Goal: Information Seeking & Learning: Learn about a topic

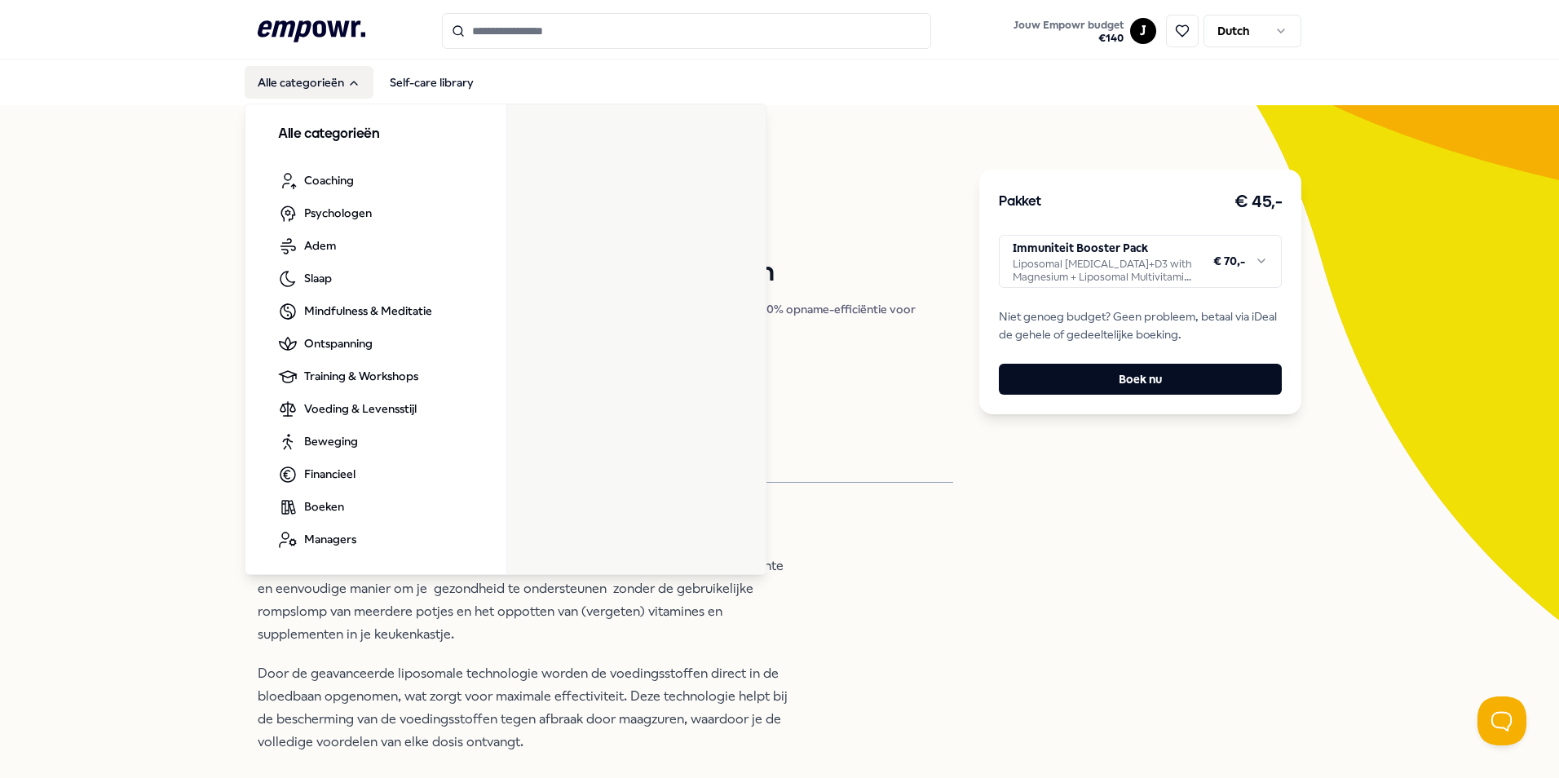
click at [317, 73] on button "Alle categorieën" at bounding box center [309, 82] width 129 height 33
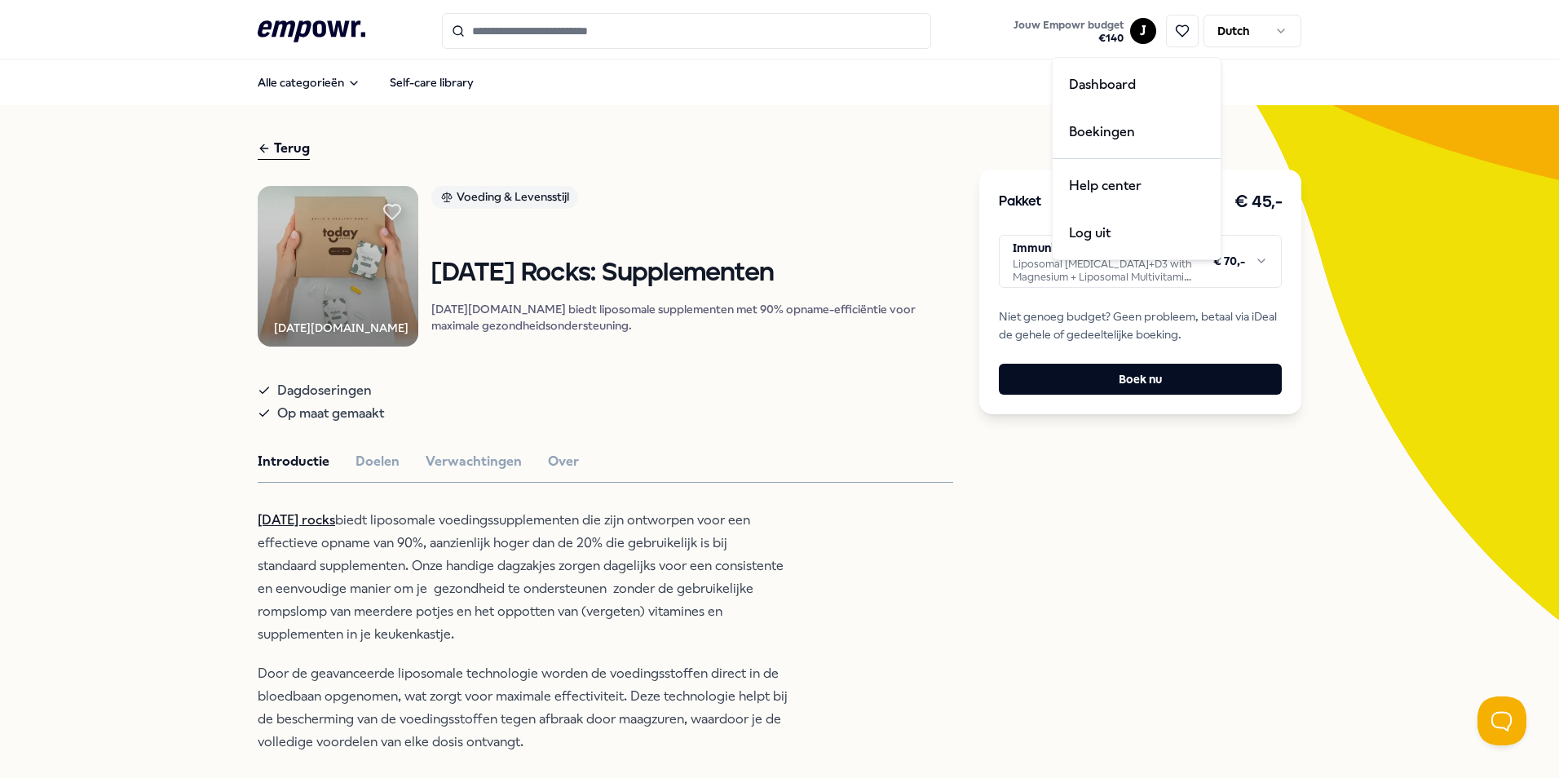
click at [1132, 30] on html ".empowr-logo_svg__cls-1{fill:#03032f} Jouw Empowr budget € 140 J Dutch Alle cat…" at bounding box center [779, 389] width 1559 height 778
click at [1110, 135] on div "Boekingen" at bounding box center [1136, 131] width 161 height 47
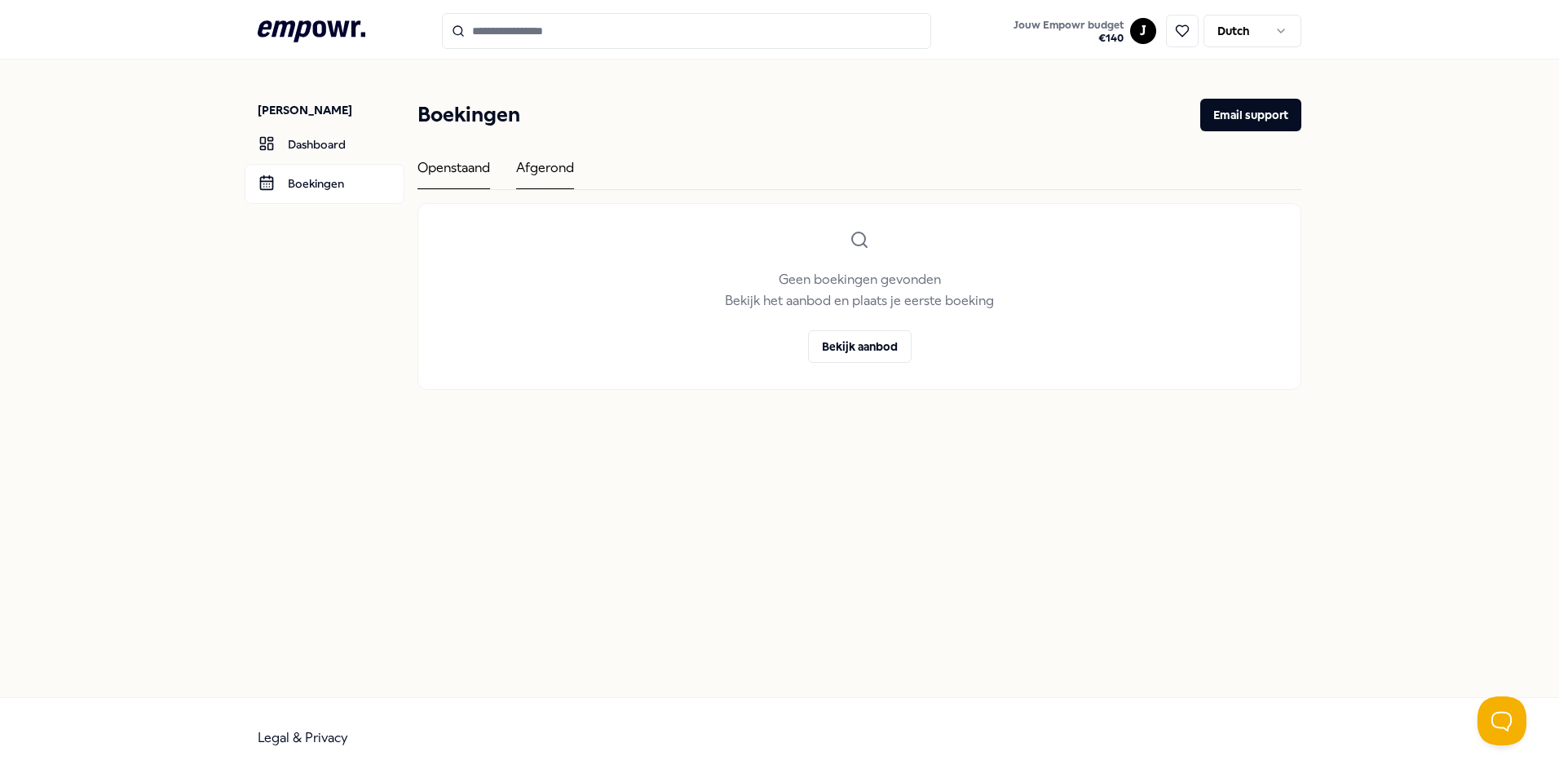
click at [554, 163] on div "Afgerond" at bounding box center [545, 173] width 58 height 32
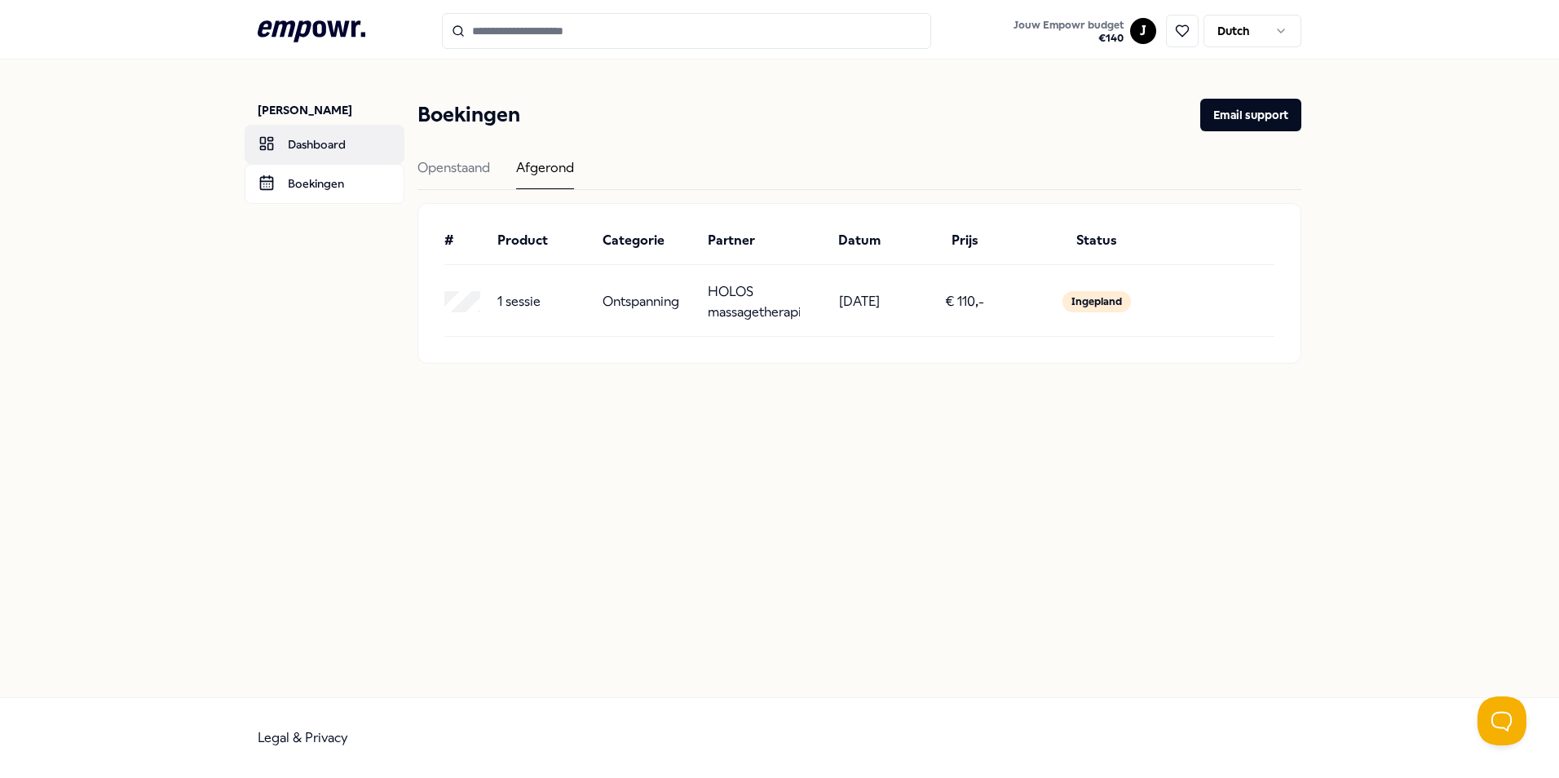
click at [327, 141] on link "Dashboard" at bounding box center [325, 144] width 160 height 39
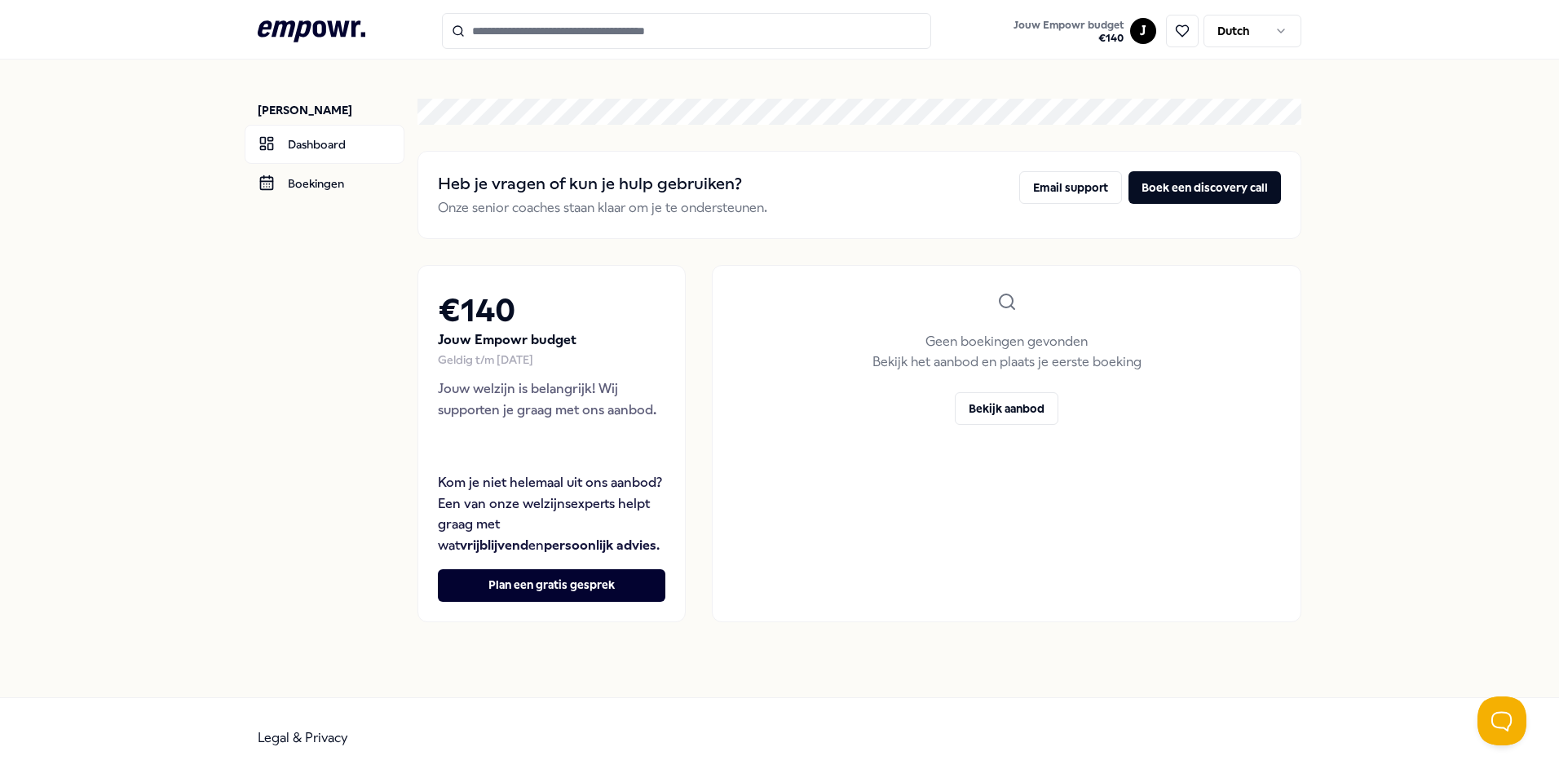
click at [585, 29] on input "Search for products, categories or subcategories" at bounding box center [686, 31] width 489 height 36
click at [611, 29] on input "Search for products, categories or subcategories" at bounding box center [686, 31] width 489 height 36
click at [307, 27] on icon at bounding box center [312, 30] width 108 height 21
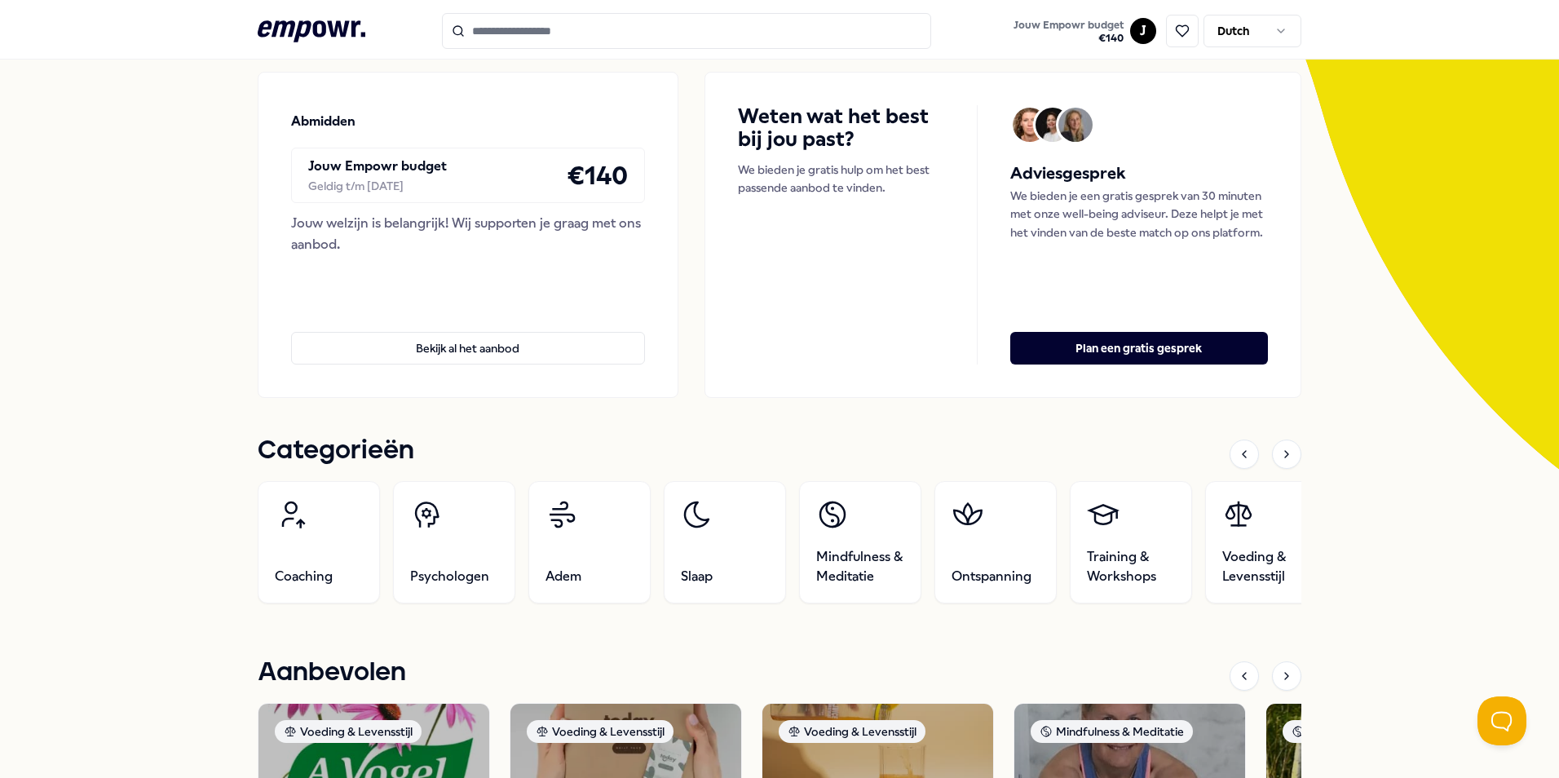
scroll to position [408, 0]
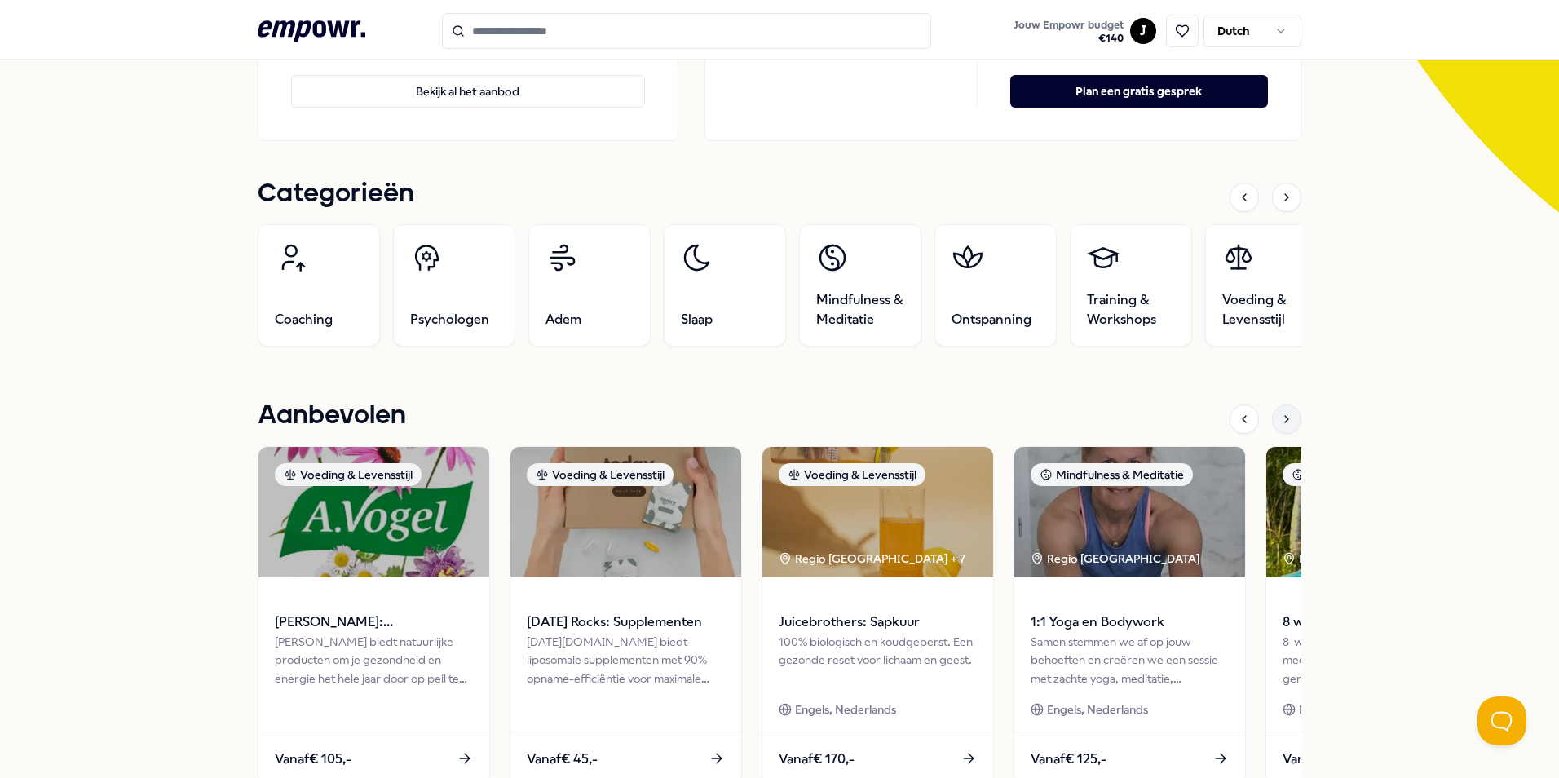
click at [1277, 412] on div at bounding box center [1286, 418] width 29 height 29
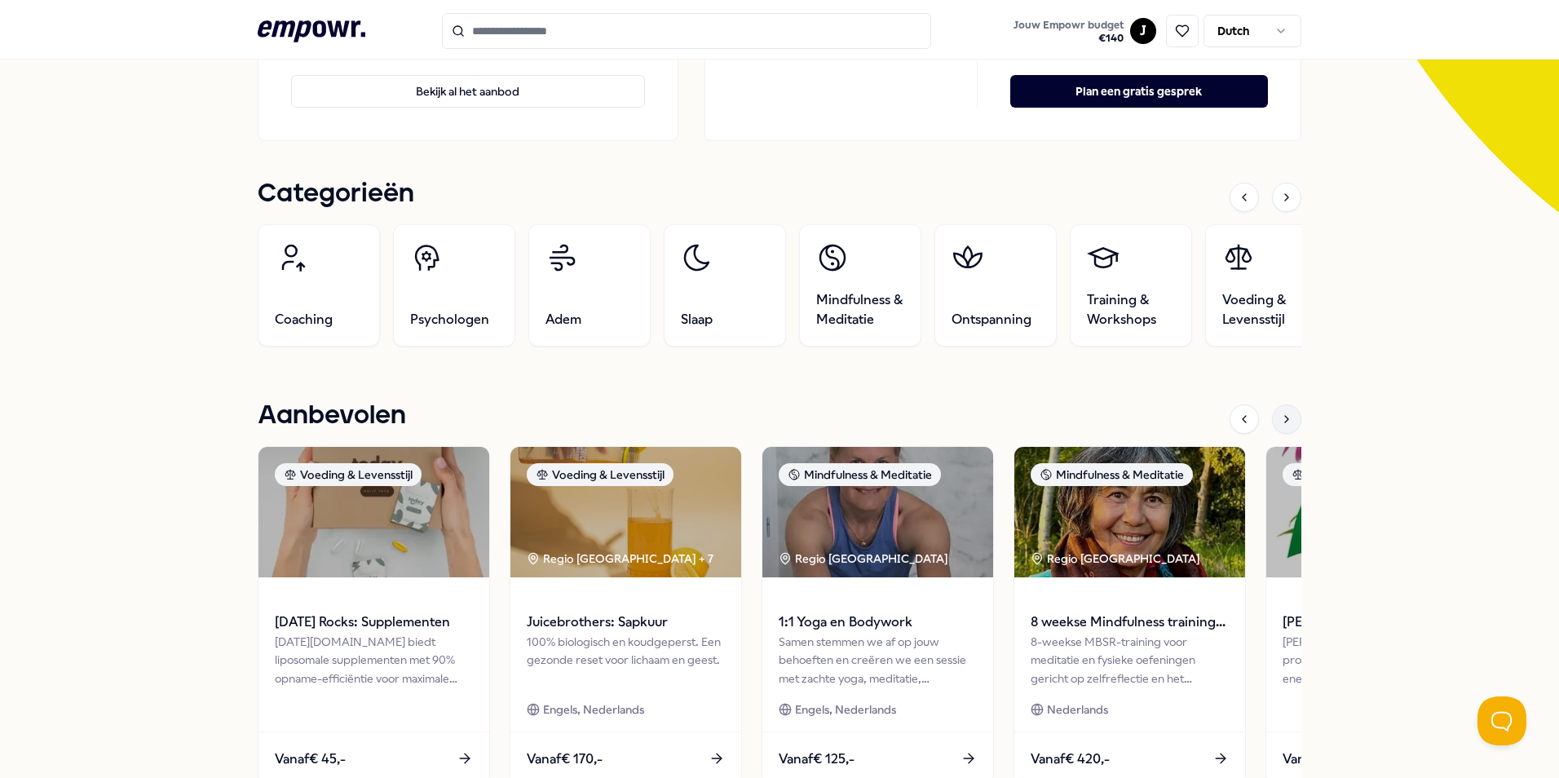
click at [1280, 415] on icon at bounding box center [1286, 418] width 13 height 13
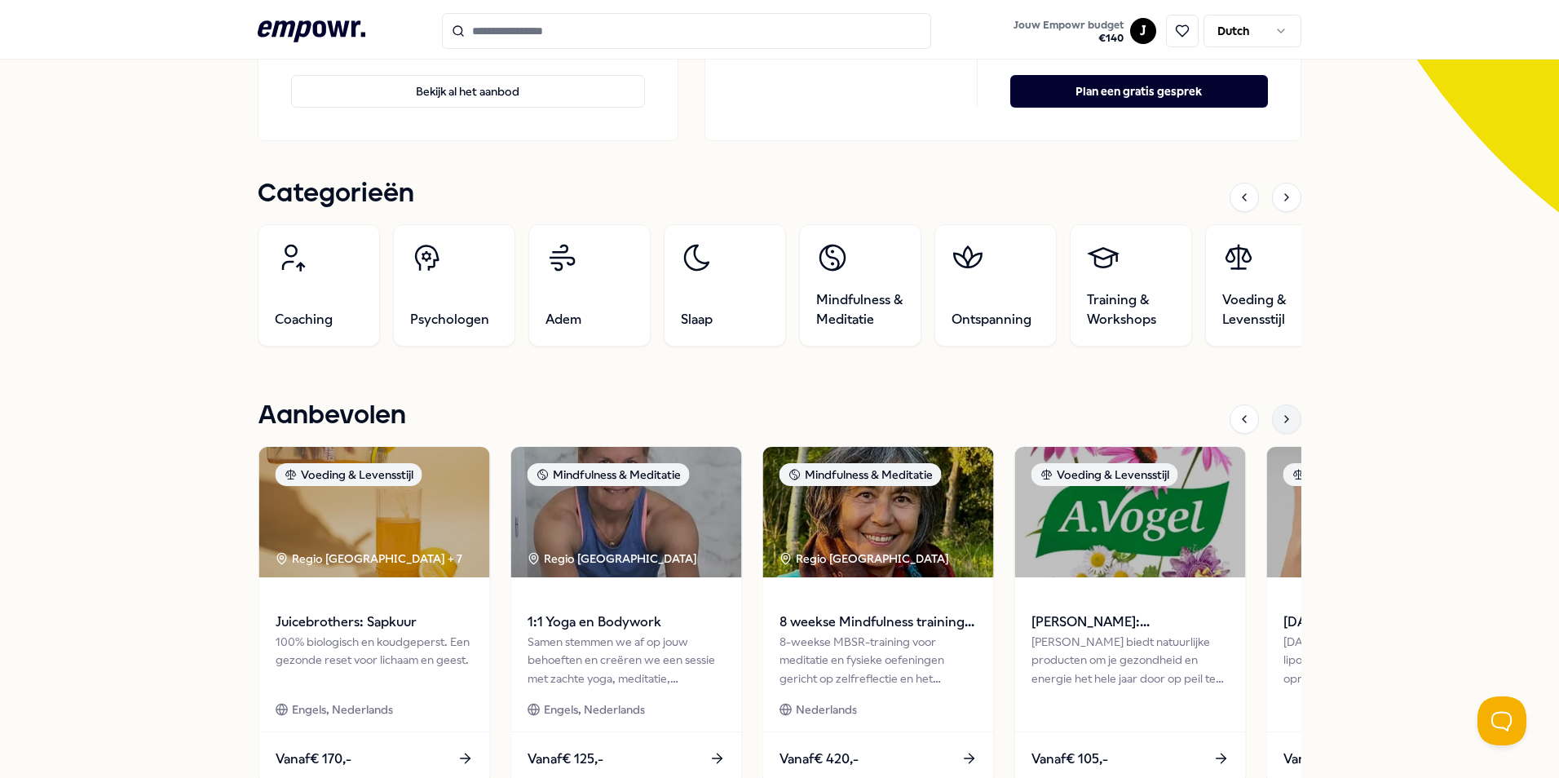
click at [1280, 416] on icon at bounding box center [1286, 418] width 13 height 13
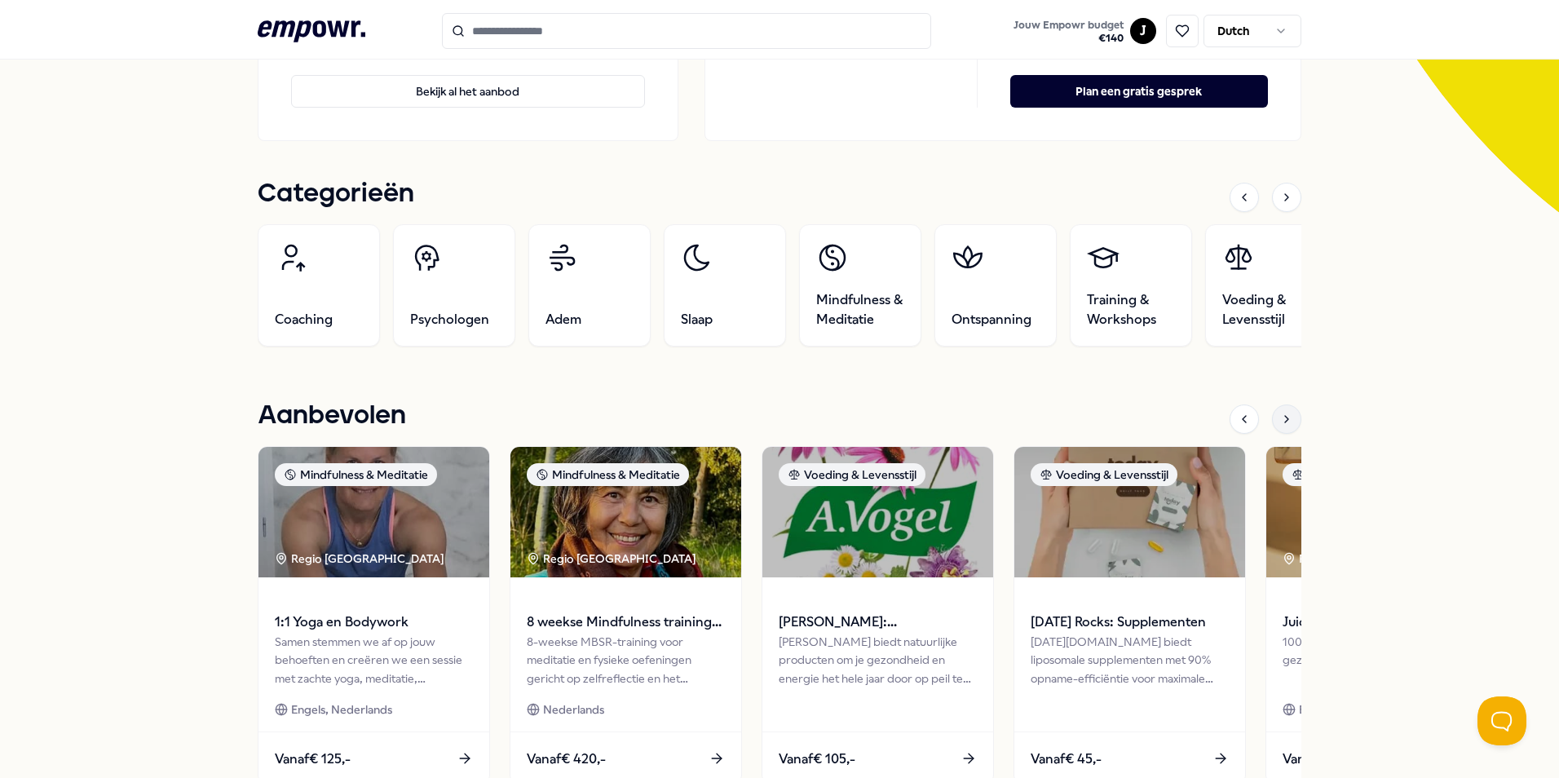
click at [1280, 421] on icon at bounding box center [1286, 418] width 13 height 13
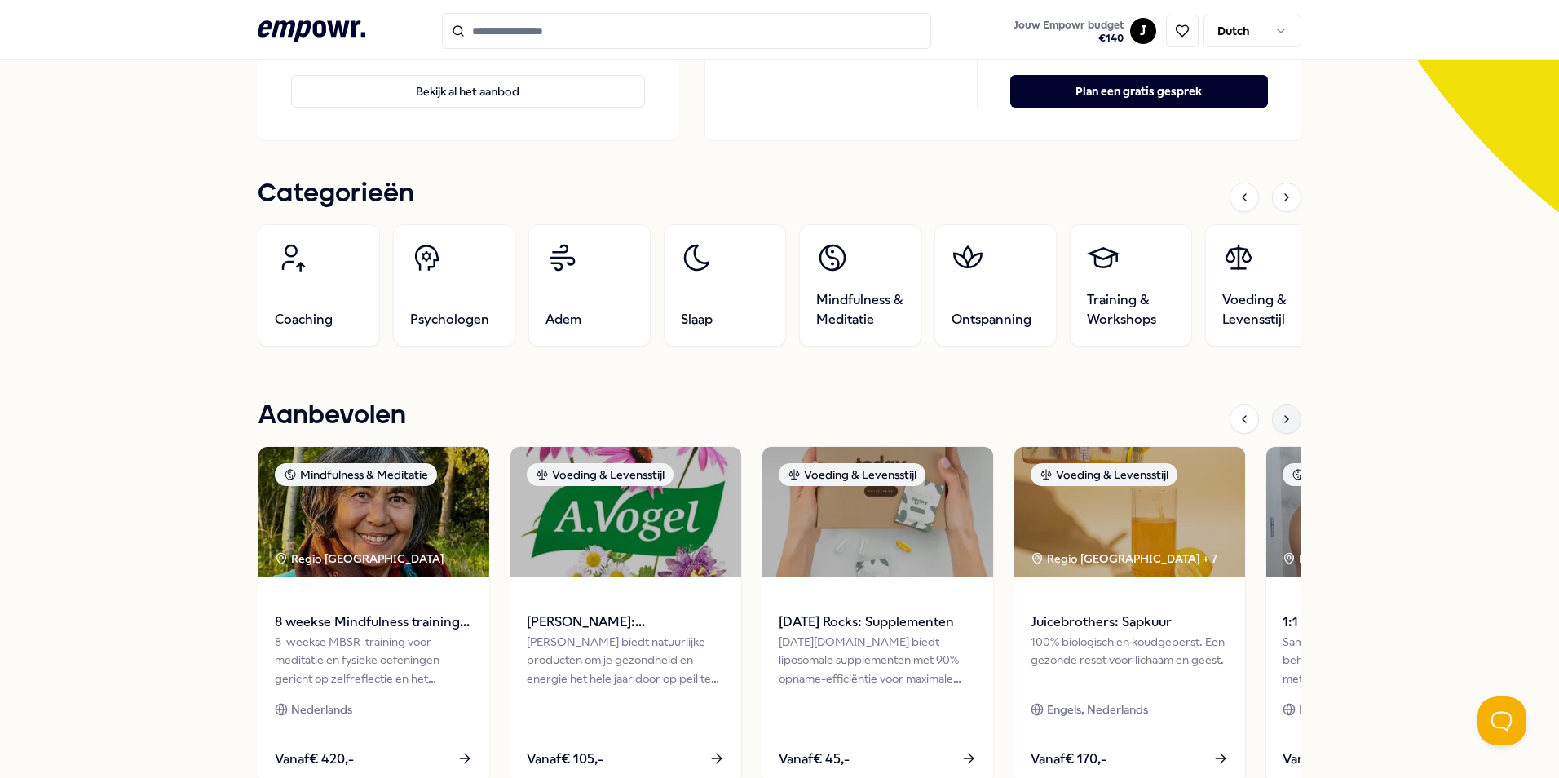
click at [1280, 425] on icon at bounding box center [1286, 418] width 13 height 13
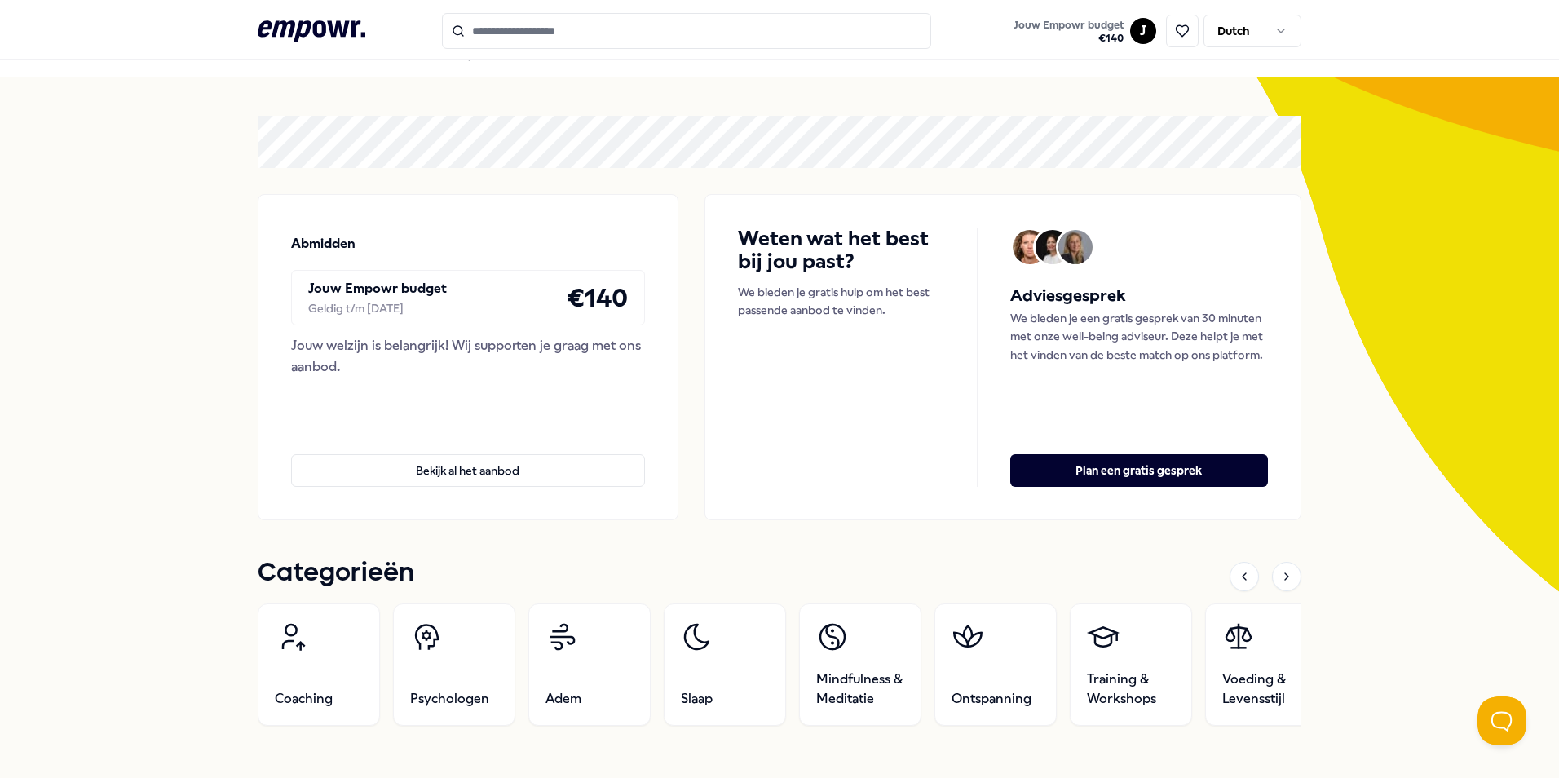
scroll to position [0, 0]
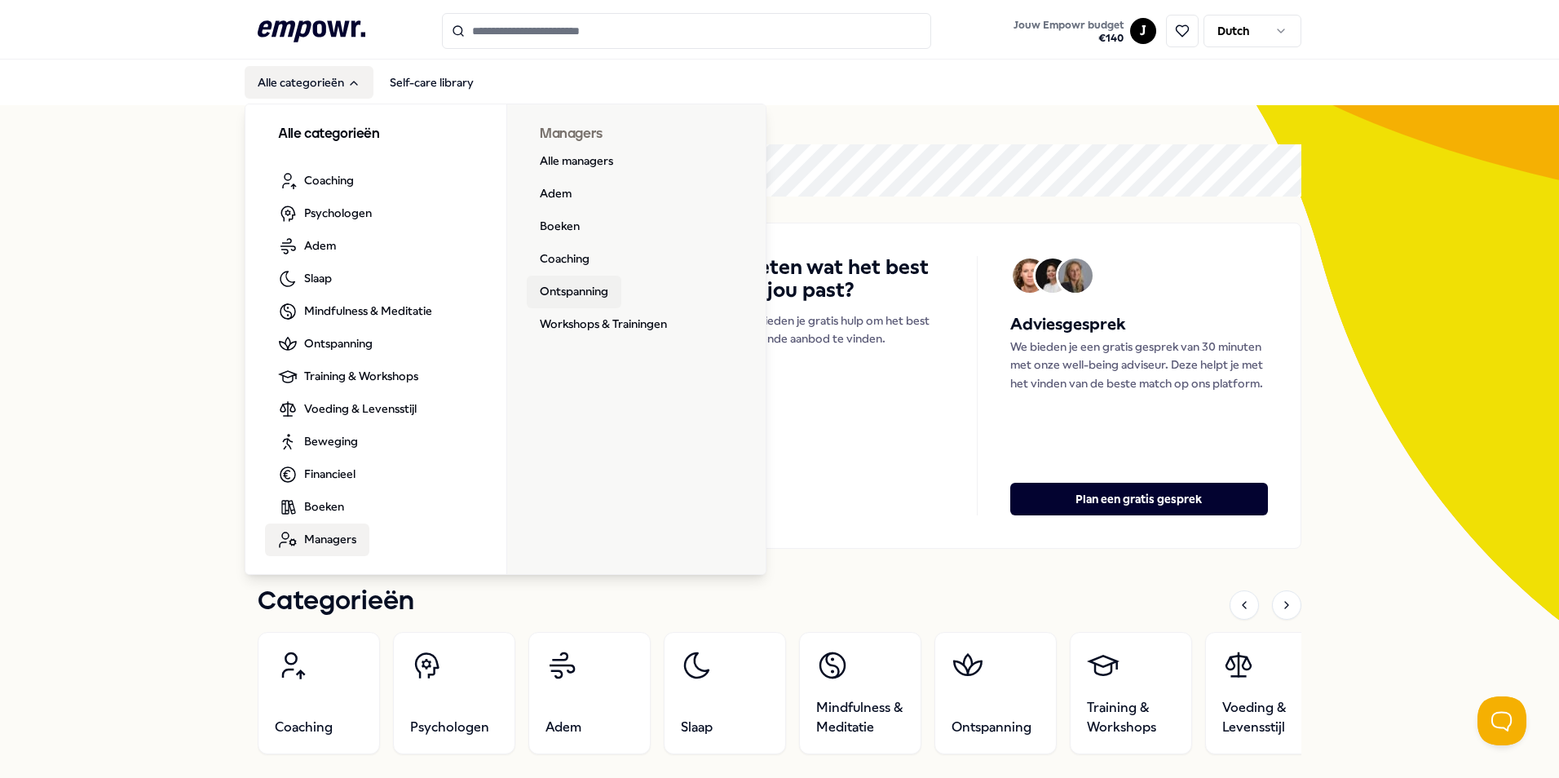
click at [565, 285] on link "Ontspanning" at bounding box center [574, 292] width 95 height 33
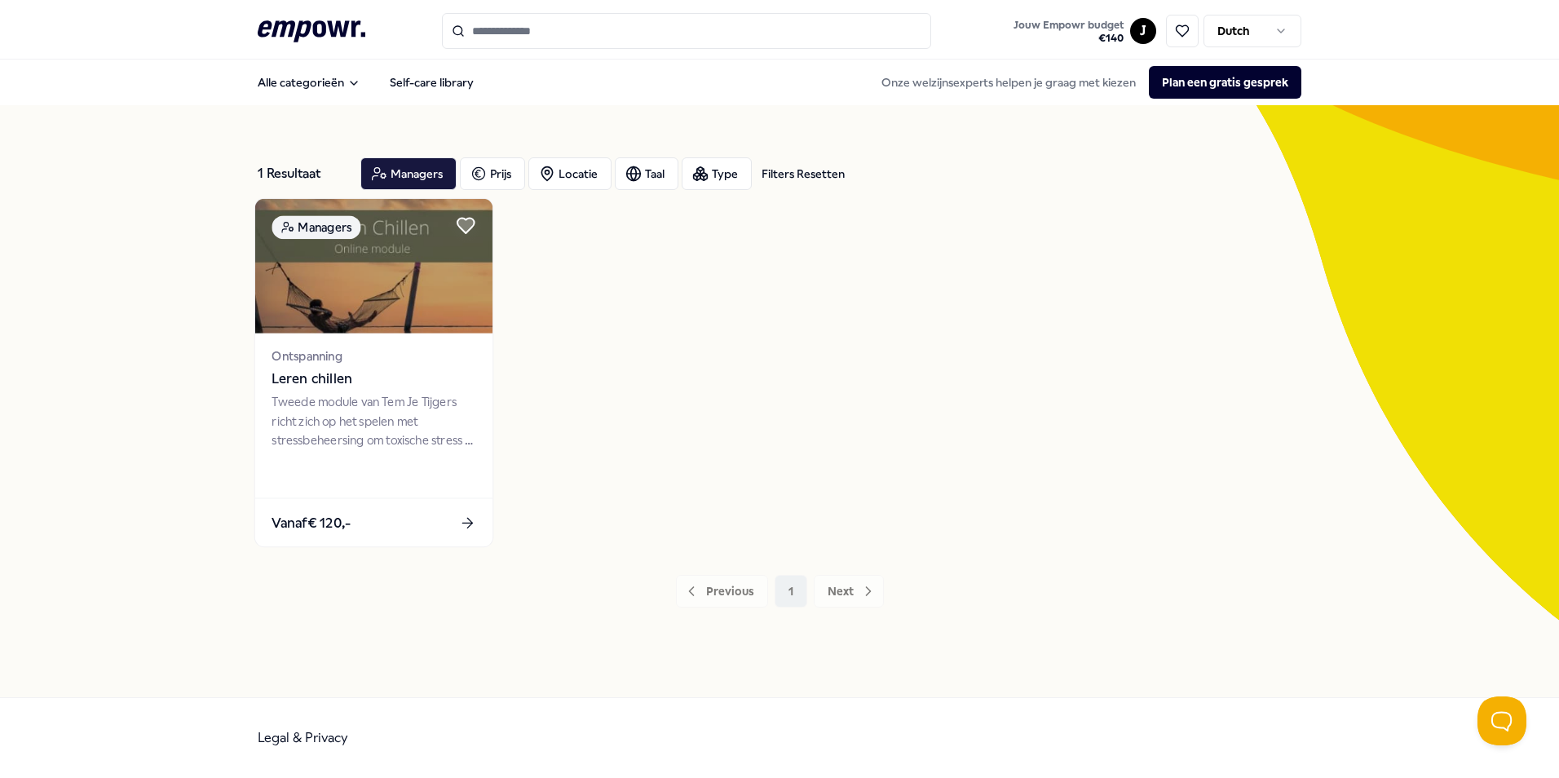
click at [465, 518] on icon at bounding box center [467, 522] width 17 height 17
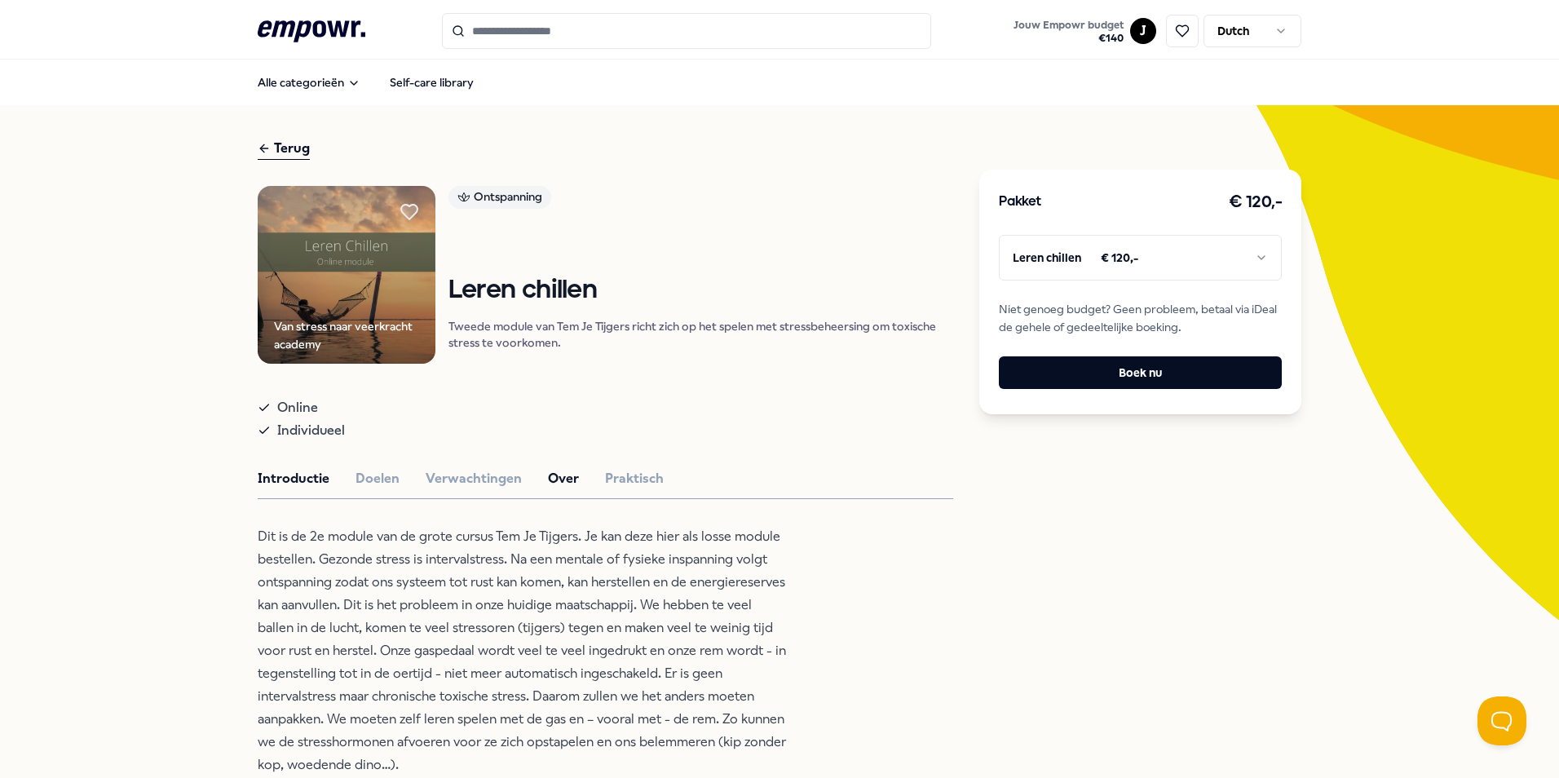
click at [566, 479] on button "Over" at bounding box center [563, 478] width 31 height 21
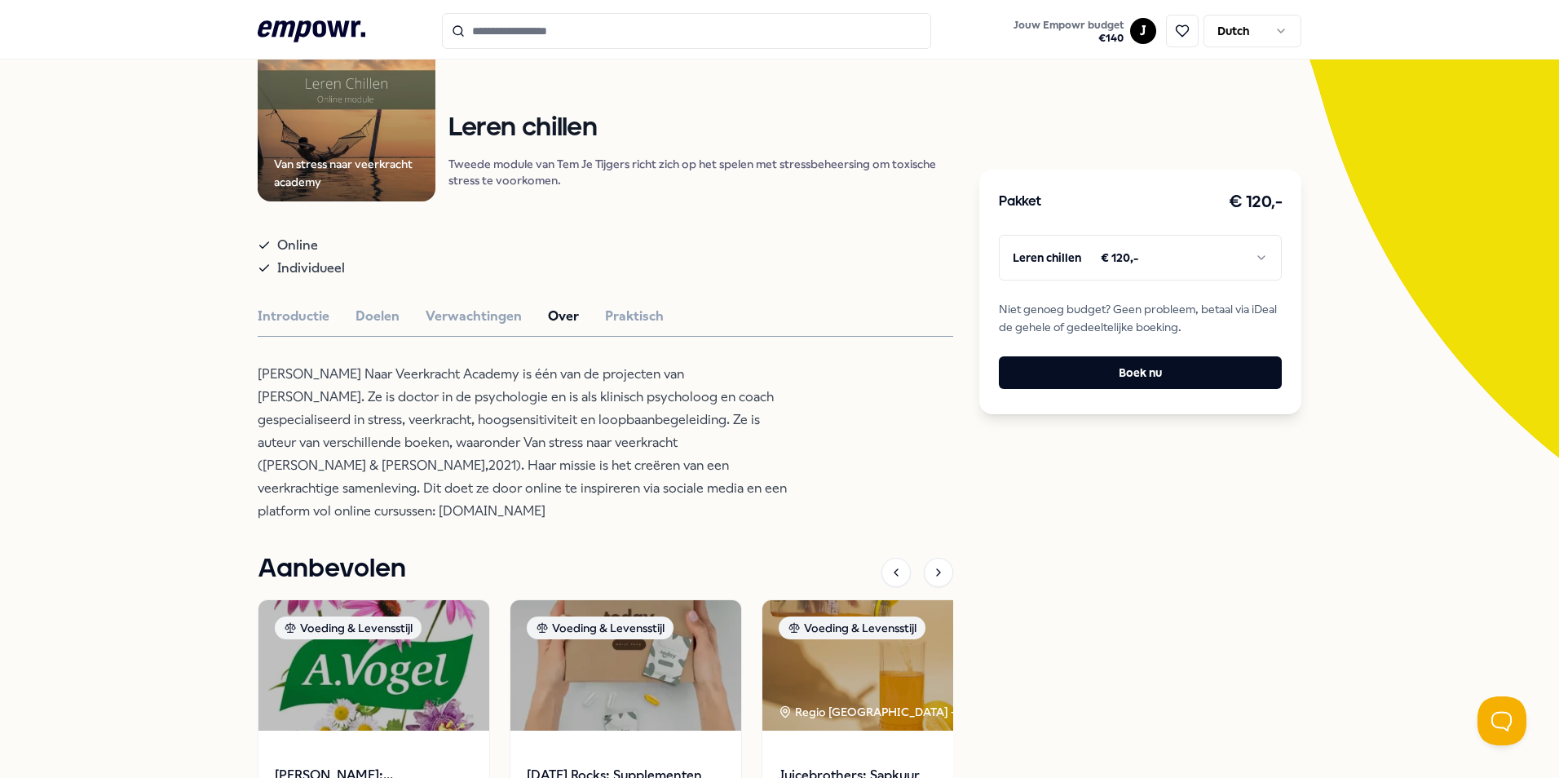
scroll to position [163, 0]
click at [441, 305] on button "Verwachtingen" at bounding box center [474, 315] width 96 height 21
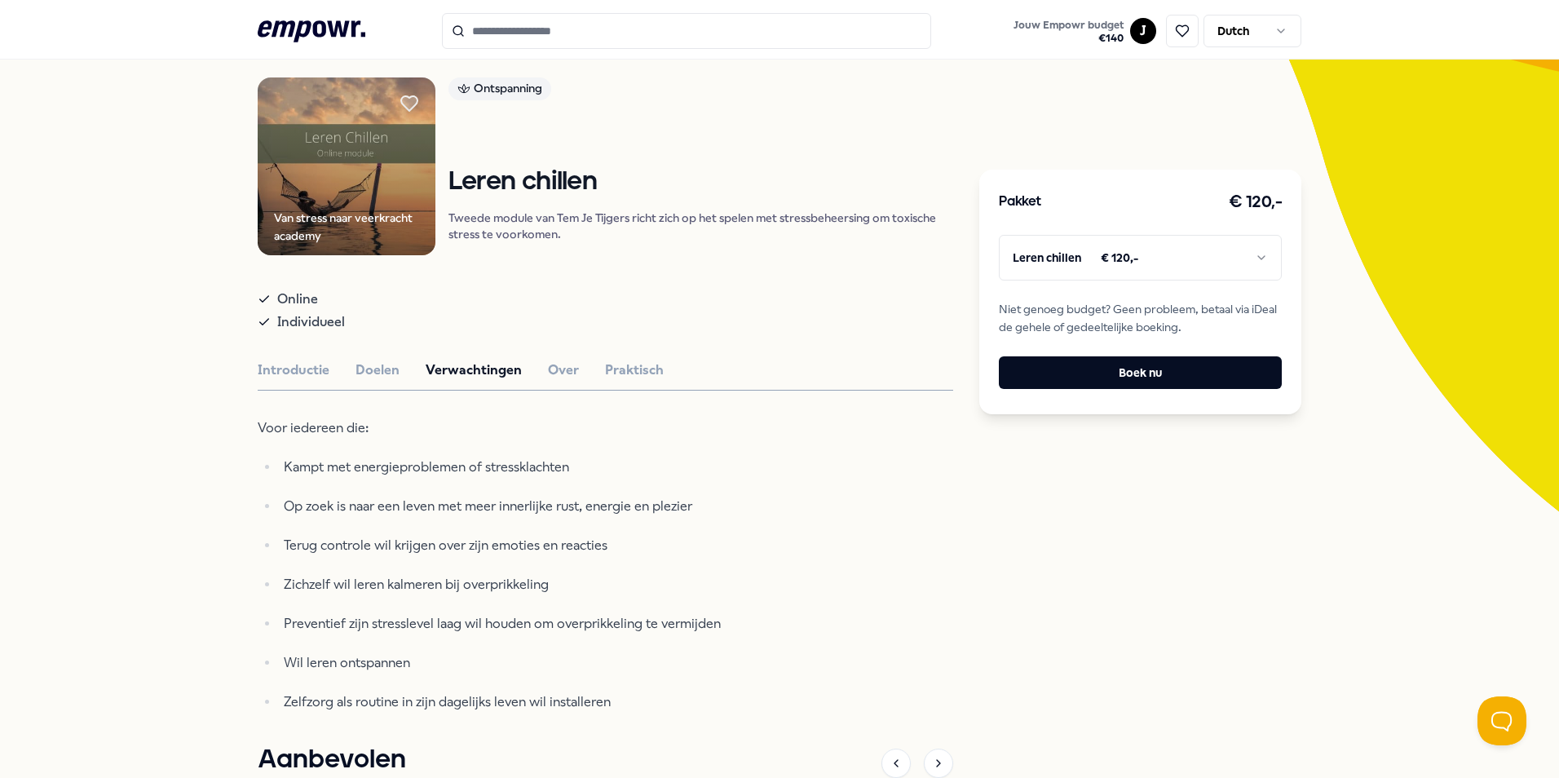
scroll to position [101, 0]
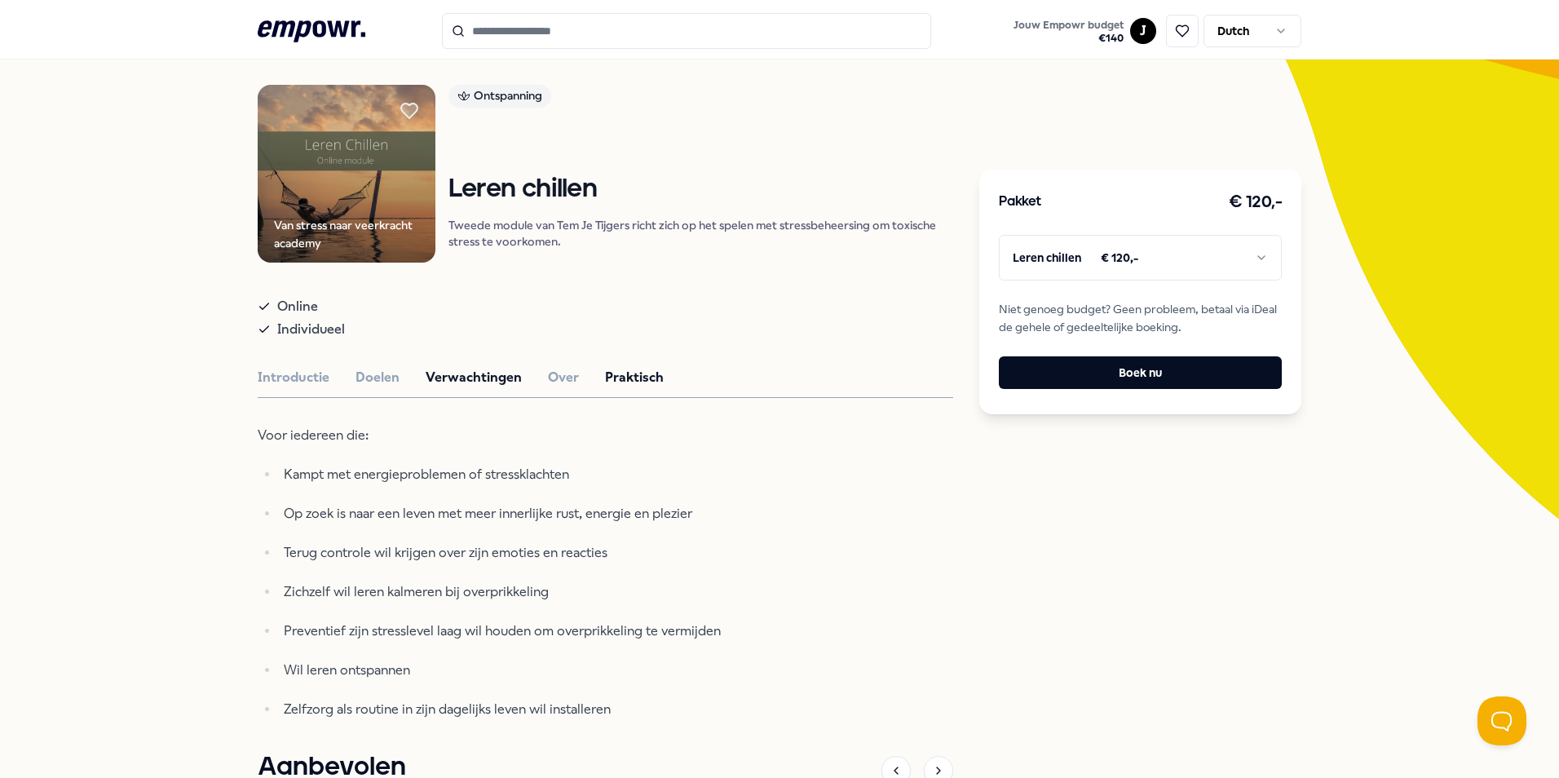
click at [634, 380] on button "Praktisch" at bounding box center [634, 377] width 59 height 21
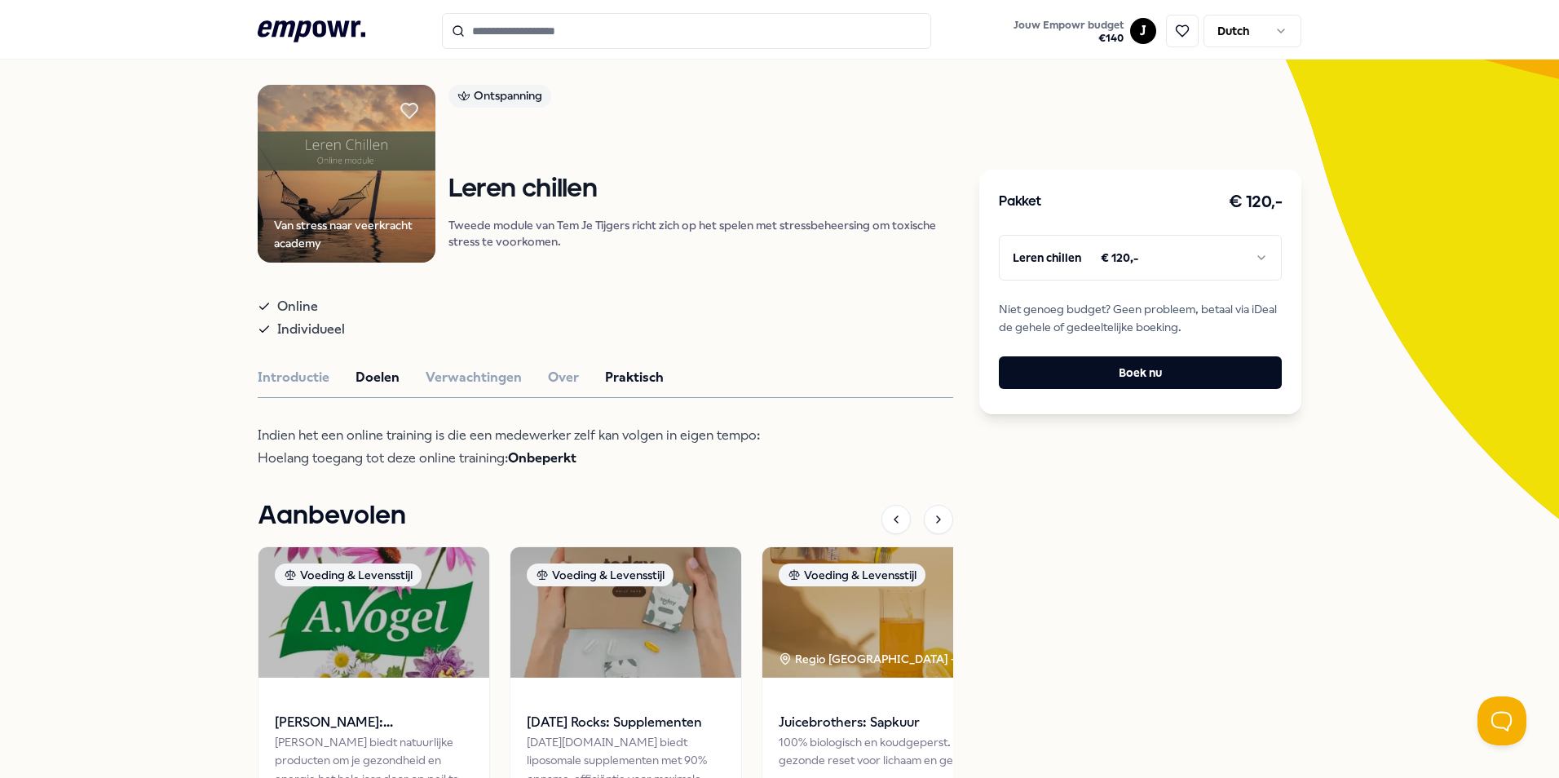
click at [372, 367] on button "Doelen" at bounding box center [377, 377] width 44 height 21
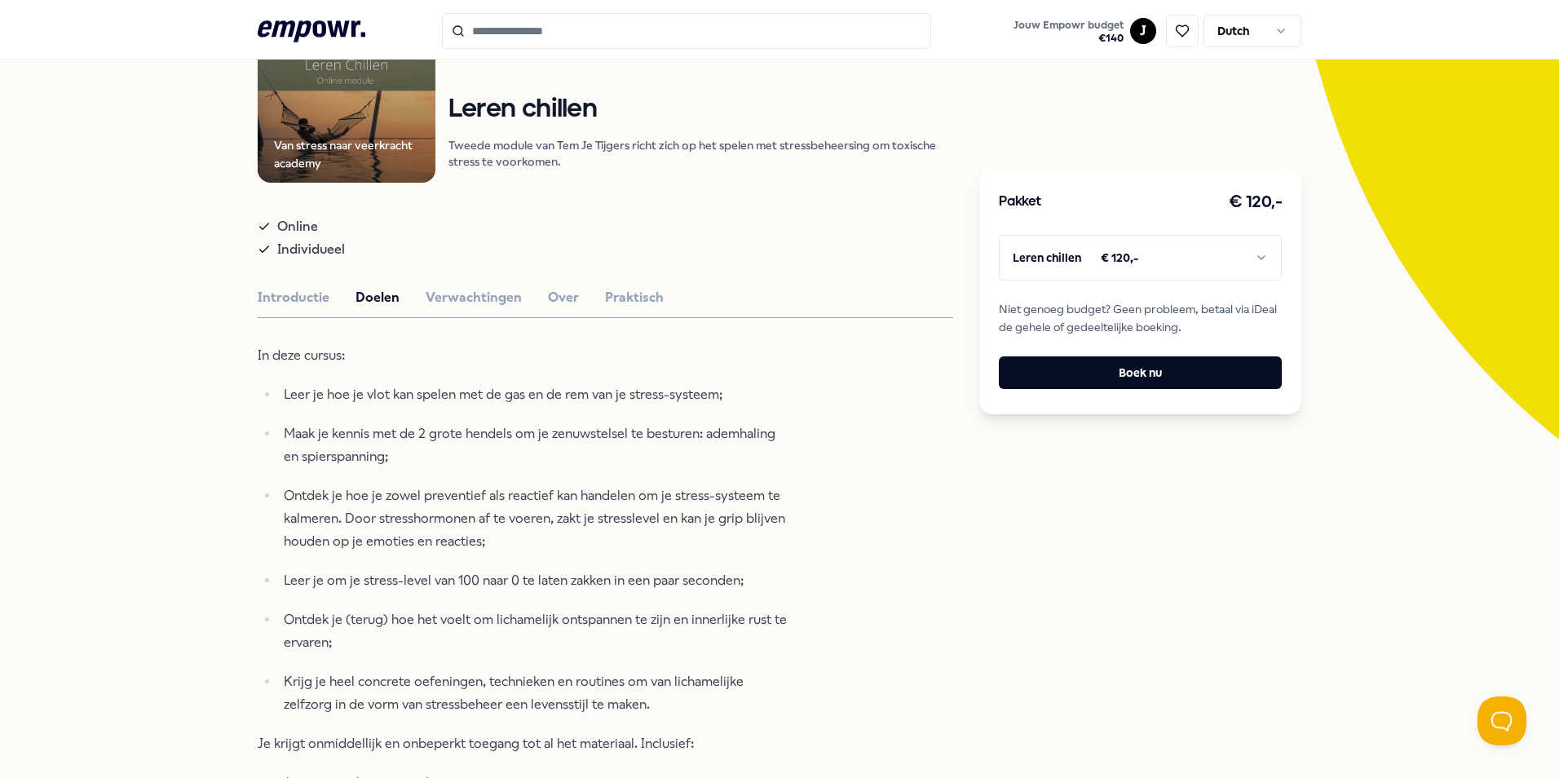
scroll to position [0, 0]
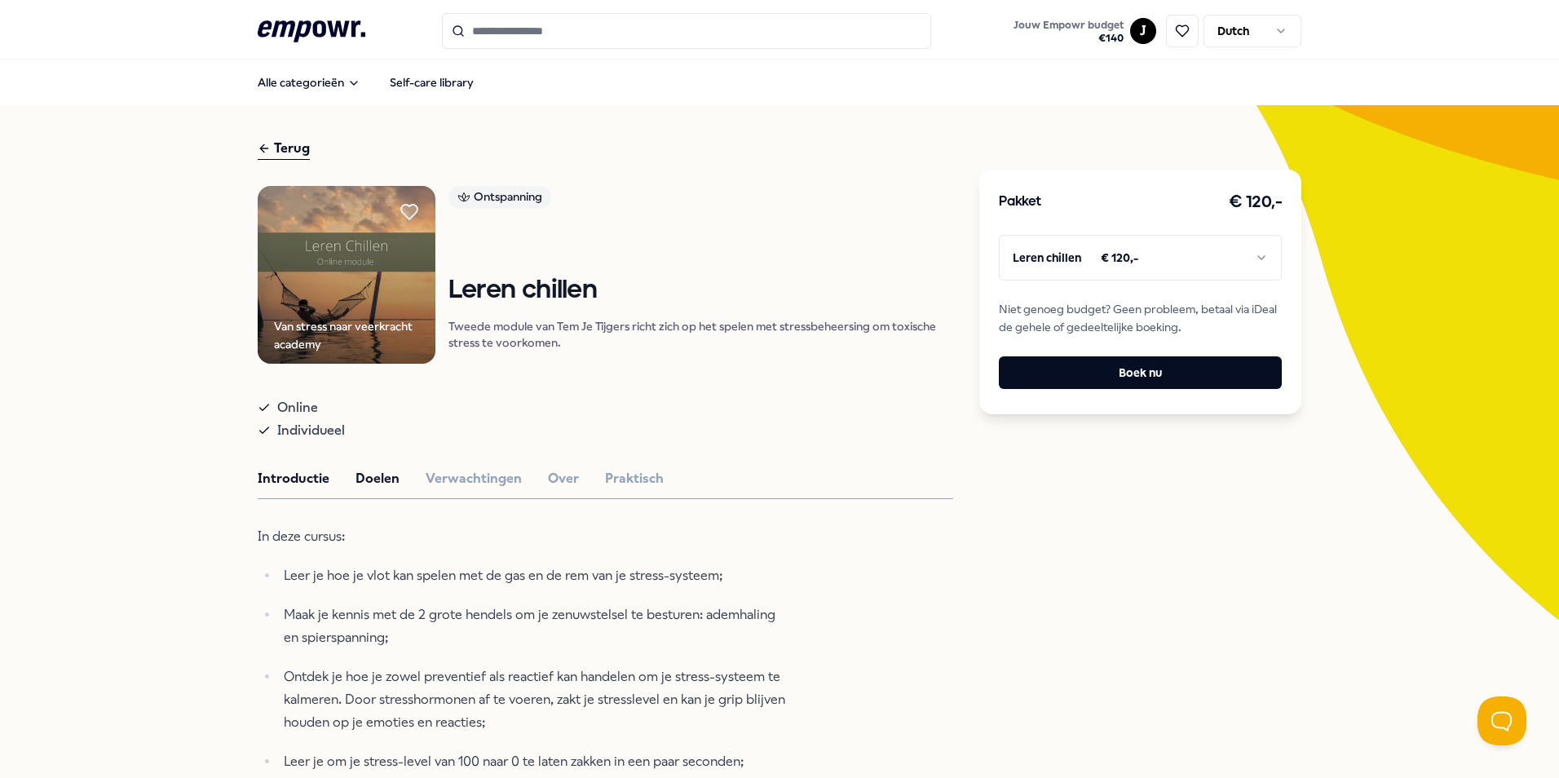
click at [291, 481] on button "Introductie" at bounding box center [294, 478] width 72 height 21
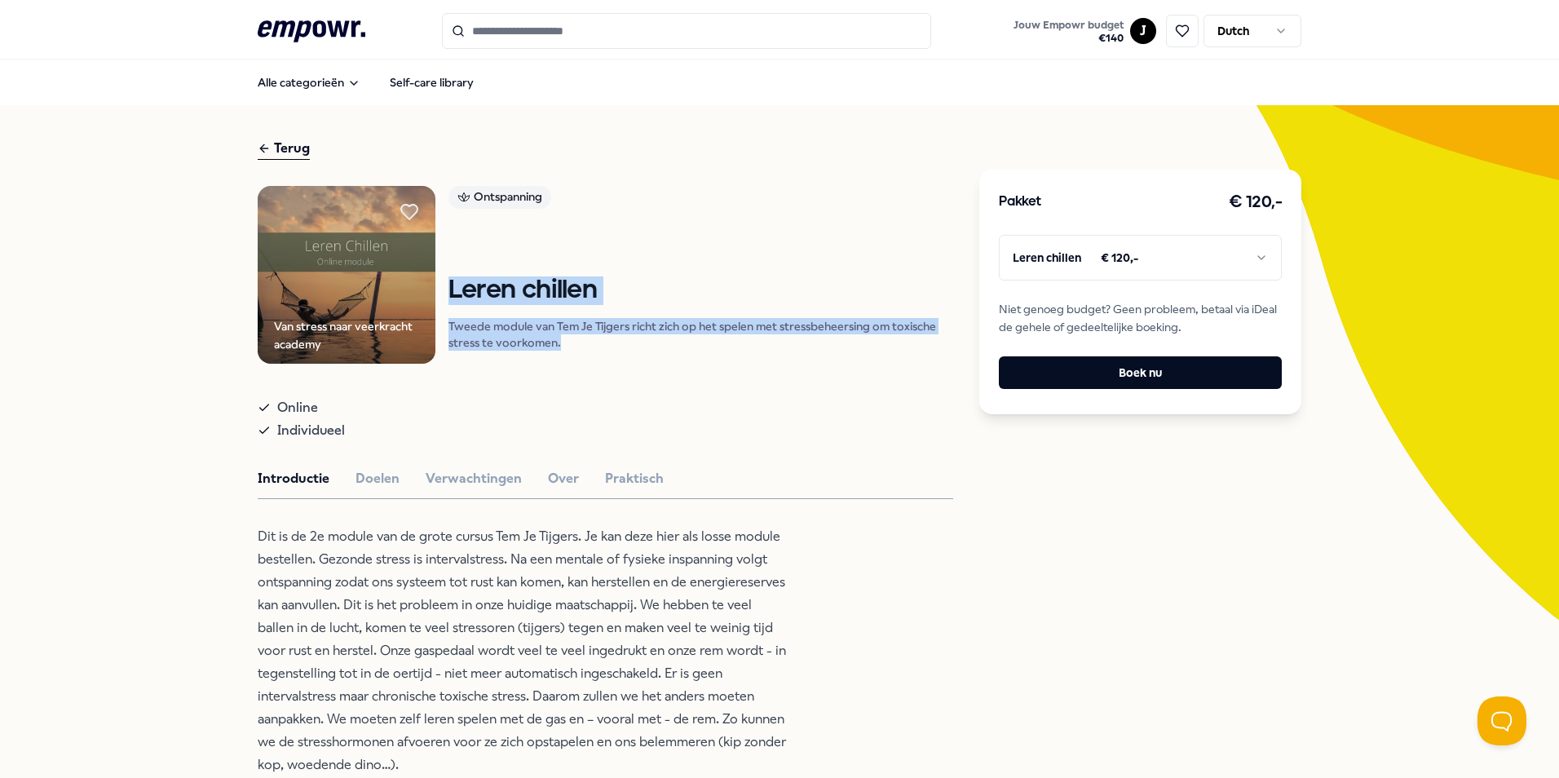
drag, startPoint x: 442, startPoint y: 289, endPoint x: 593, endPoint y: 340, distance: 159.1
click at [593, 340] on div "Leren chillen Tweede module van Tem Je Tijgers richt zich op het spelen met str…" at bounding box center [700, 313] width 505 height 74
drag, startPoint x: 593, startPoint y: 340, endPoint x: 557, endPoint y: 291, distance: 60.7
copy div "Leren chillen Tweede module van Tem Je Tijgers richt zich op het spelen met str…"
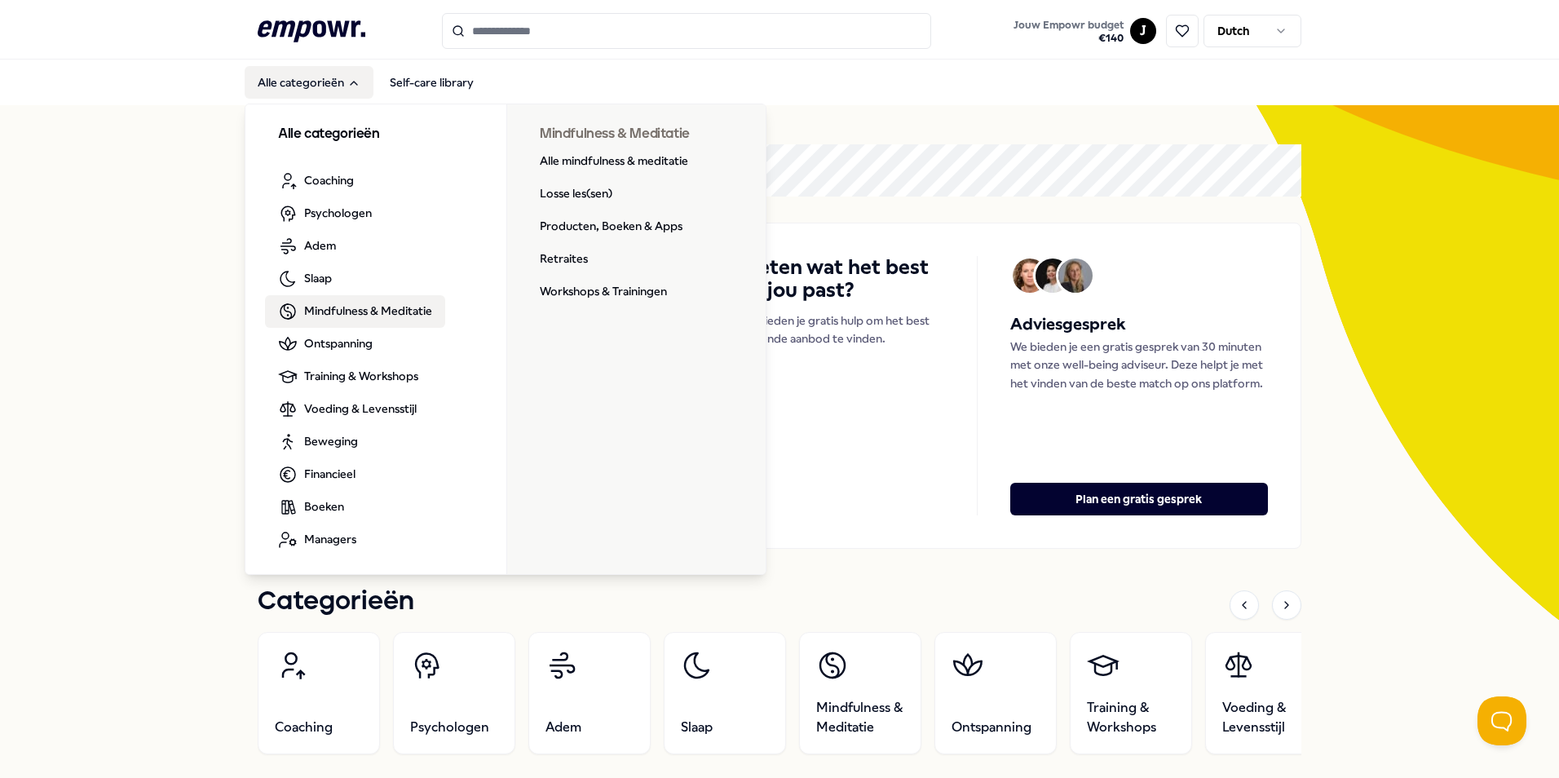
click at [376, 300] on link "Mindfulness & Meditatie" at bounding box center [355, 311] width 180 height 33
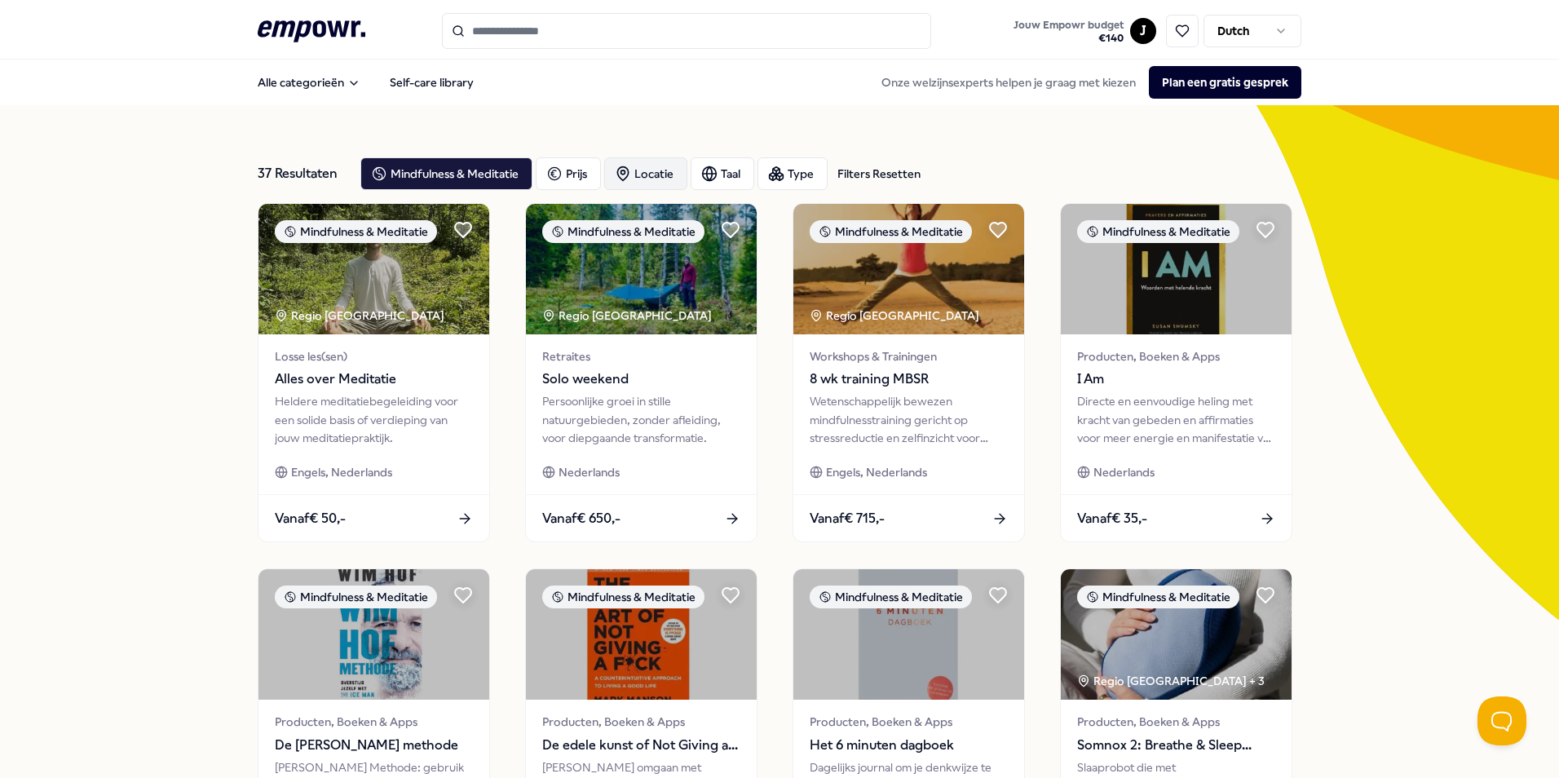
click at [667, 168] on div "Locatie" at bounding box center [645, 173] width 83 height 33
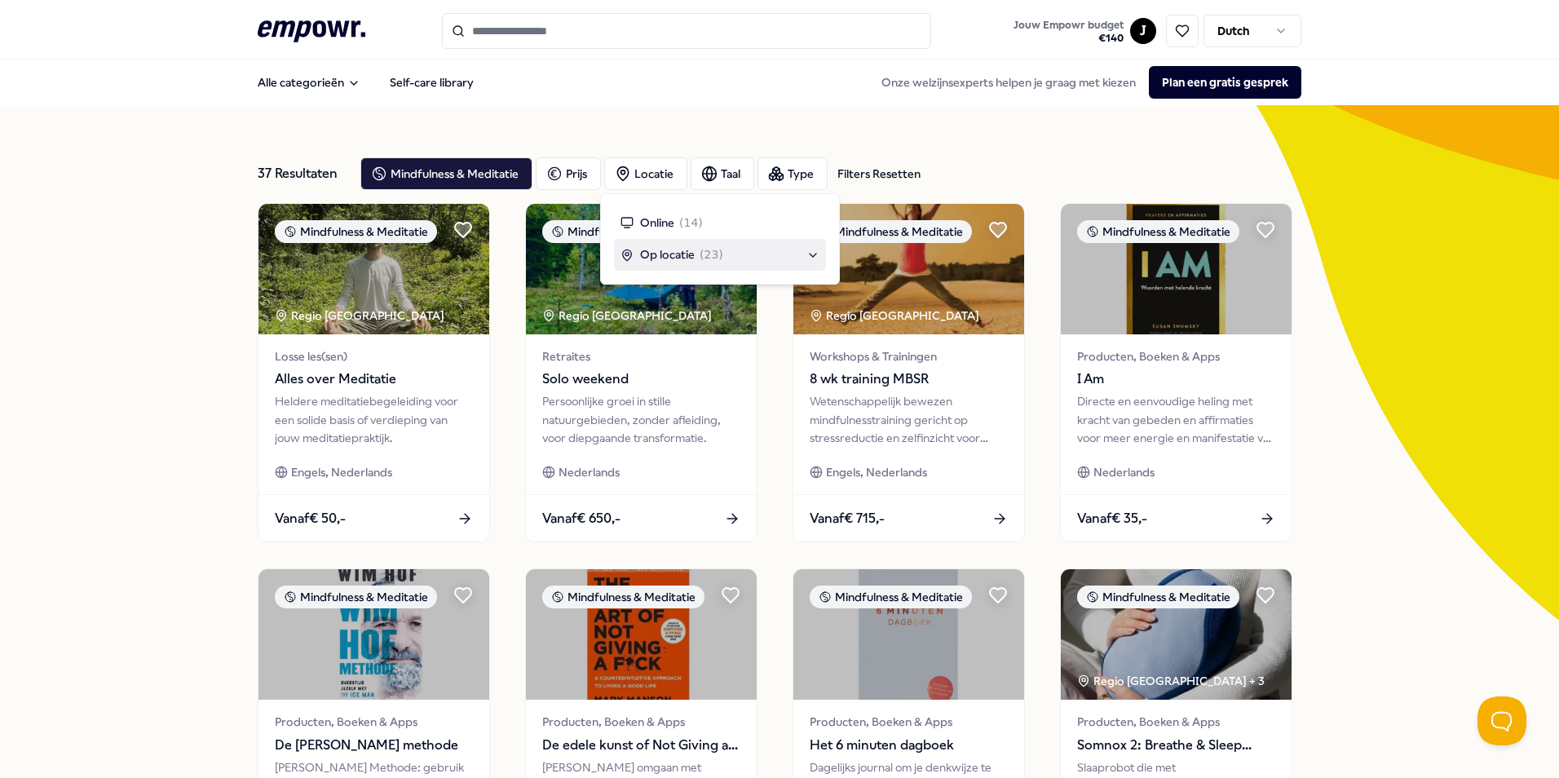
click at [700, 258] on span "( 23 )" at bounding box center [711, 254] width 24 height 18
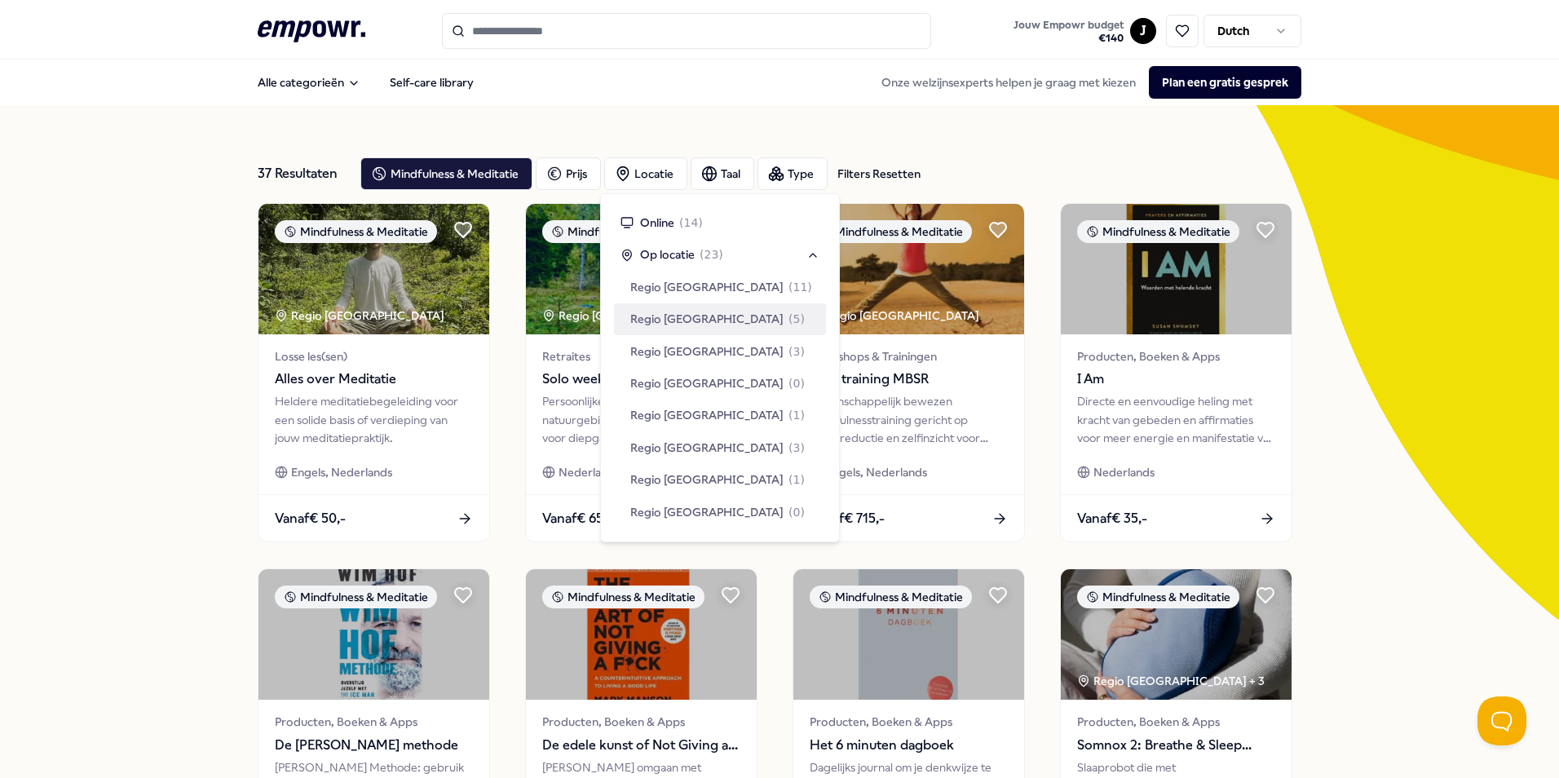
click at [685, 312] on span "Regio Utrecht" at bounding box center [706, 319] width 153 height 18
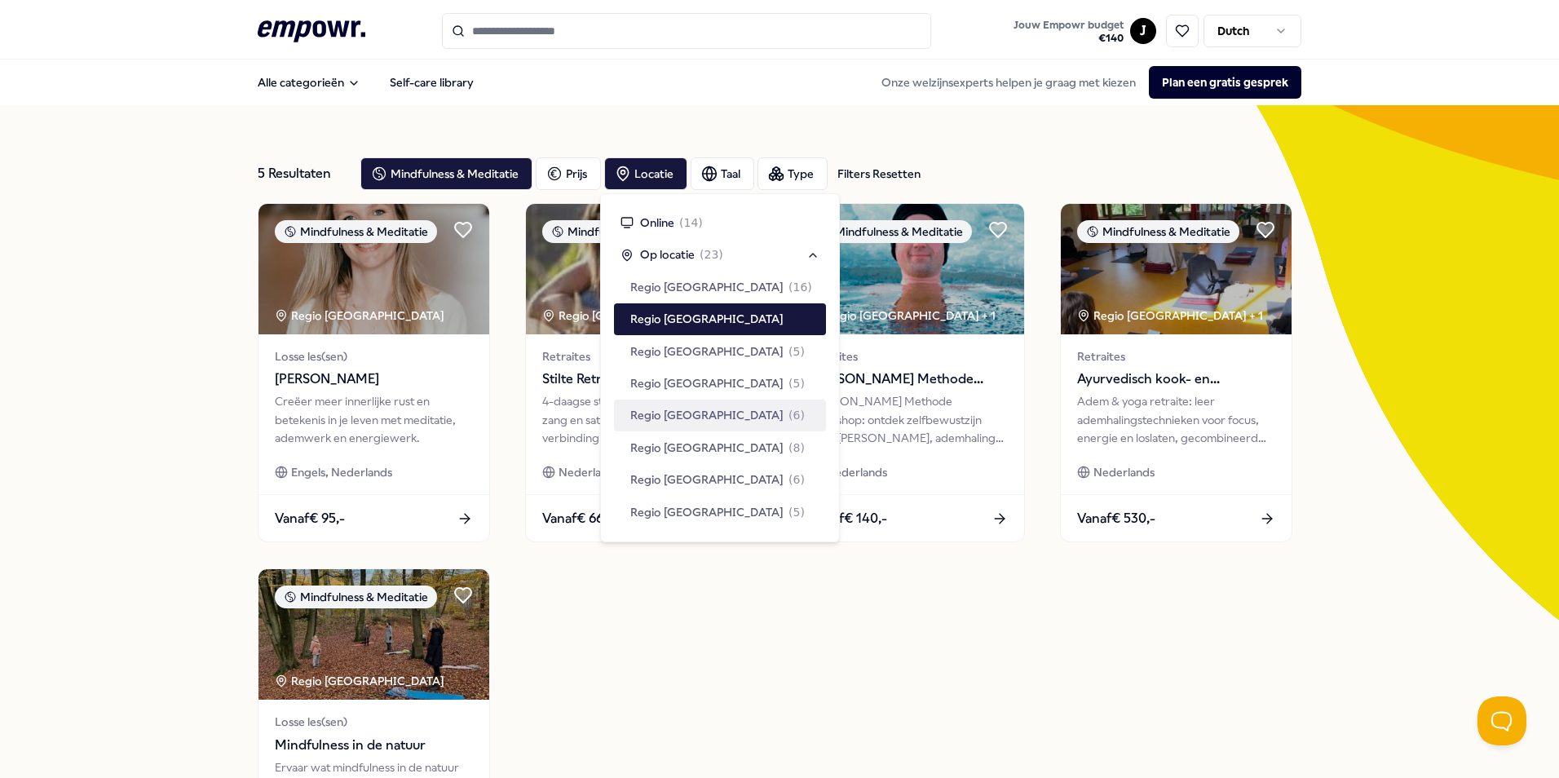
click at [836, 668] on div "Mindfulness & Meditatie Regio Utrecht Losse les(sen) Ernestine Numan Creëer mee…" at bounding box center [779, 555] width 1043 height 705
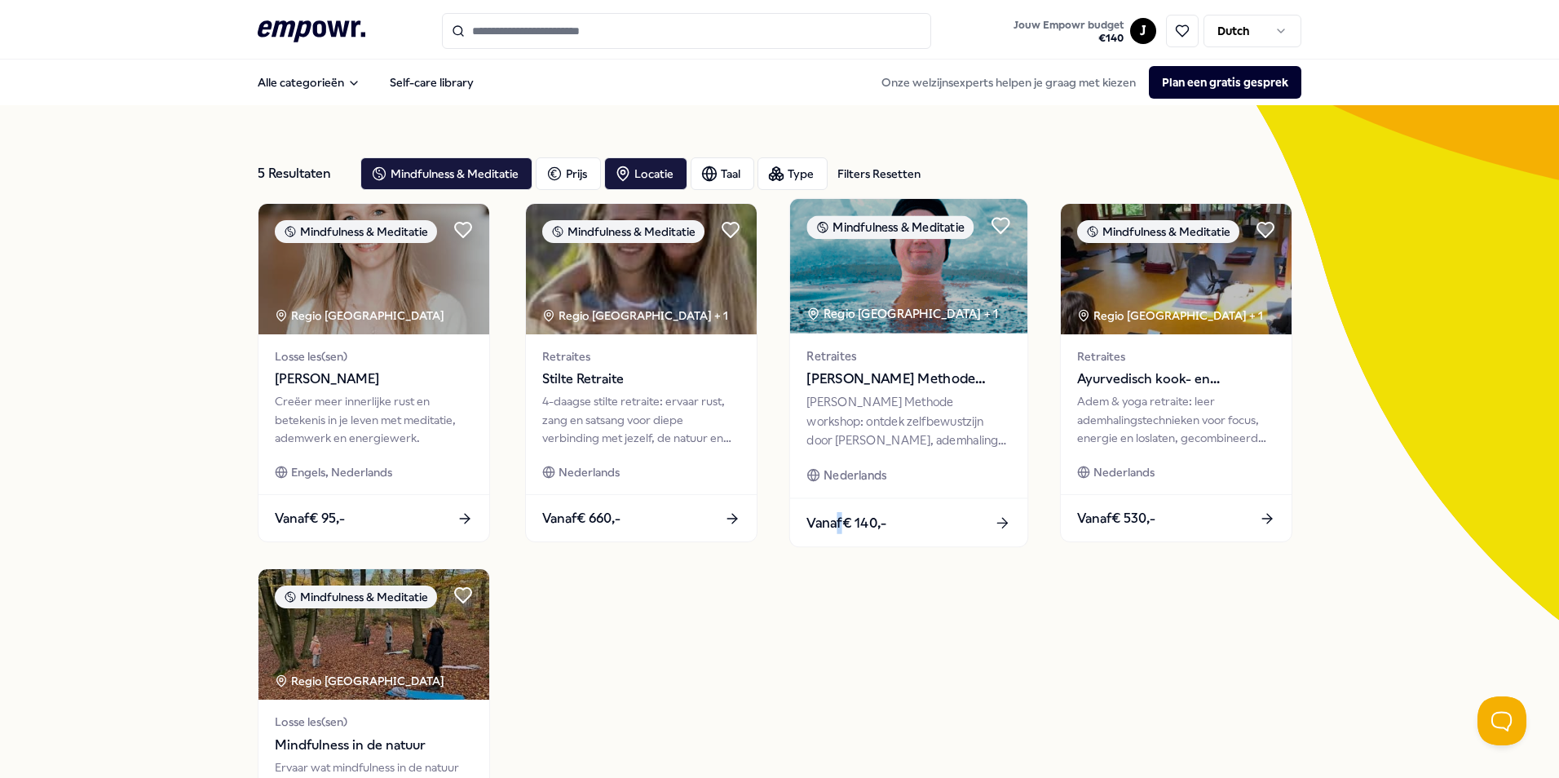
click at [937, 418] on div "Wim Hof Methode workshop: ontdek zelfbewustzijn door kou, ademhaling en focus. …" at bounding box center [908, 421] width 204 height 56
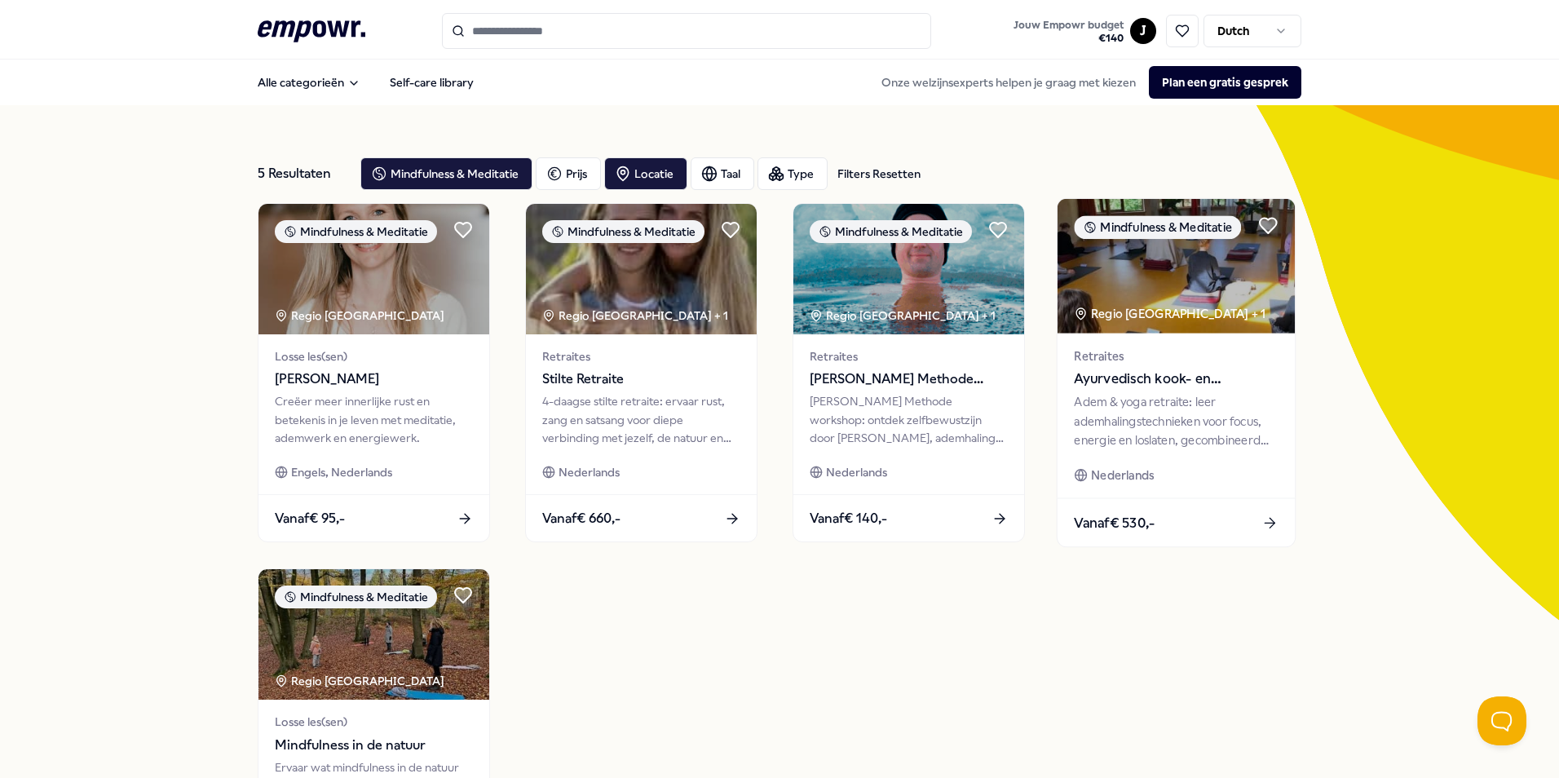
click at [1202, 416] on div "Adem & yoga retraite: leer ademhalingstechnieken voor focus, energie en loslate…" at bounding box center [1176, 421] width 204 height 56
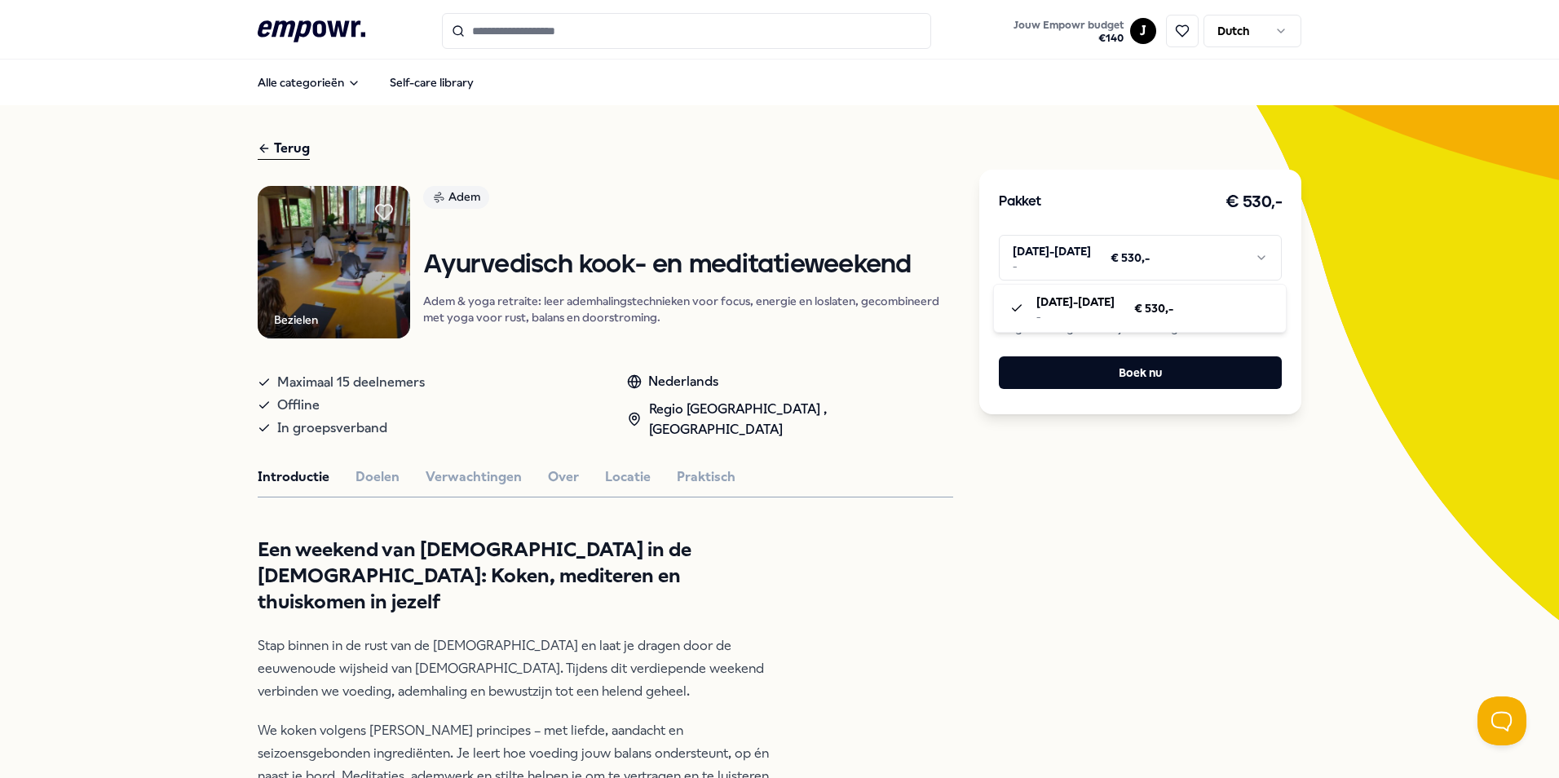
click at [1162, 266] on html ".empowr-logo_svg__cls-1{fill:#03032f} Jouw Empowr budget € 140 J Dutch Alle cat…" at bounding box center [779, 389] width 1559 height 778
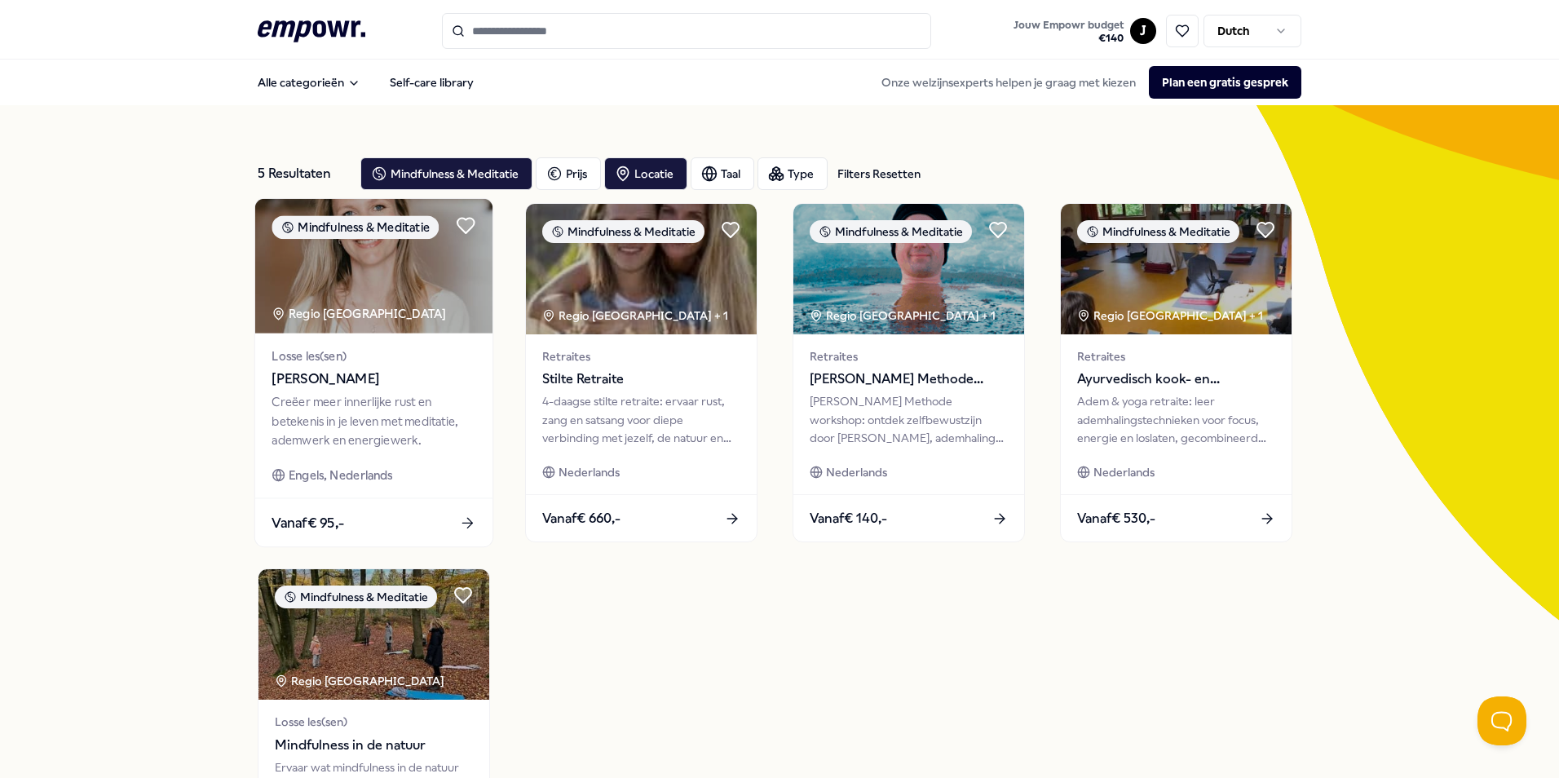
click at [375, 402] on div "Creëer meer innerlijke rust en betekenis in je leven met meditatie, ademwerk en…" at bounding box center [373, 421] width 204 height 56
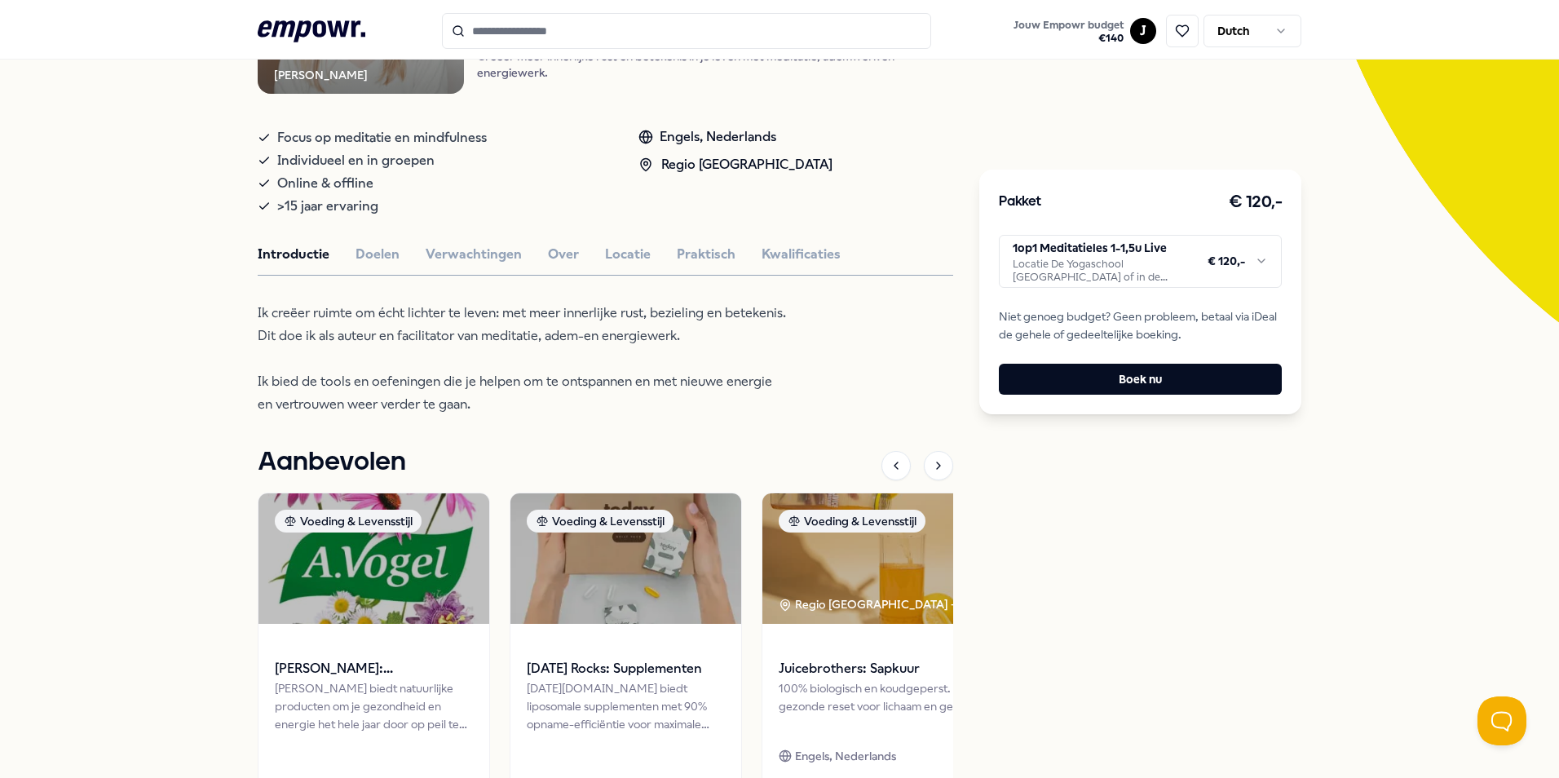
scroll to position [326, 0]
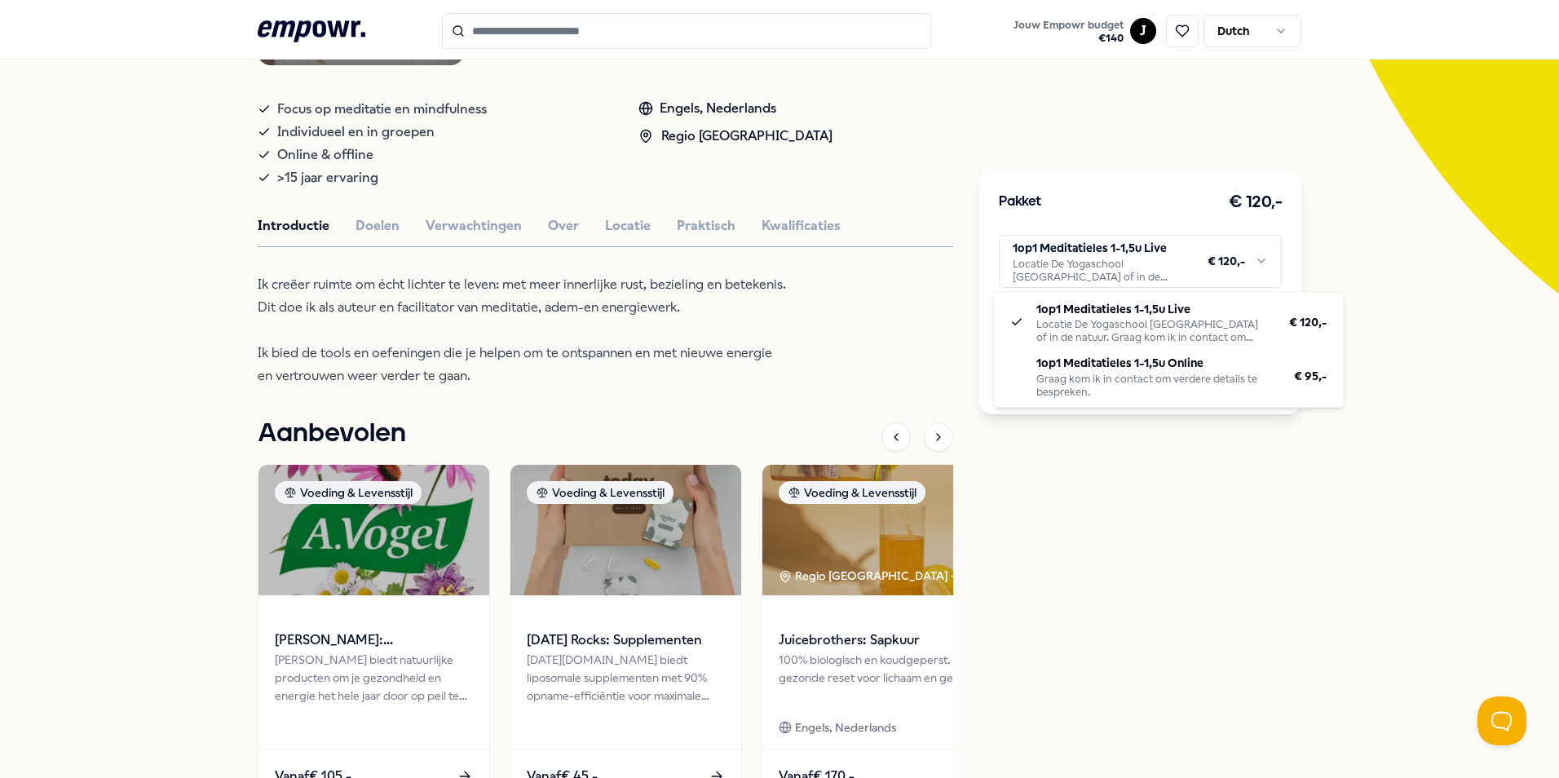
click at [1196, 273] on html ".empowr-logo_svg__cls-1{fill:#03032f} Jouw Empowr budget € 140 J Dutch Alle cat…" at bounding box center [779, 389] width 1559 height 778
click at [1242, 537] on html ".empowr-logo_svg__cls-1{fill:#03032f} Jouw Empowr budget € 140 J Dutch Alle cat…" at bounding box center [779, 389] width 1559 height 778
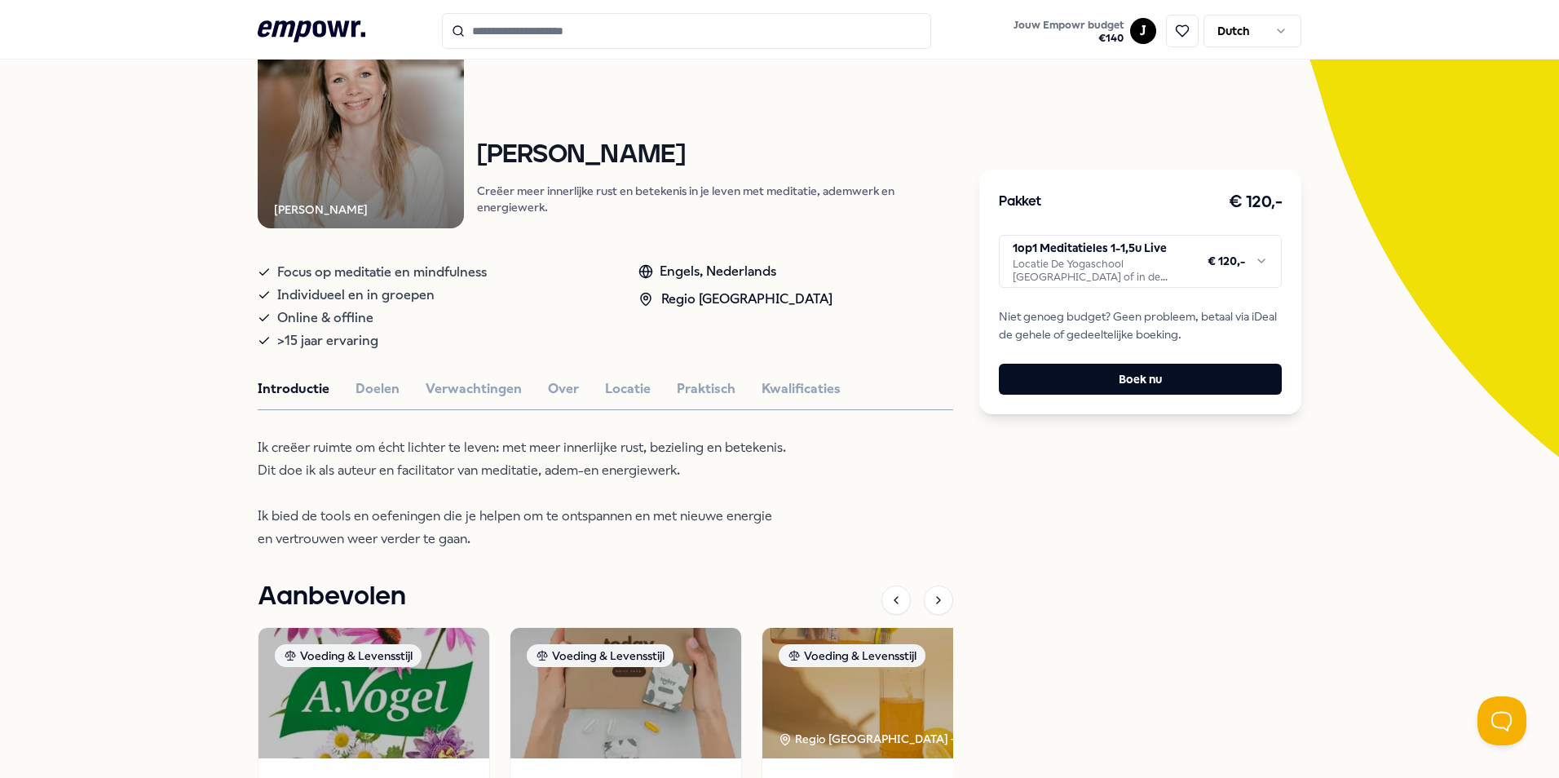
scroll to position [245, 0]
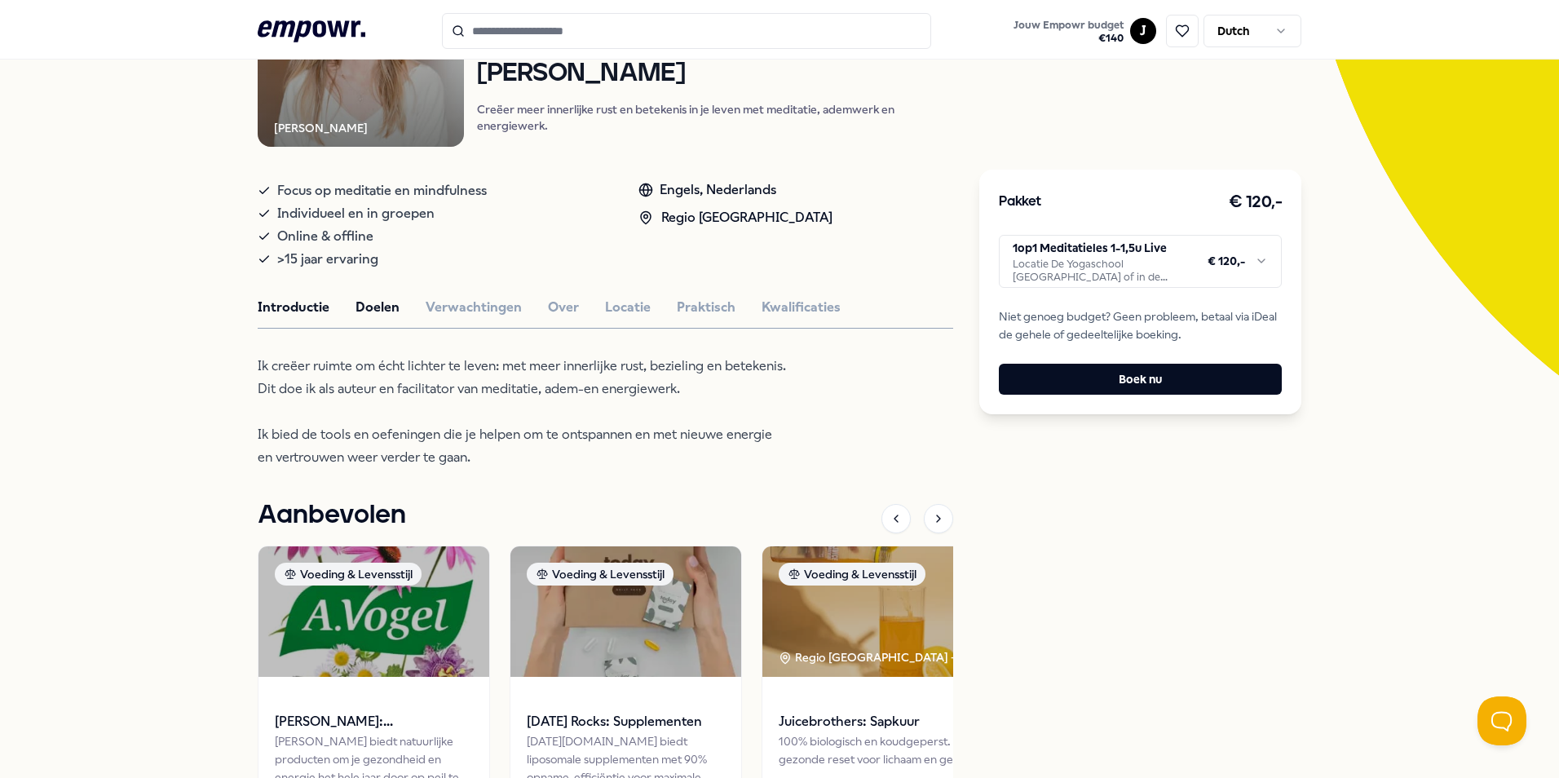
click at [360, 298] on button "Doelen" at bounding box center [377, 307] width 44 height 21
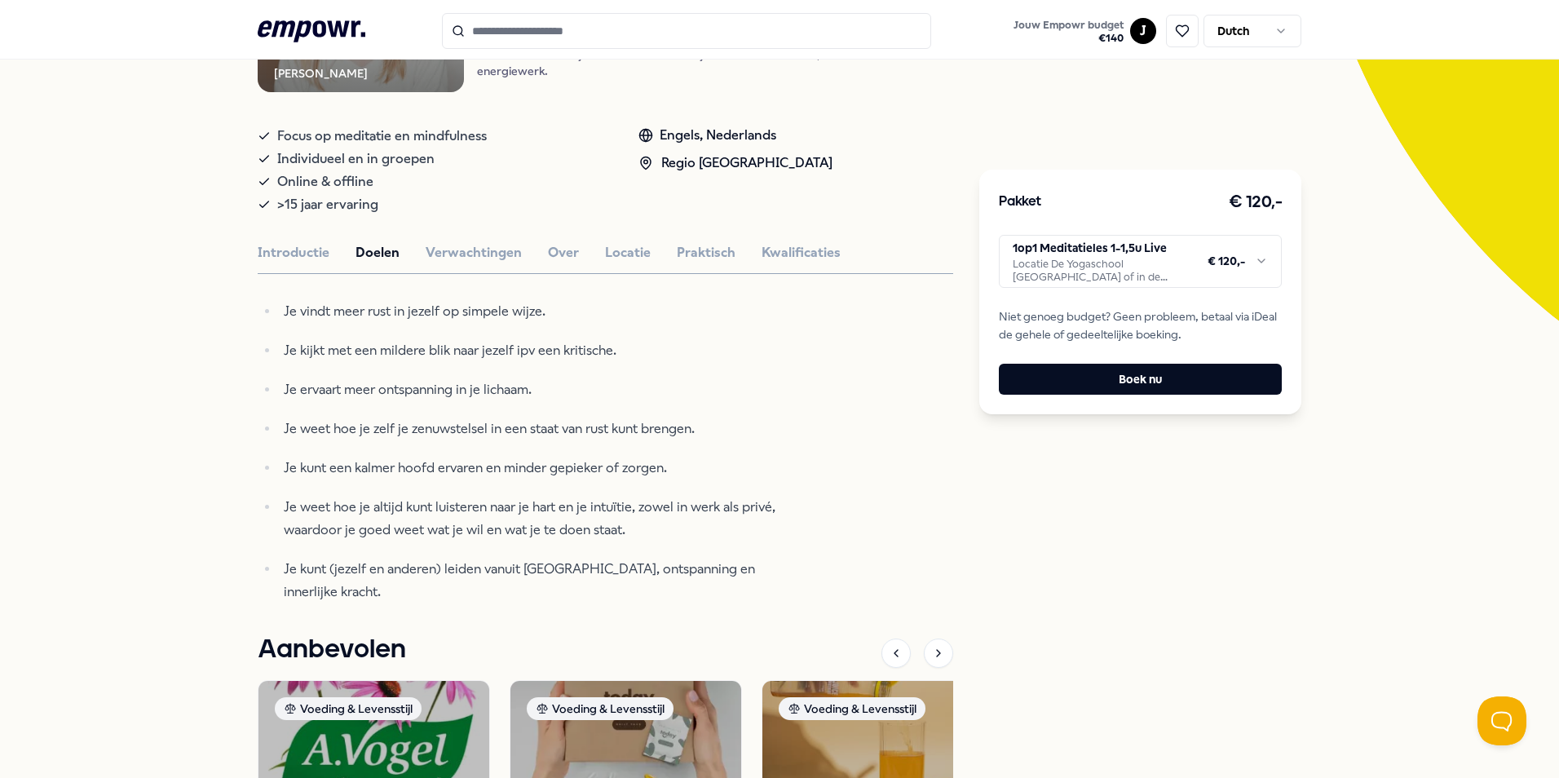
scroll to position [326, 0]
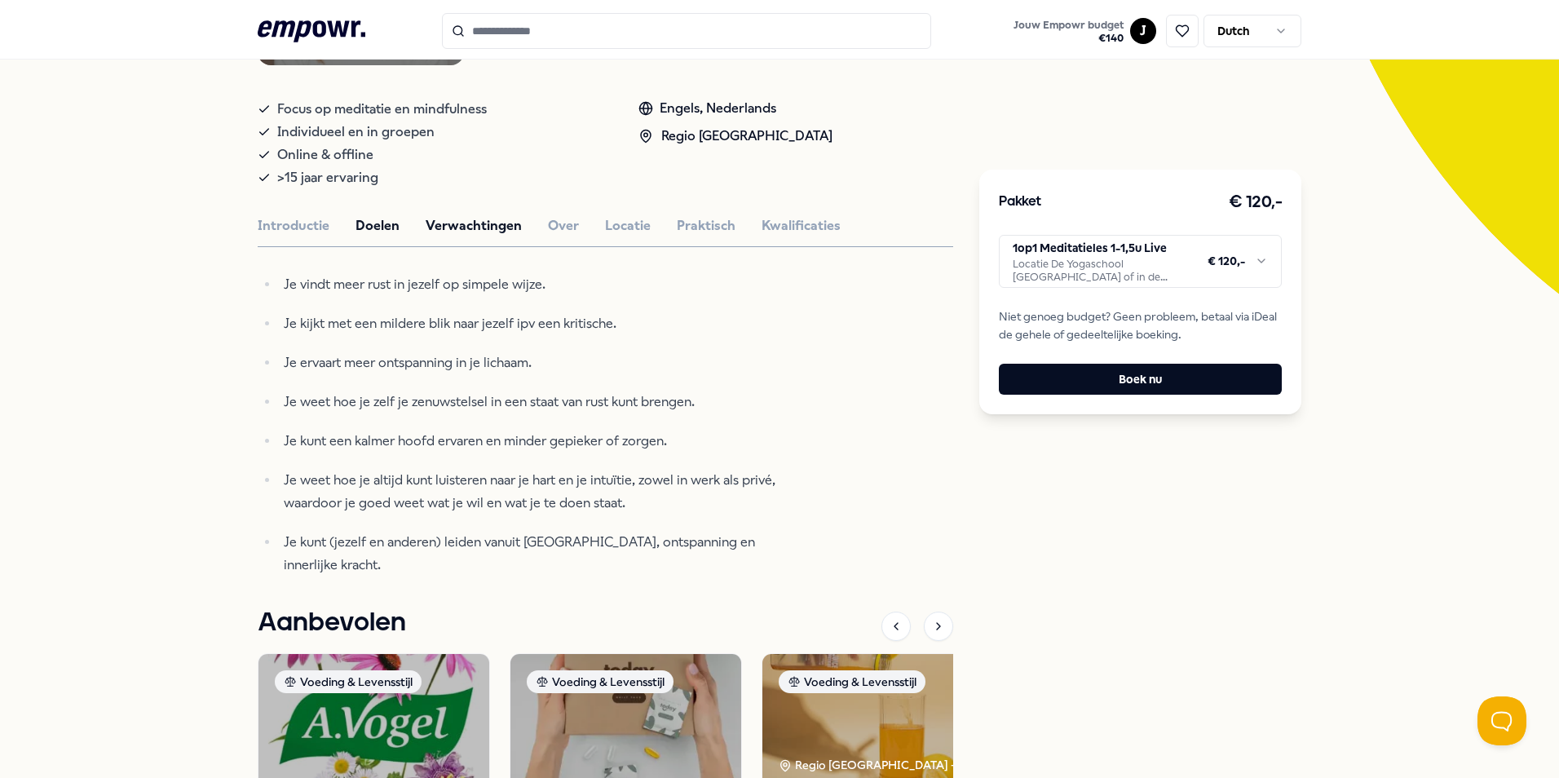
click at [463, 230] on button "Verwachtingen" at bounding box center [474, 225] width 96 height 21
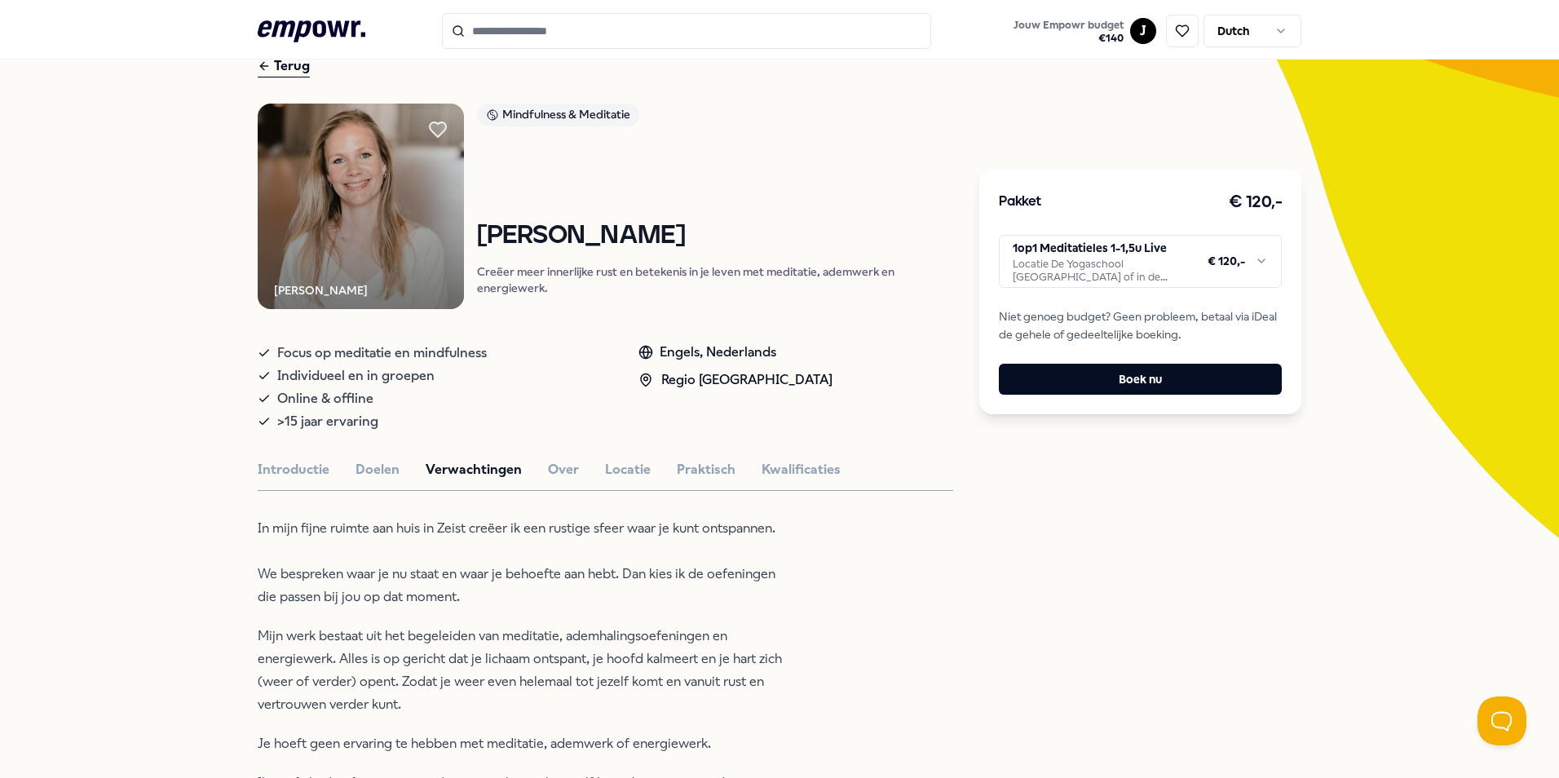
scroll to position [82, 0]
drag, startPoint x: 469, startPoint y: 229, endPoint x: 695, endPoint y: 240, distance: 226.1
click at [695, 240] on div "Ernestine Numan Mindfulness & Meditatie Ernestine Numan Creëer meer innerlijke …" at bounding box center [605, 207] width 695 height 206
drag, startPoint x: 695, startPoint y: 240, endPoint x: 661, endPoint y: 236, distance: 33.8
copy h1 "Ernestine Numan"
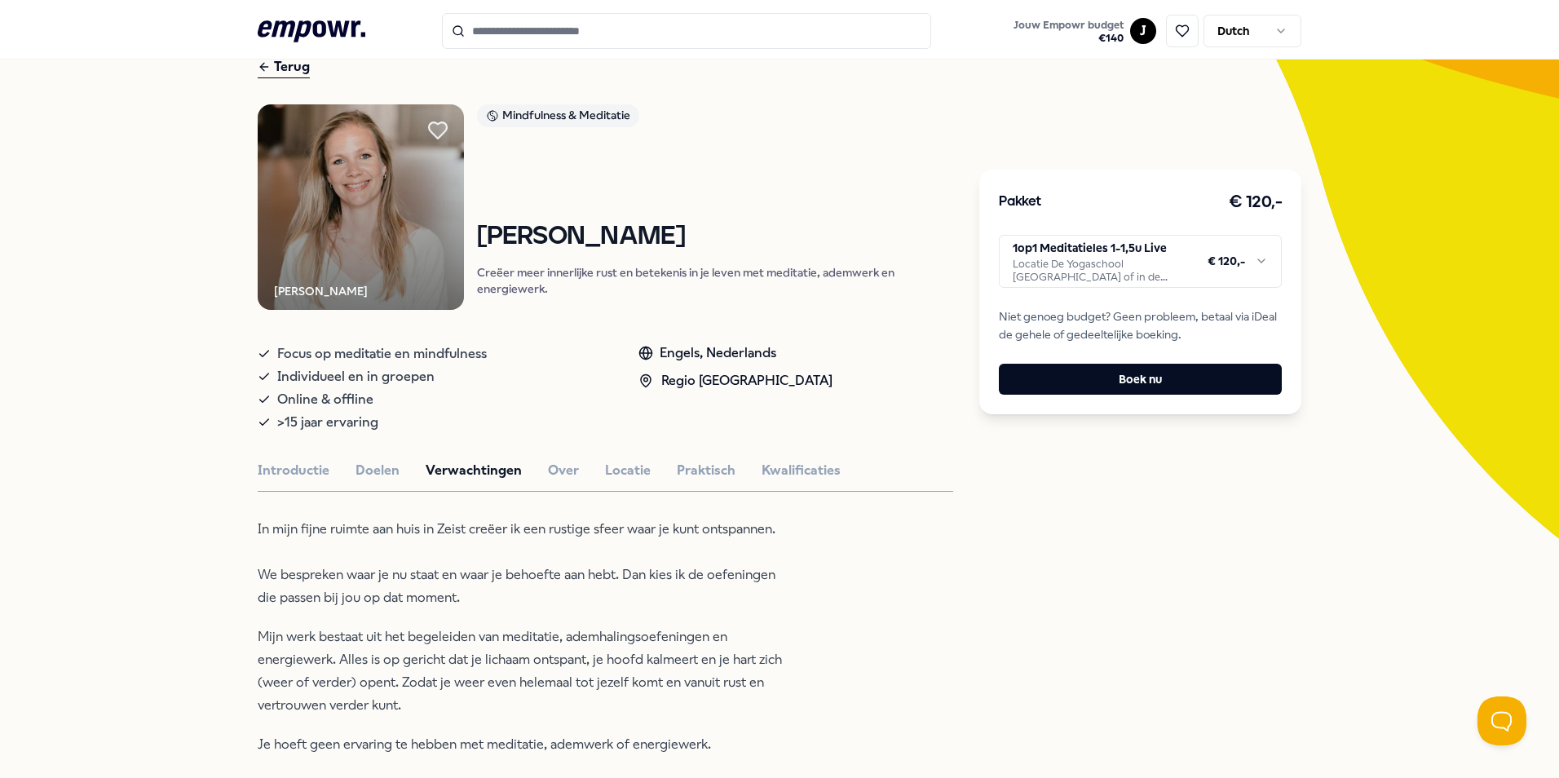
click at [431, 126] on icon at bounding box center [438, 130] width 18 height 16
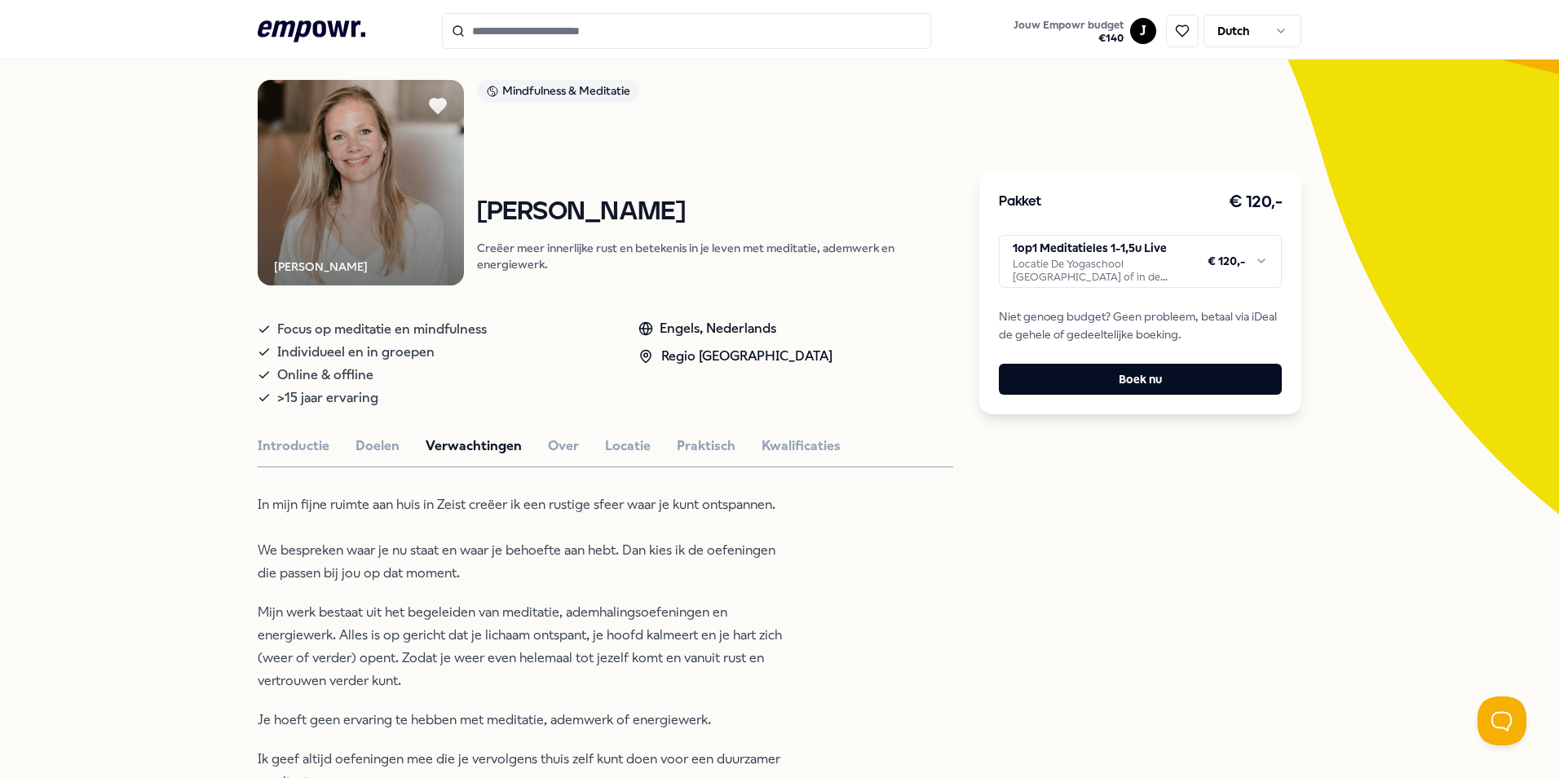
scroll to position [96, 0]
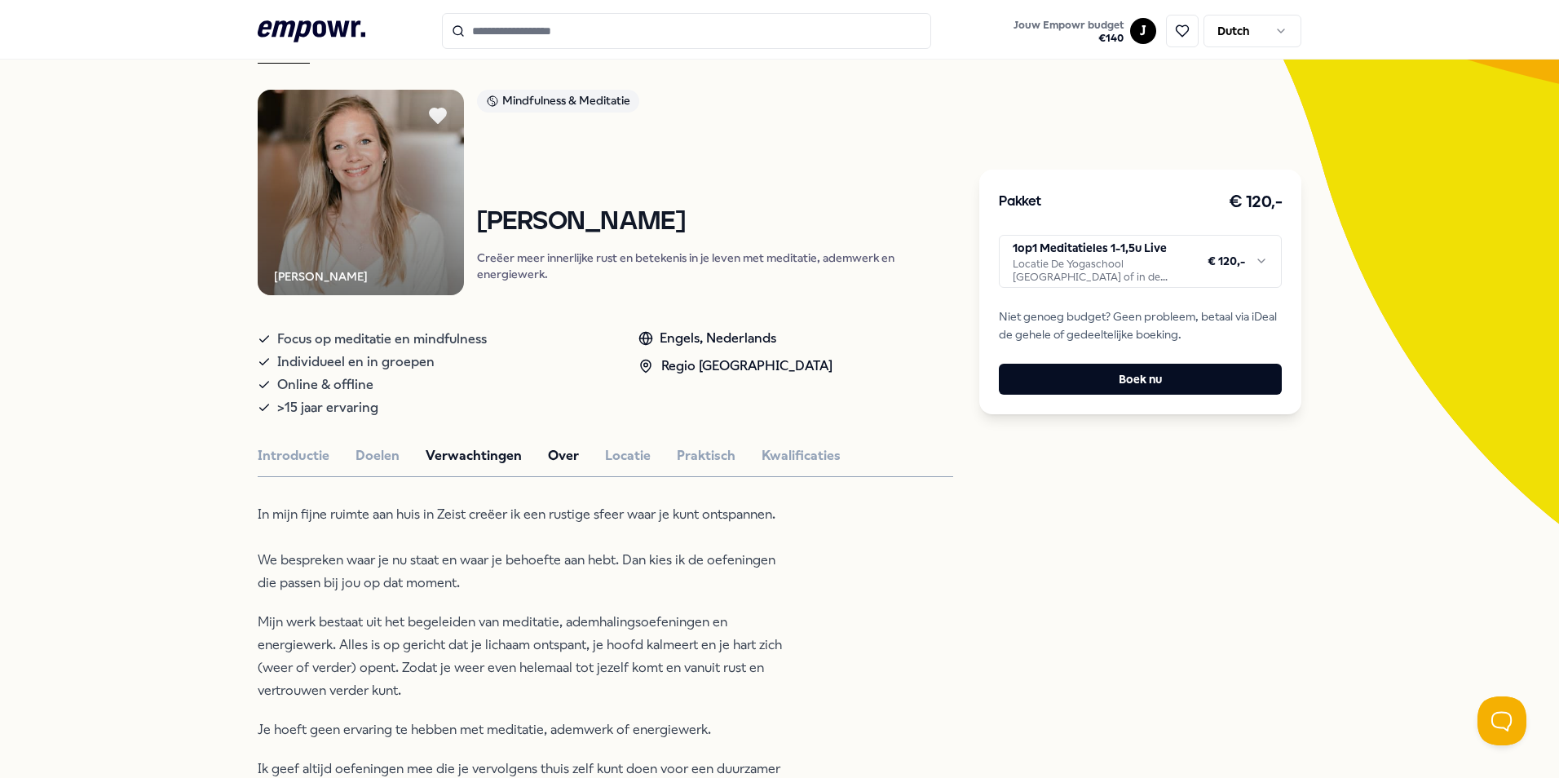
click at [552, 452] on button "Over" at bounding box center [563, 455] width 31 height 21
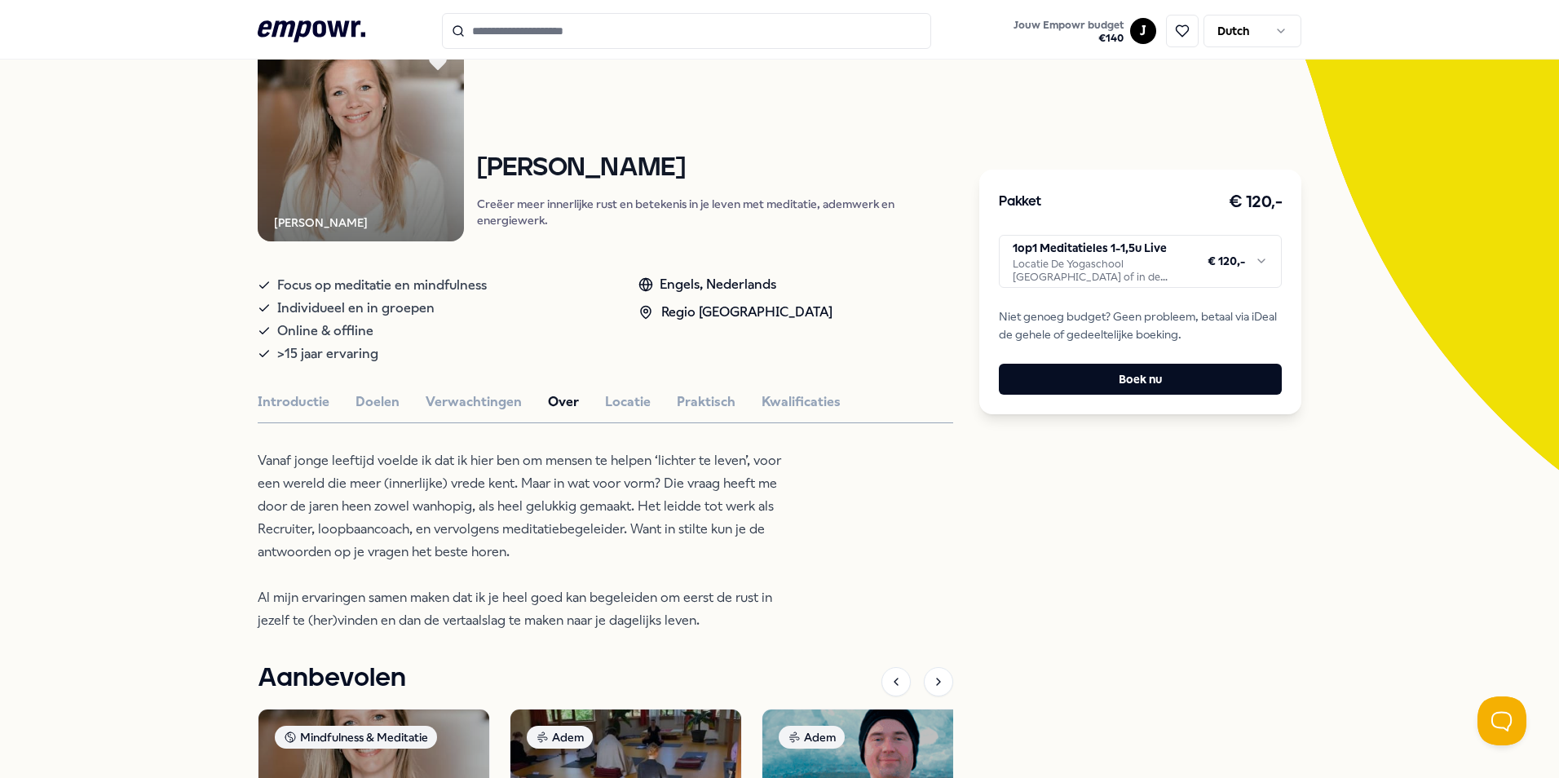
scroll to position [178, 0]
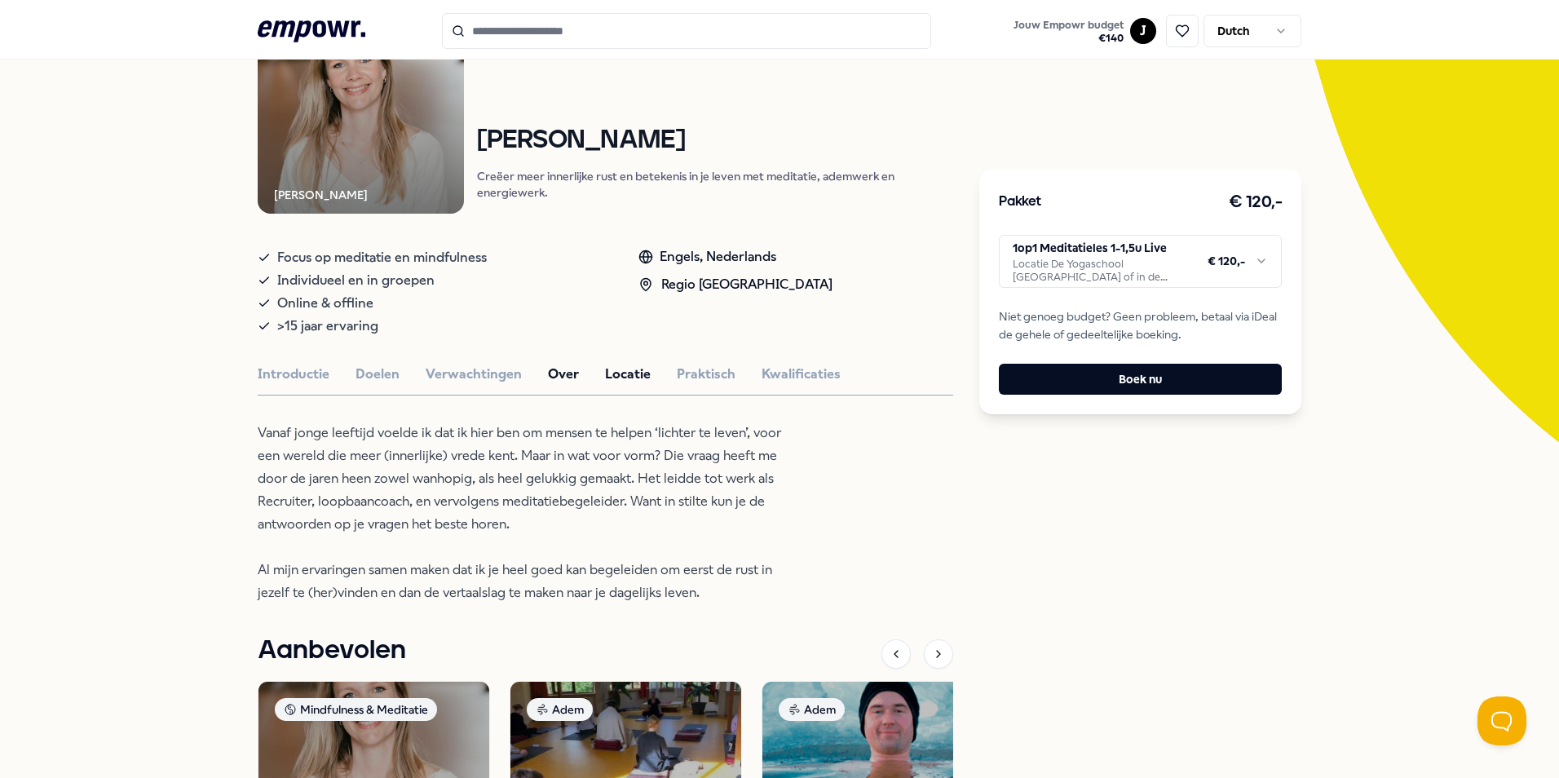
click at [618, 382] on button "Locatie" at bounding box center [628, 374] width 46 height 21
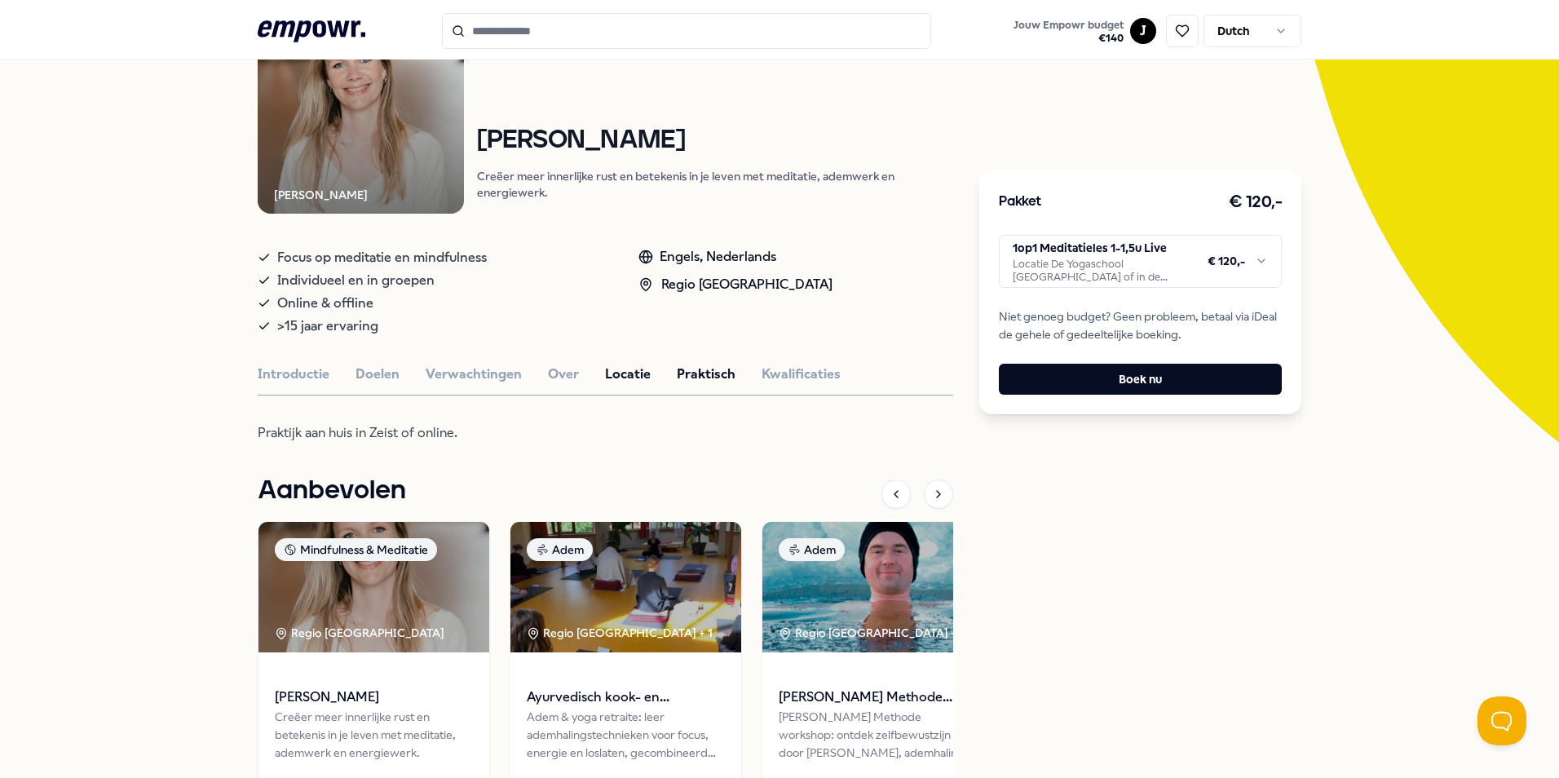
click at [703, 377] on button "Praktisch" at bounding box center [706, 374] width 59 height 21
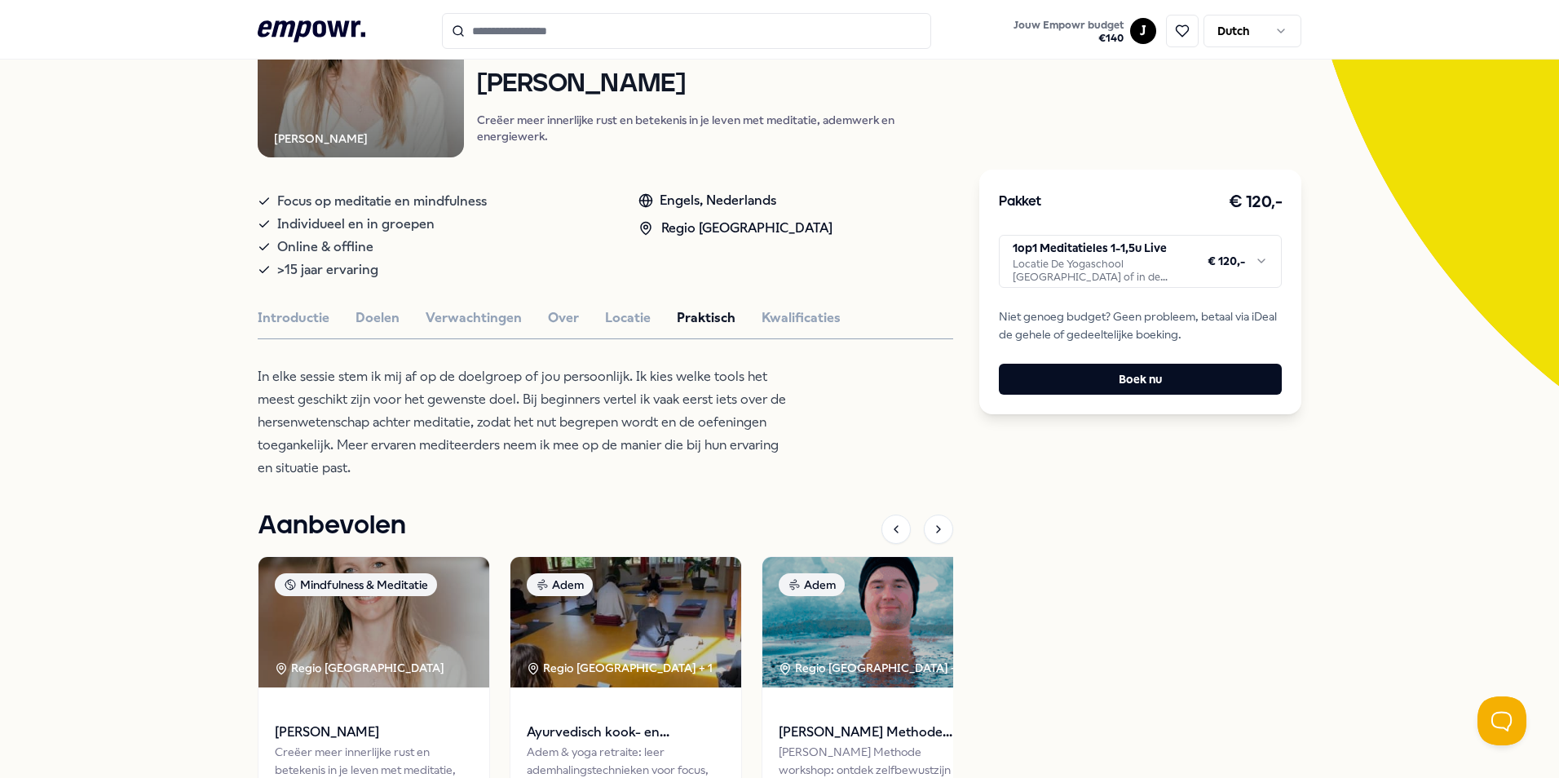
scroll to position [259, 0]
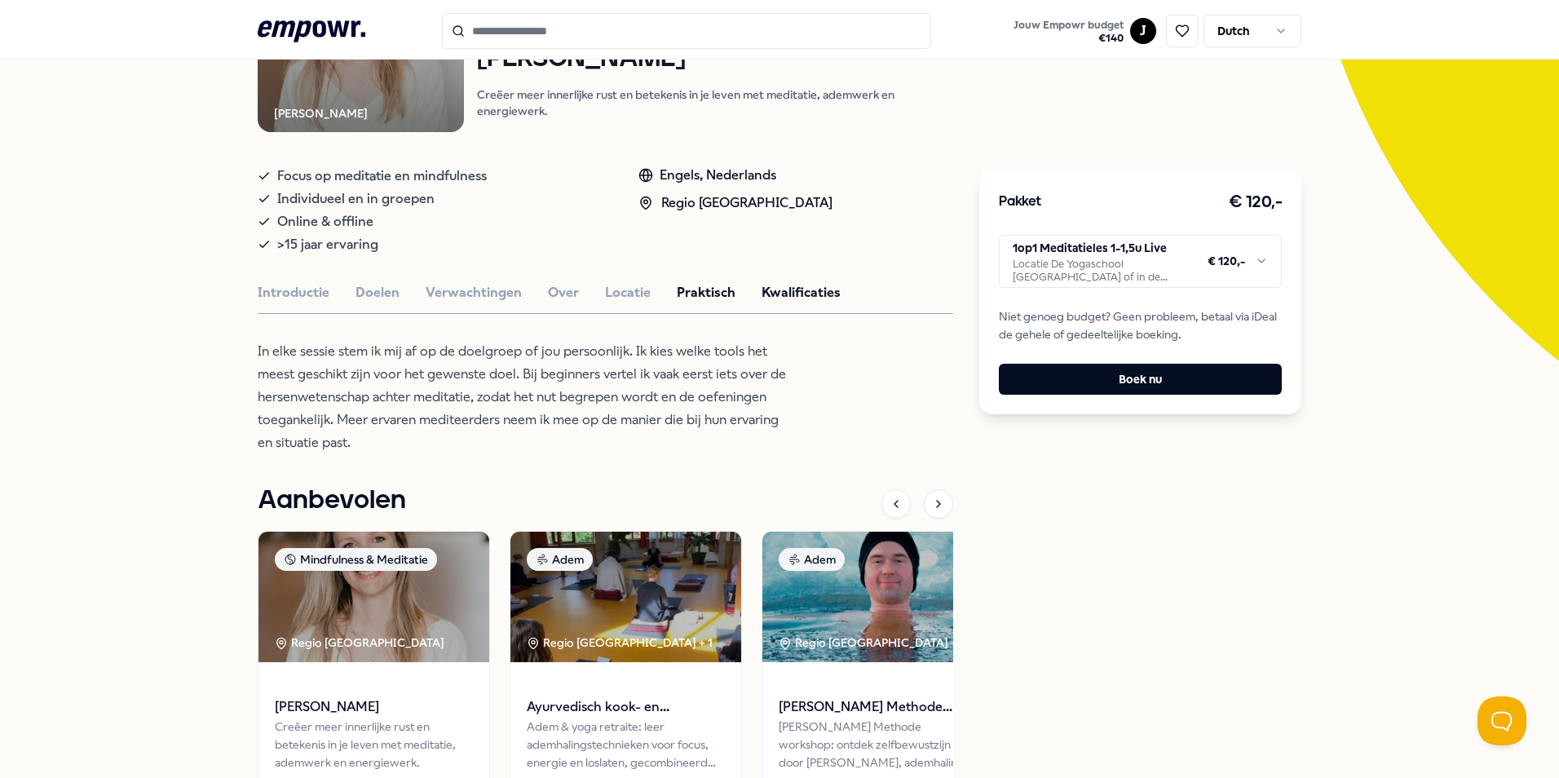
click at [808, 290] on button "Kwalificaties" at bounding box center [800, 292] width 79 height 21
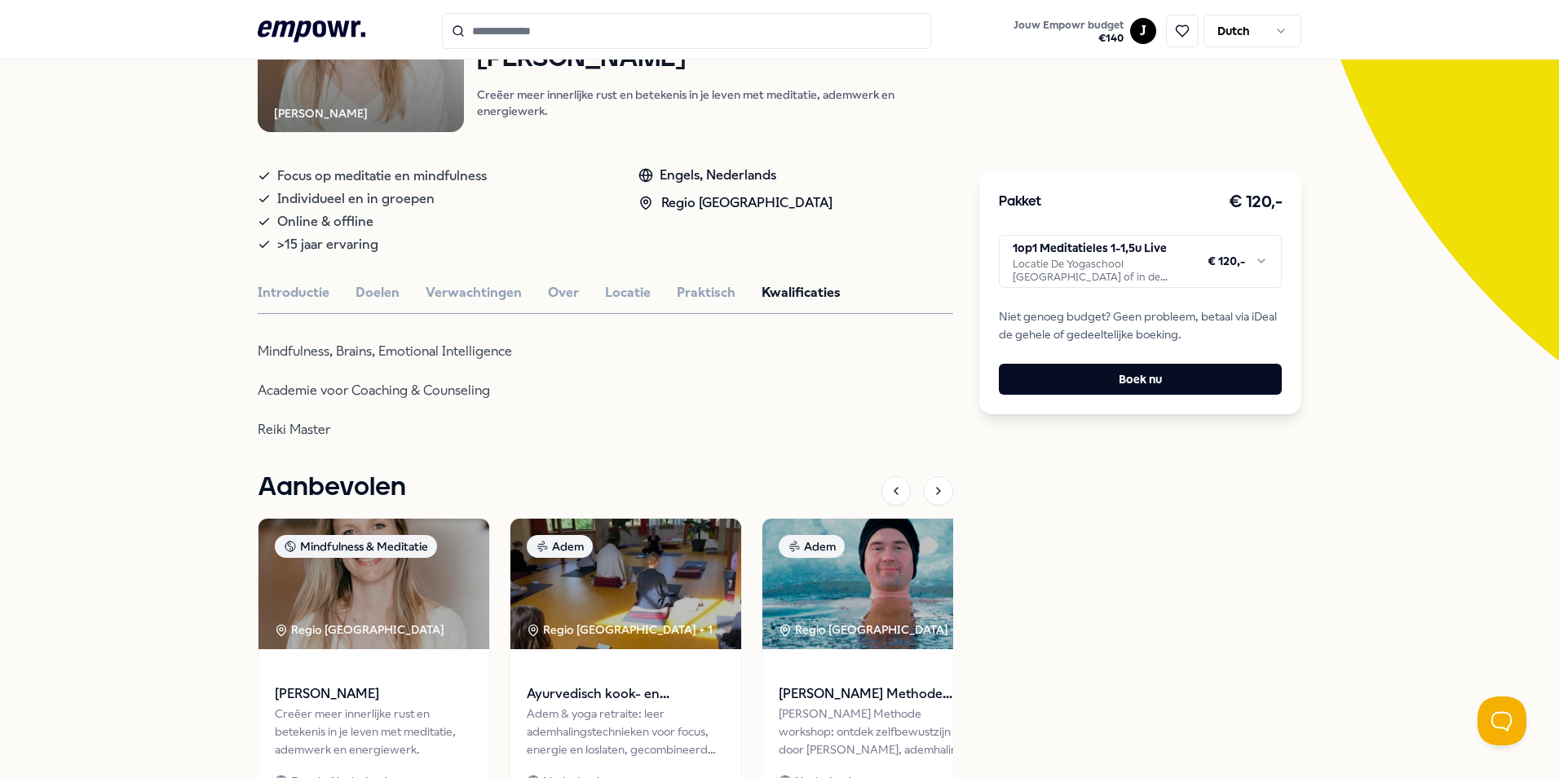
click at [327, 429] on p "Reiki Master" at bounding box center [523, 429] width 530 height 23
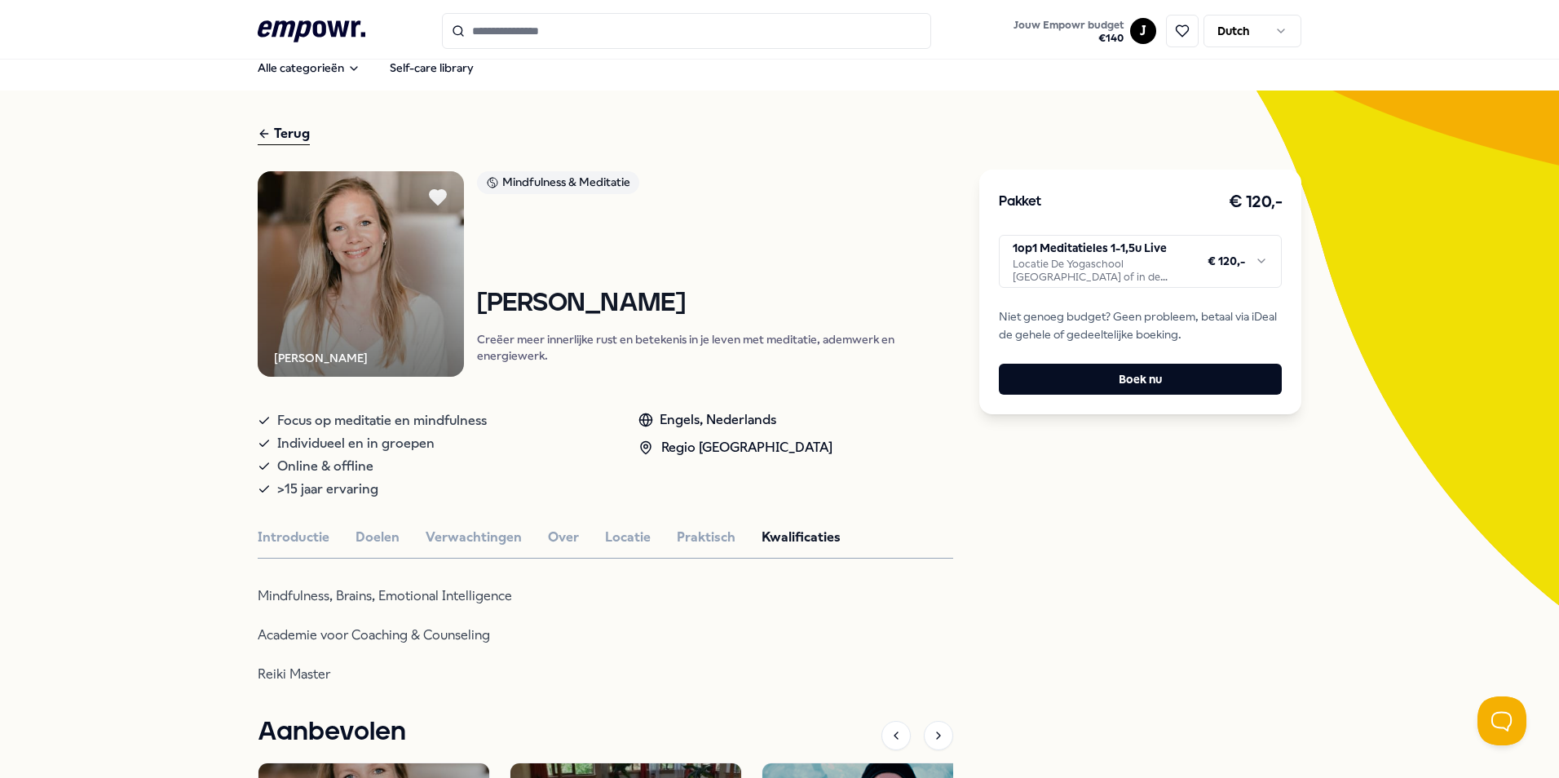
scroll to position [0, 0]
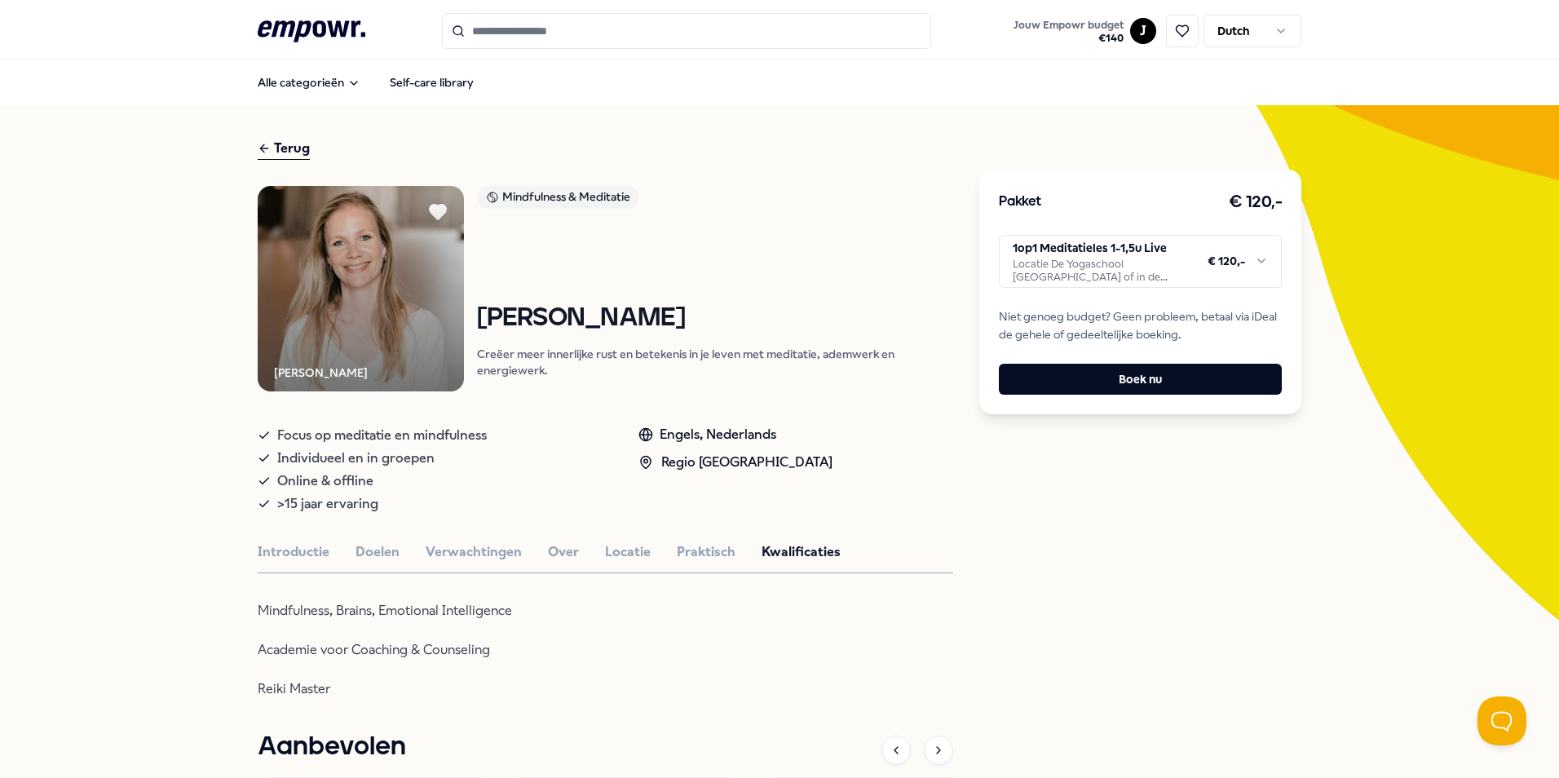
click at [1134, 28] on html ".empowr-logo_svg__cls-1{fill:#03032f} Jouw Empowr budget € 140 J Dutch Alle cat…" at bounding box center [779, 389] width 1559 height 778
click at [1117, 86] on div "Dashboard" at bounding box center [1136, 84] width 161 height 47
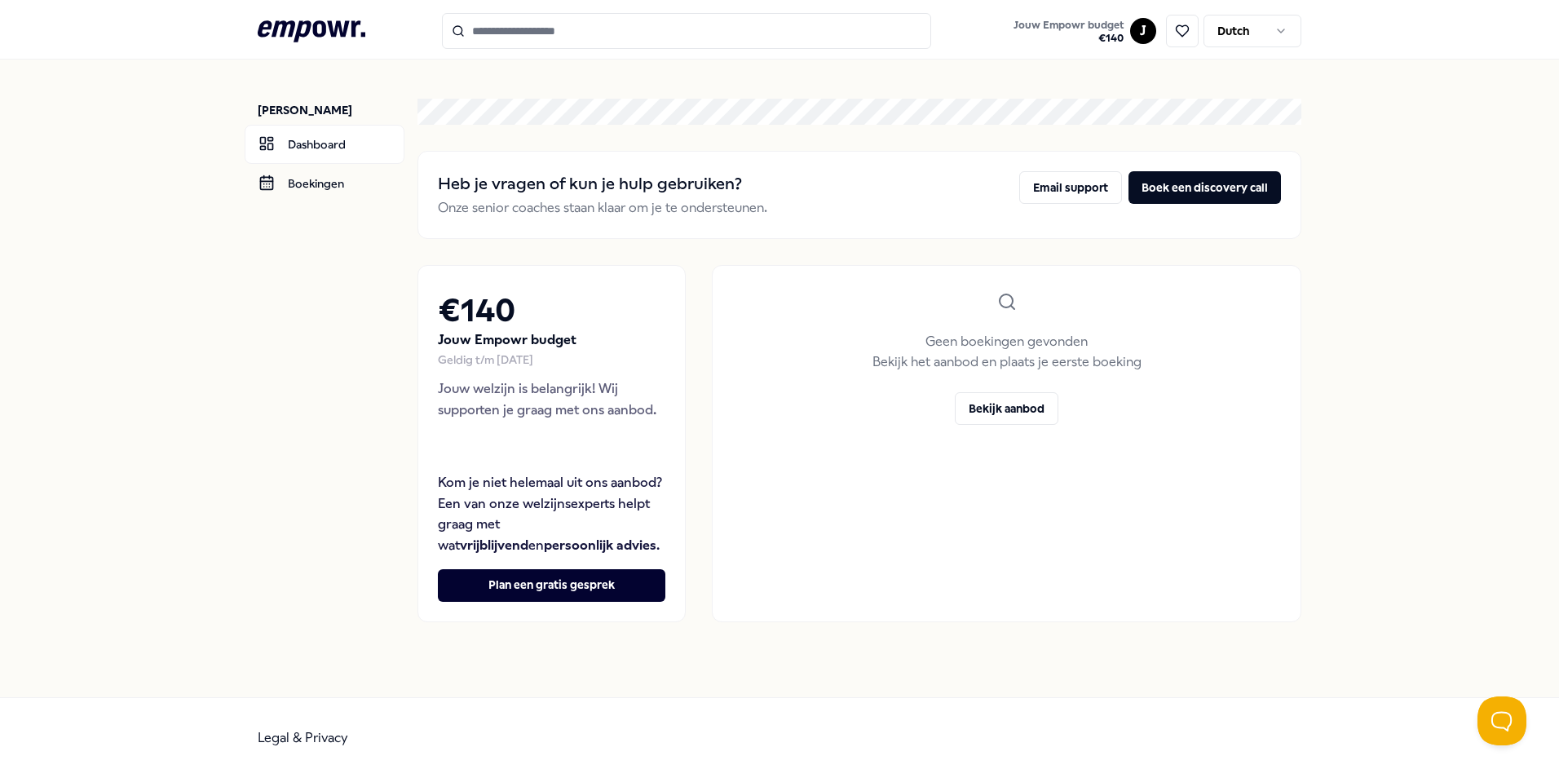
click at [310, 20] on icon ".empowr-logo_svg__cls-1{fill:#03032f}" at bounding box center [312, 31] width 108 height 30
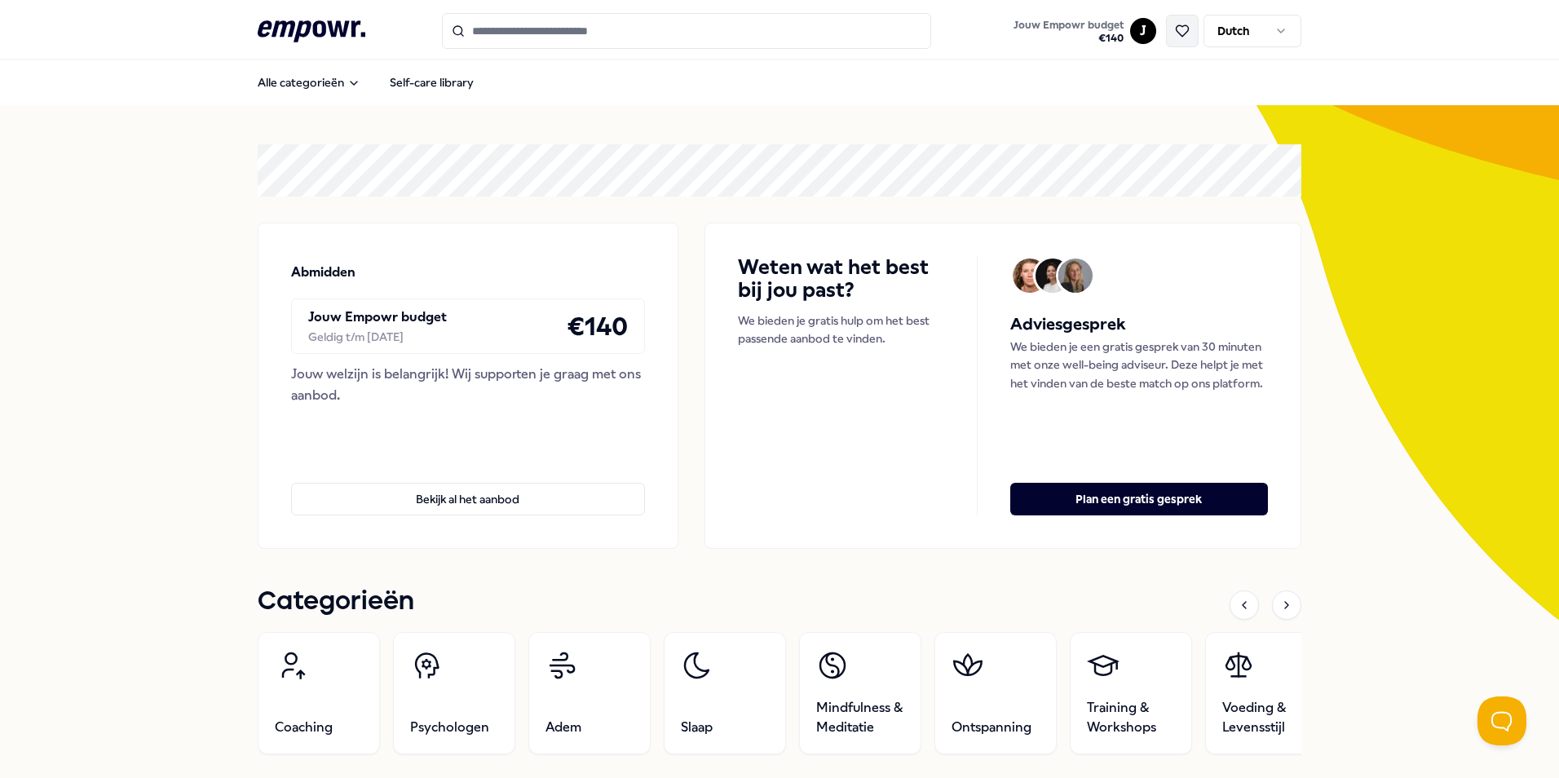
click at [1181, 36] on icon at bounding box center [1182, 31] width 15 height 15
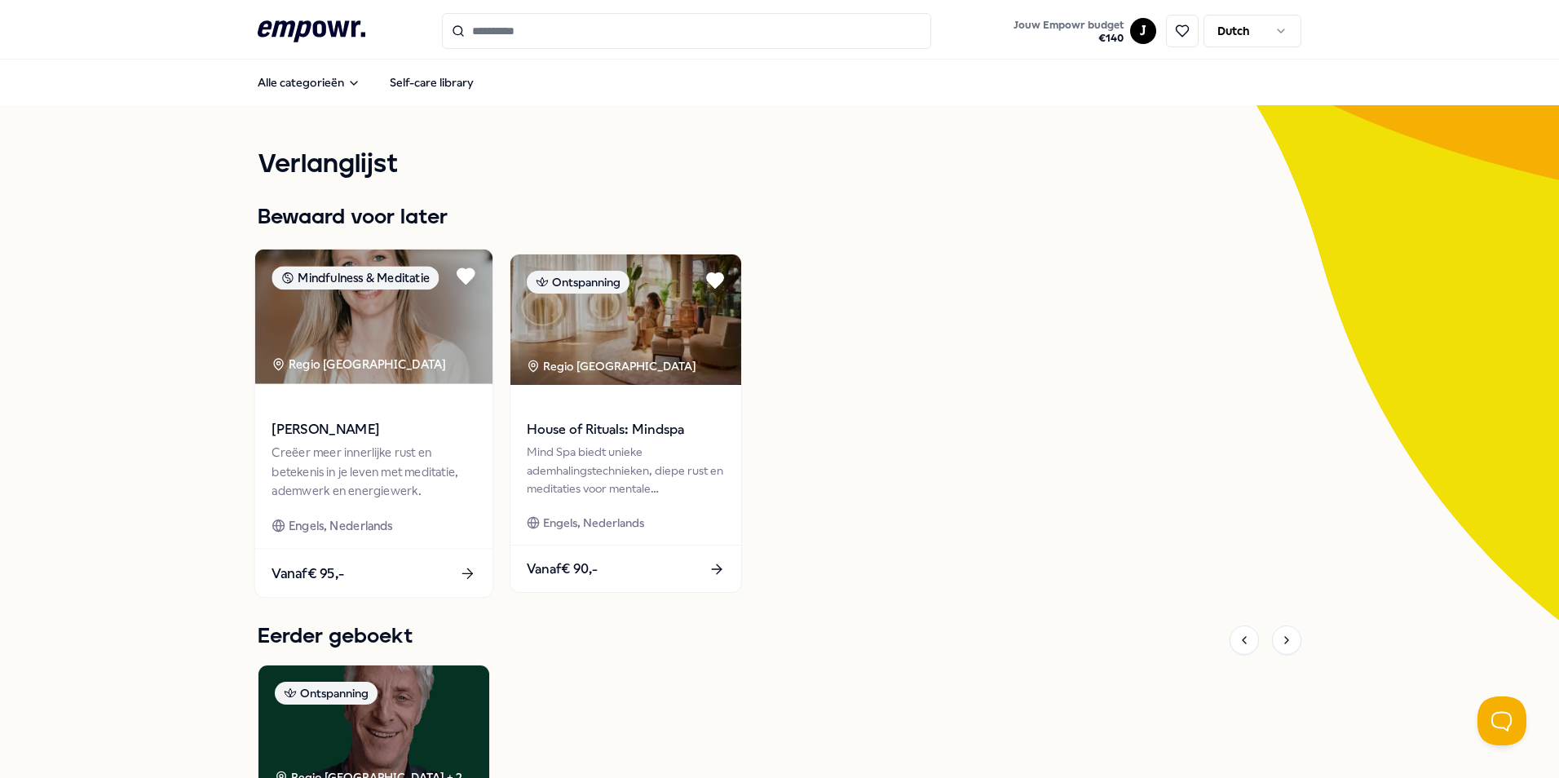
click at [429, 363] on img at bounding box center [373, 316] width 237 height 135
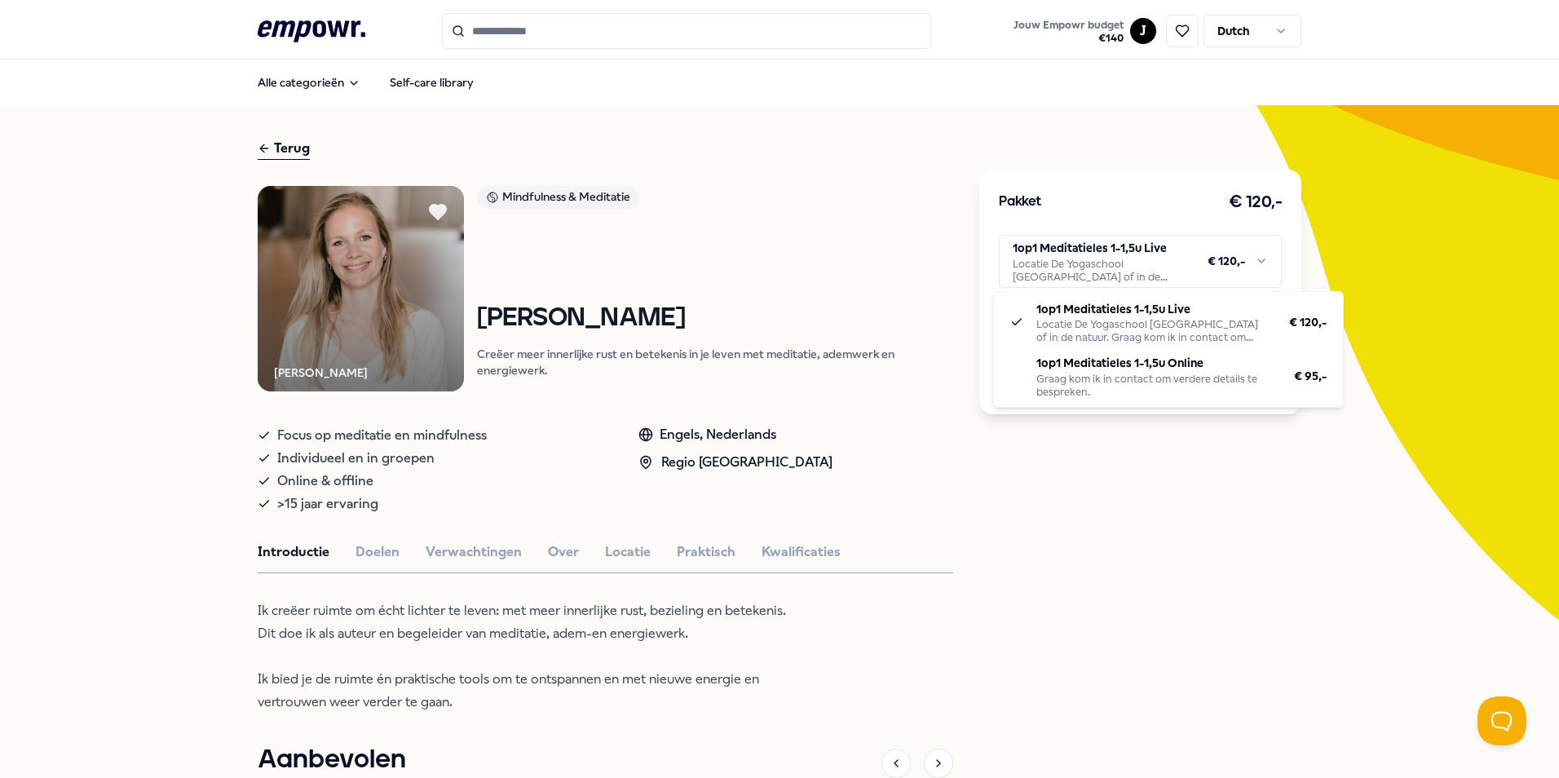
click at [1250, 260] on html ".empowr-logo_svg__cls-1{fill:#03032f} Jouw Empowr budget € 140 J Dutch Alle cat…" at bounding box center [779, 389] width 1559 height 778
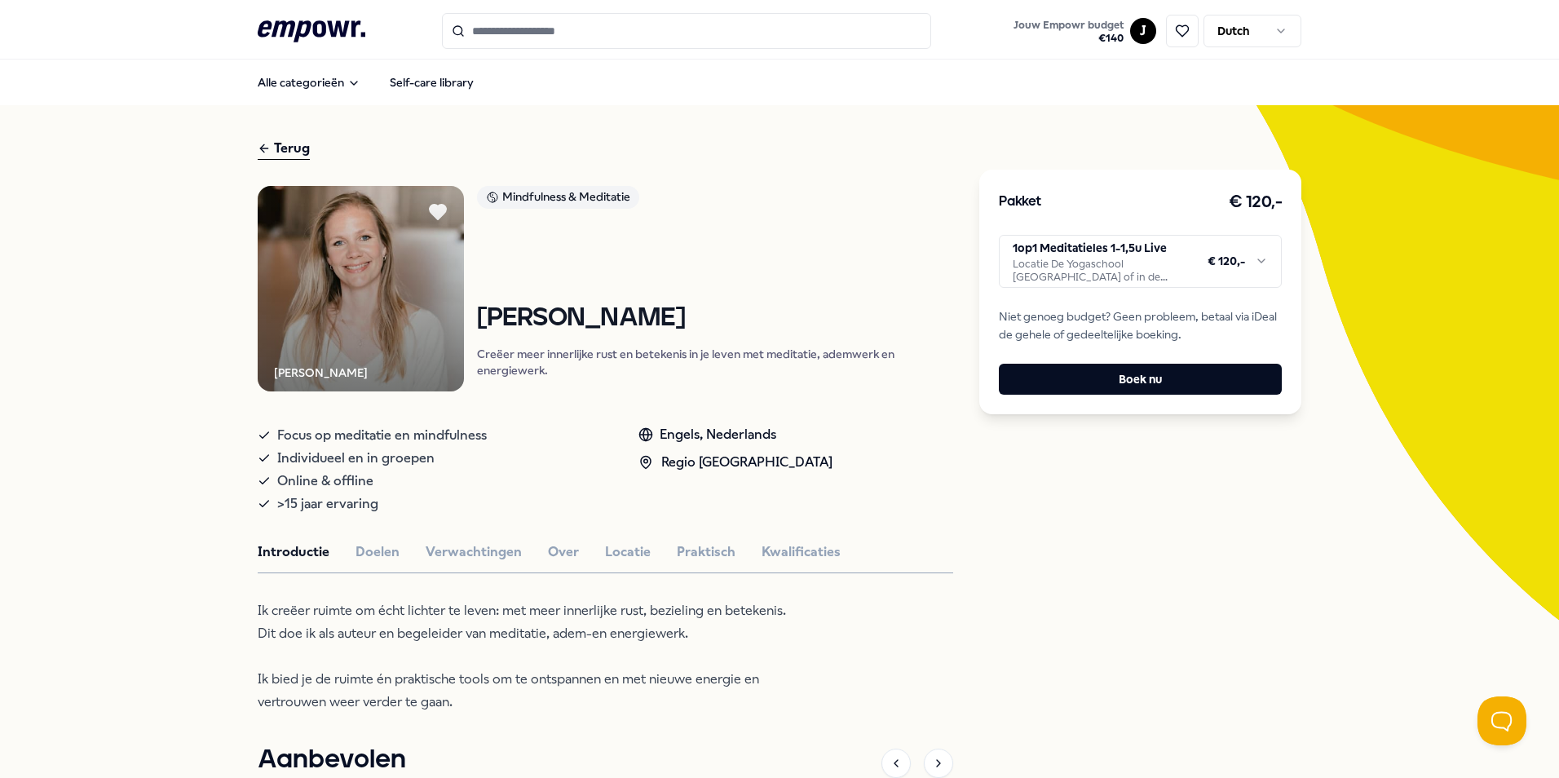
click at [1249, 260] on html ".empowr-logo_svg__cls-1{fill:#03032f} Jouw Empowr budget € 140 J Dutch Alle cat…" at bounding box center [779, 389] width 1559 height 778
click at [496, 34] on input "Search for products, categories or subcategories" at bounding box center [686, 31] width 489 height 36
type input "*"
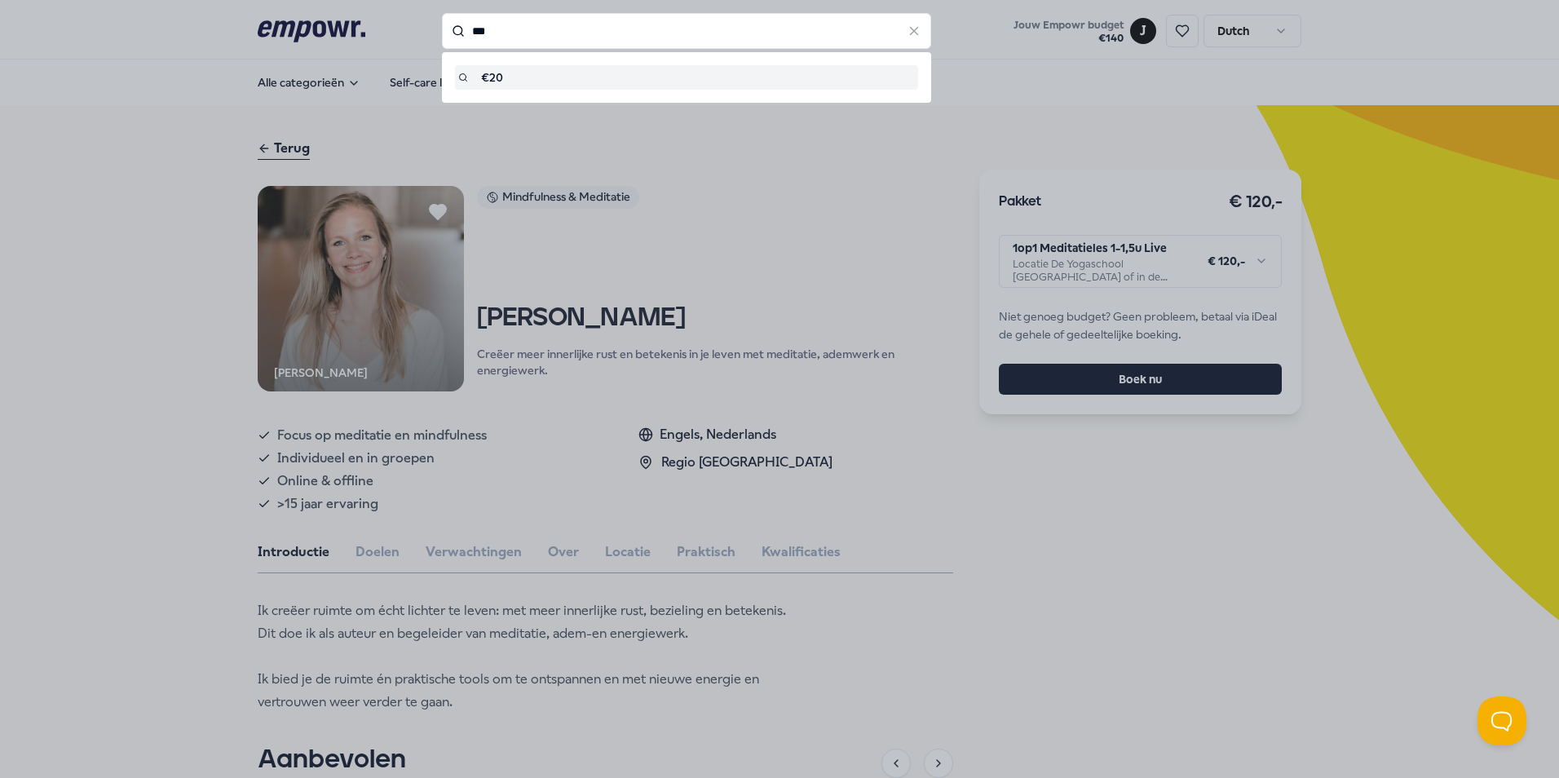
type input "***"
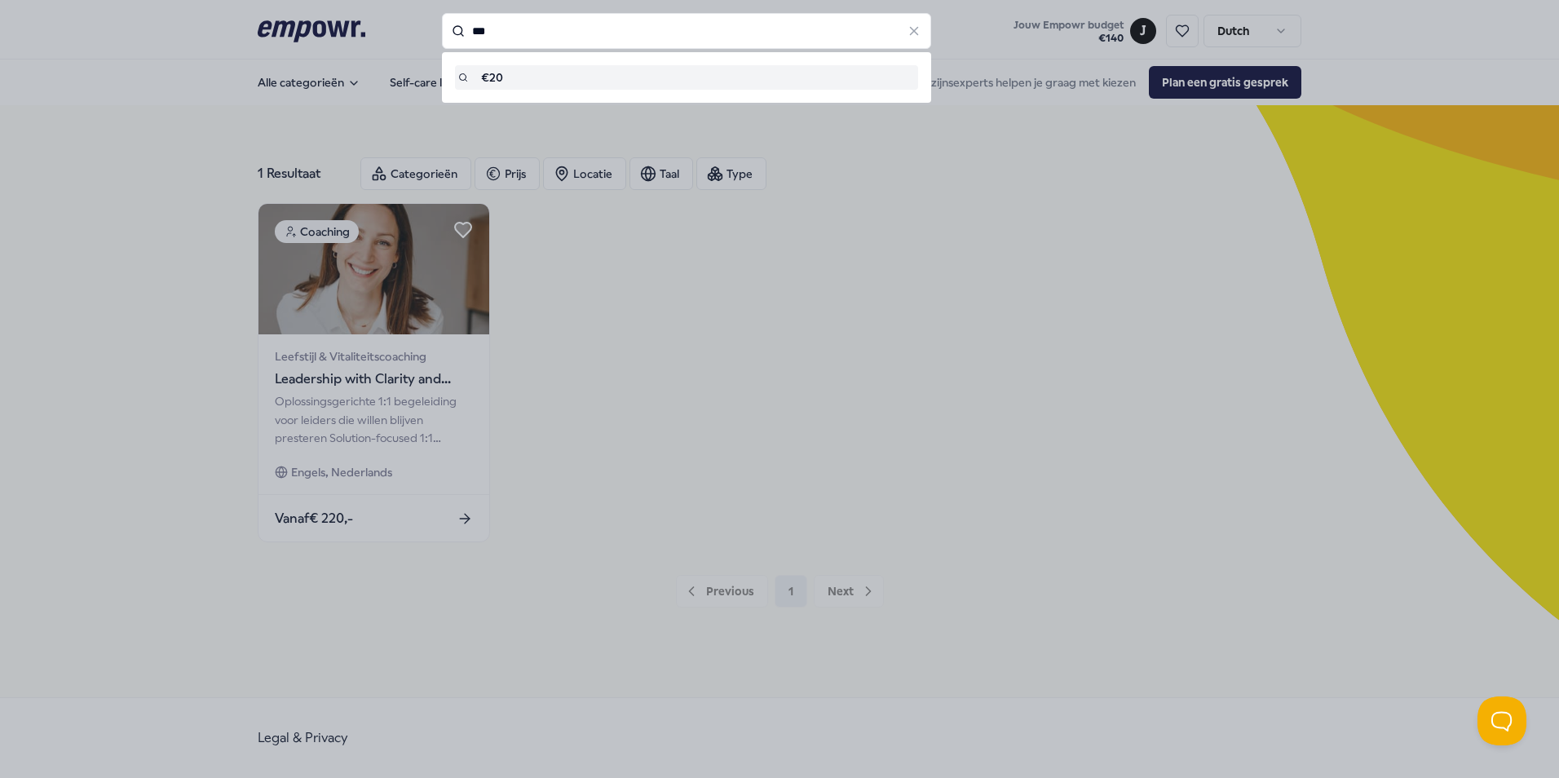
drag, startPoint x: 504, startPoint y: 28, endPoint x: 333, endPoint y: 29, distance: 170.4
click at [442, 29] on div "*** €20" at bounding box center [686, 31] width 489 height 36
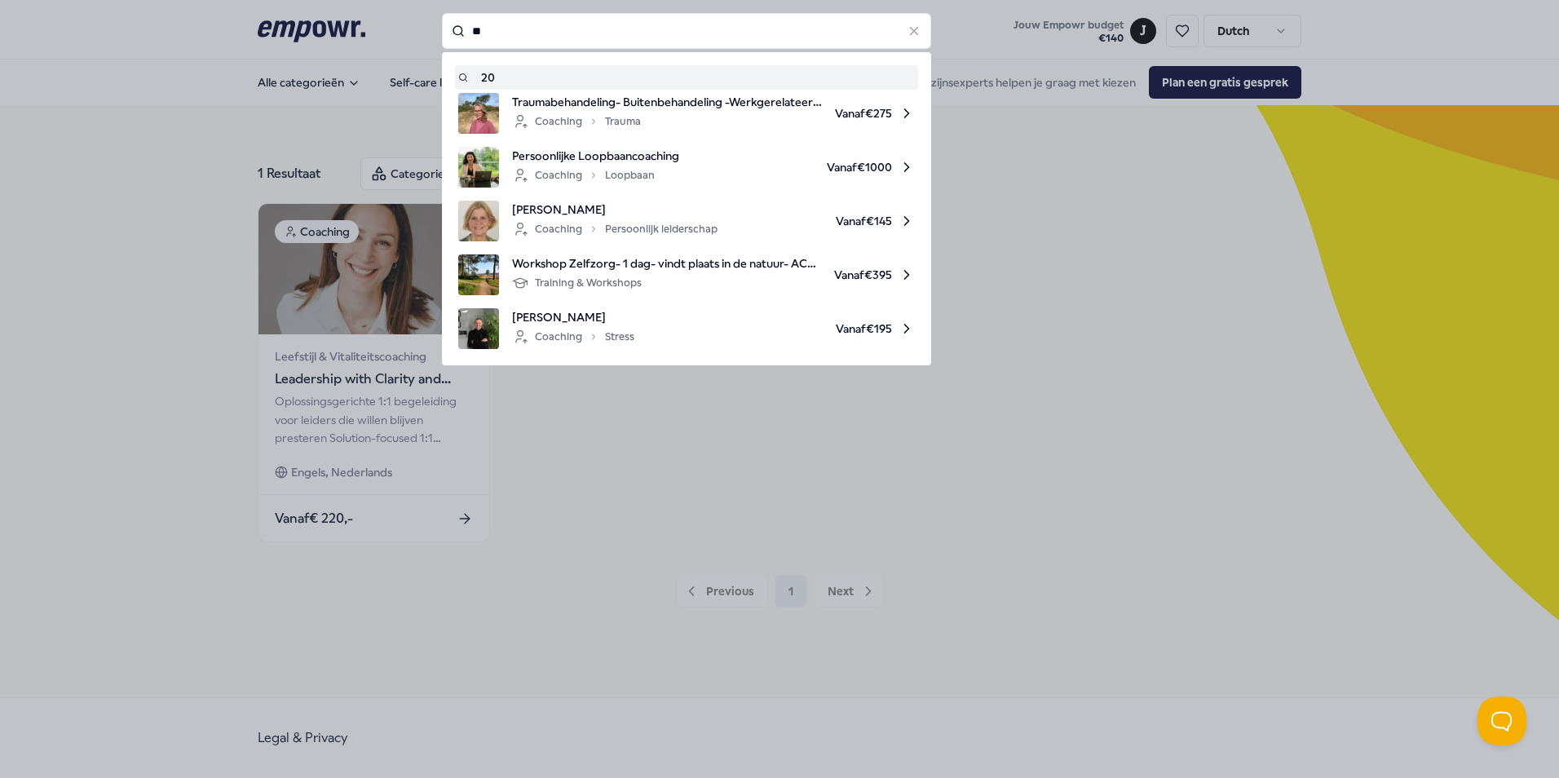
type input "**"
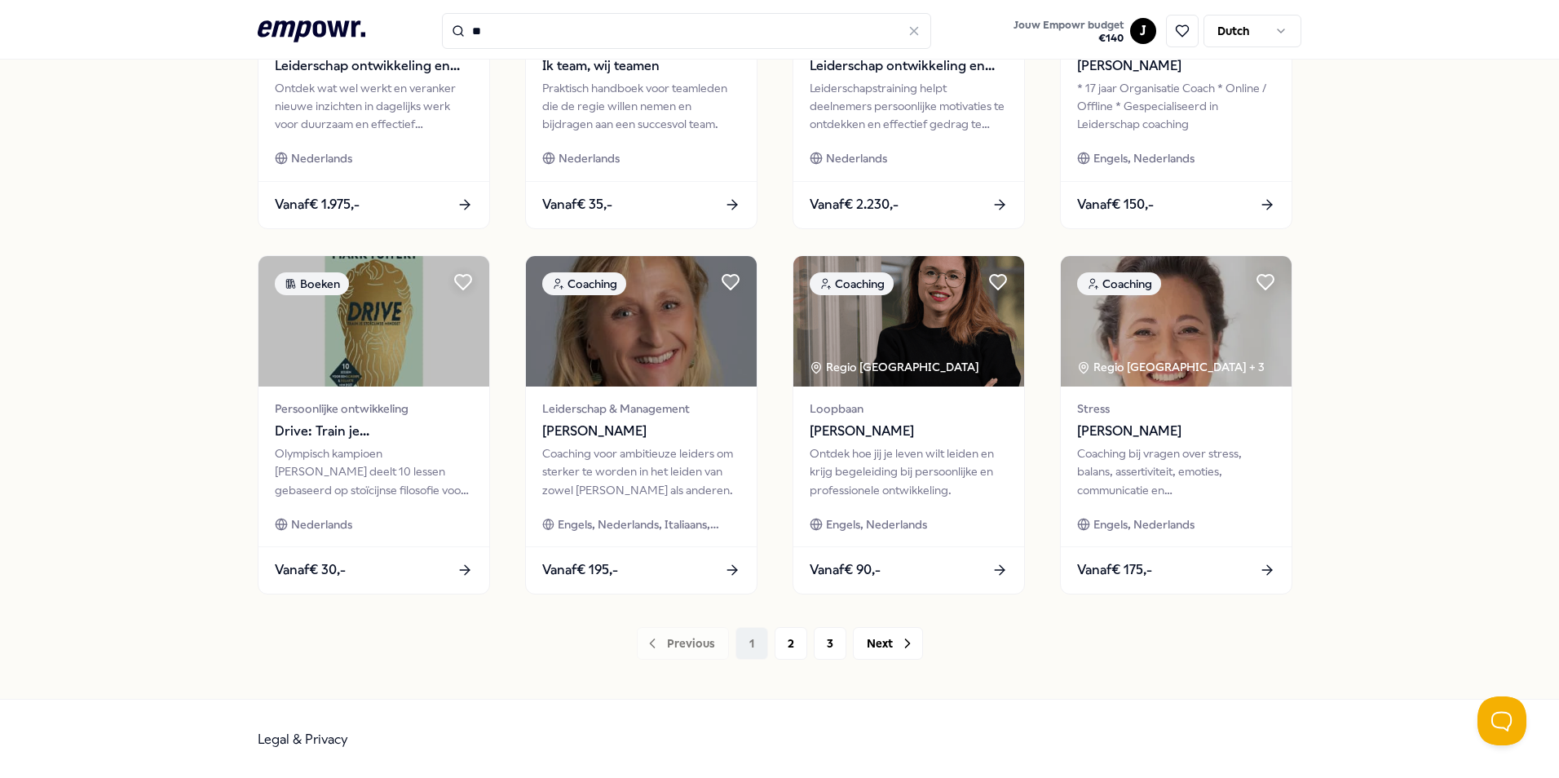
scroll to position [681, 0]
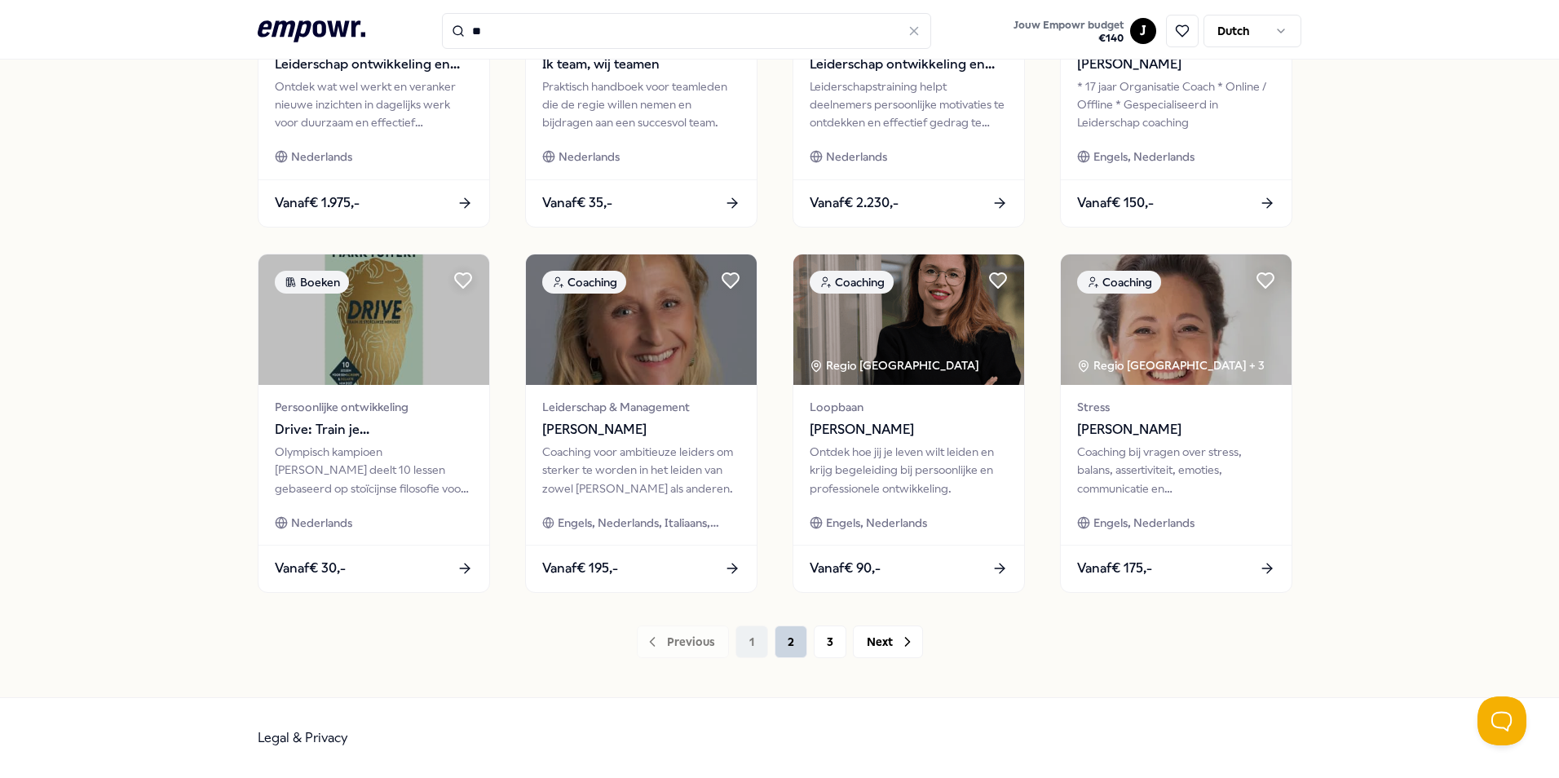
click at [782, 644] on button "2" at bounding box center [790, 641] width 33 height 33
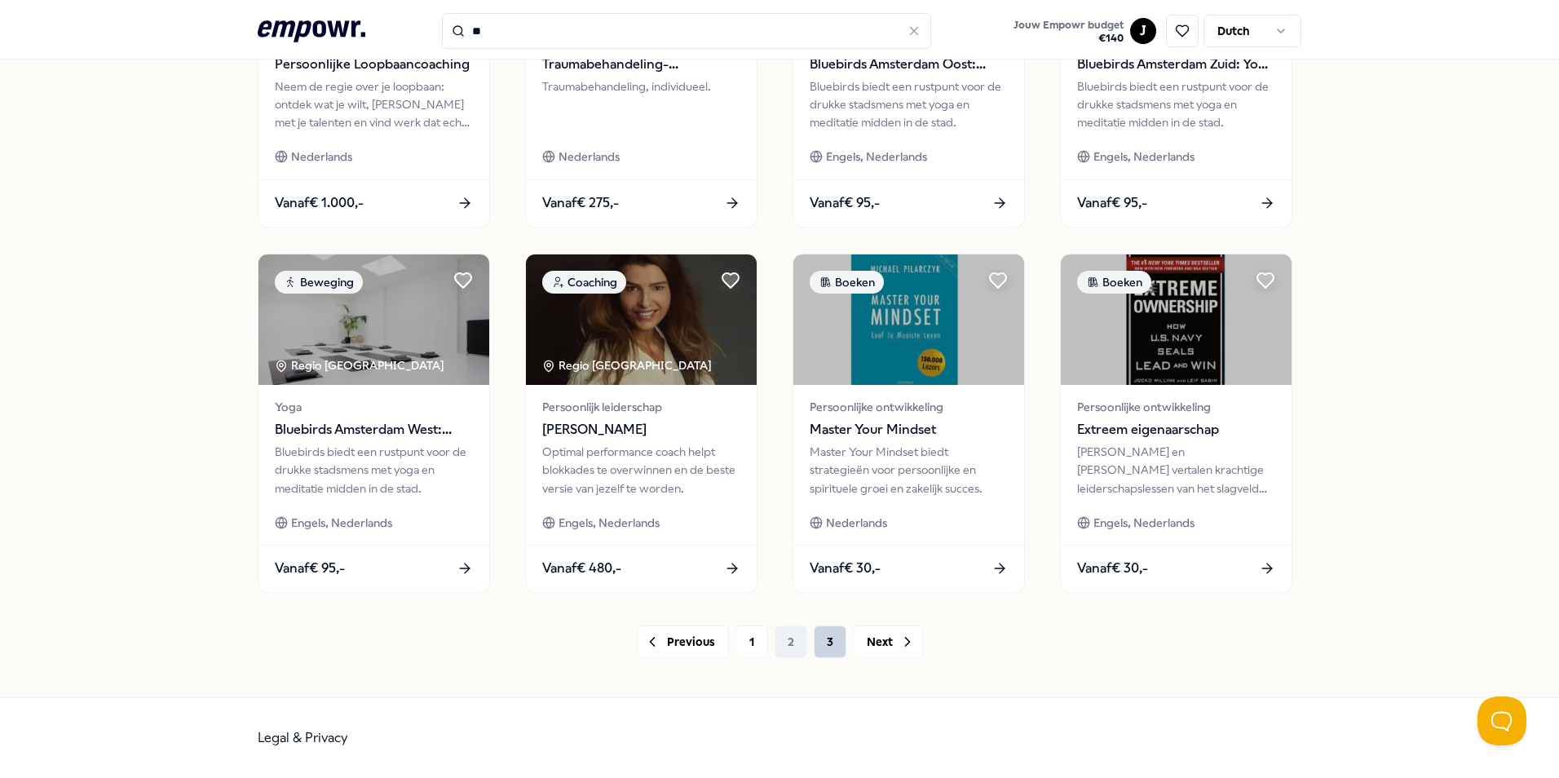
click at [818, 644] on button "3" at bounding box center [830, 641] width 33 height 33
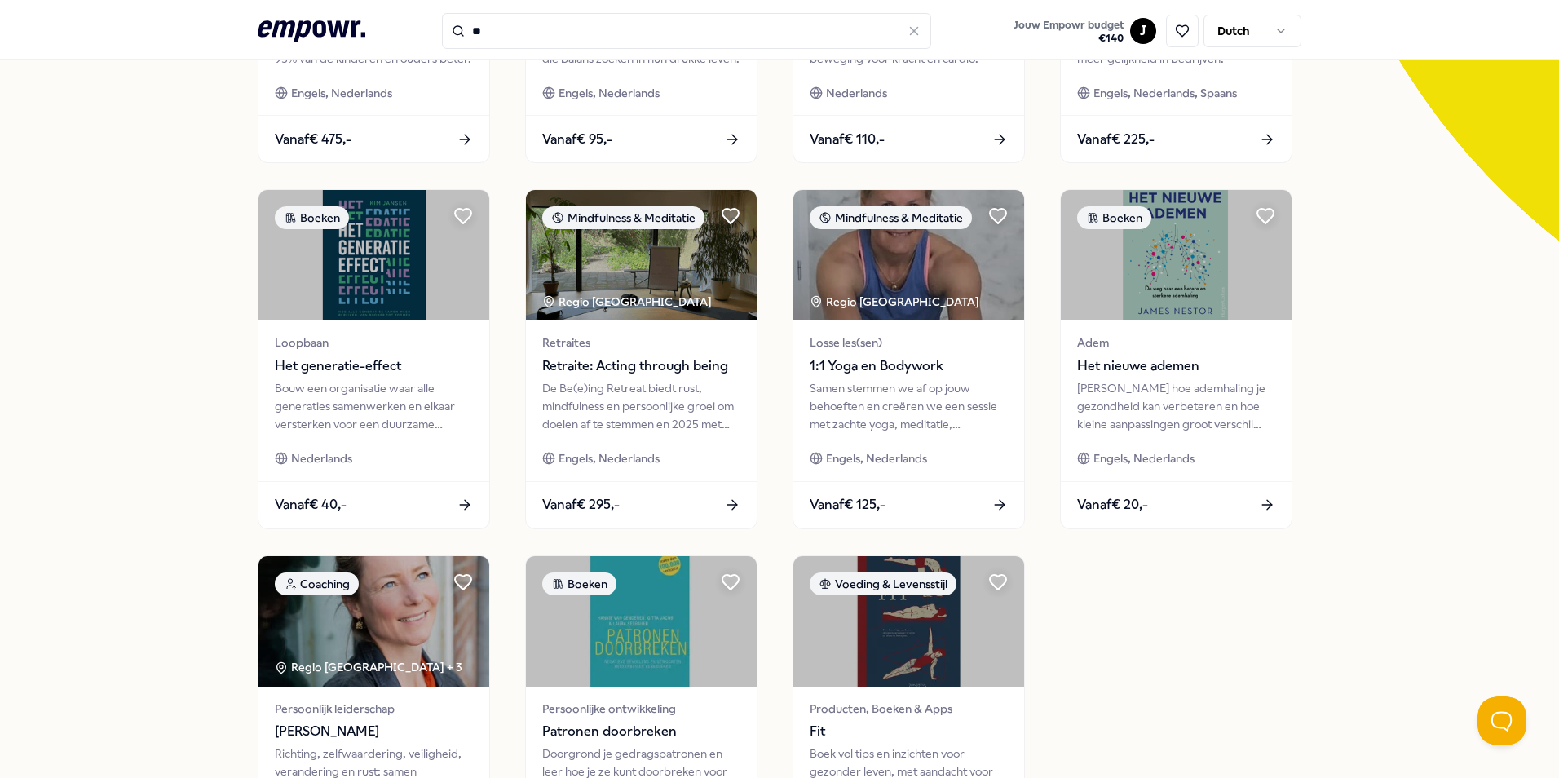
scroll to position [436, 0]
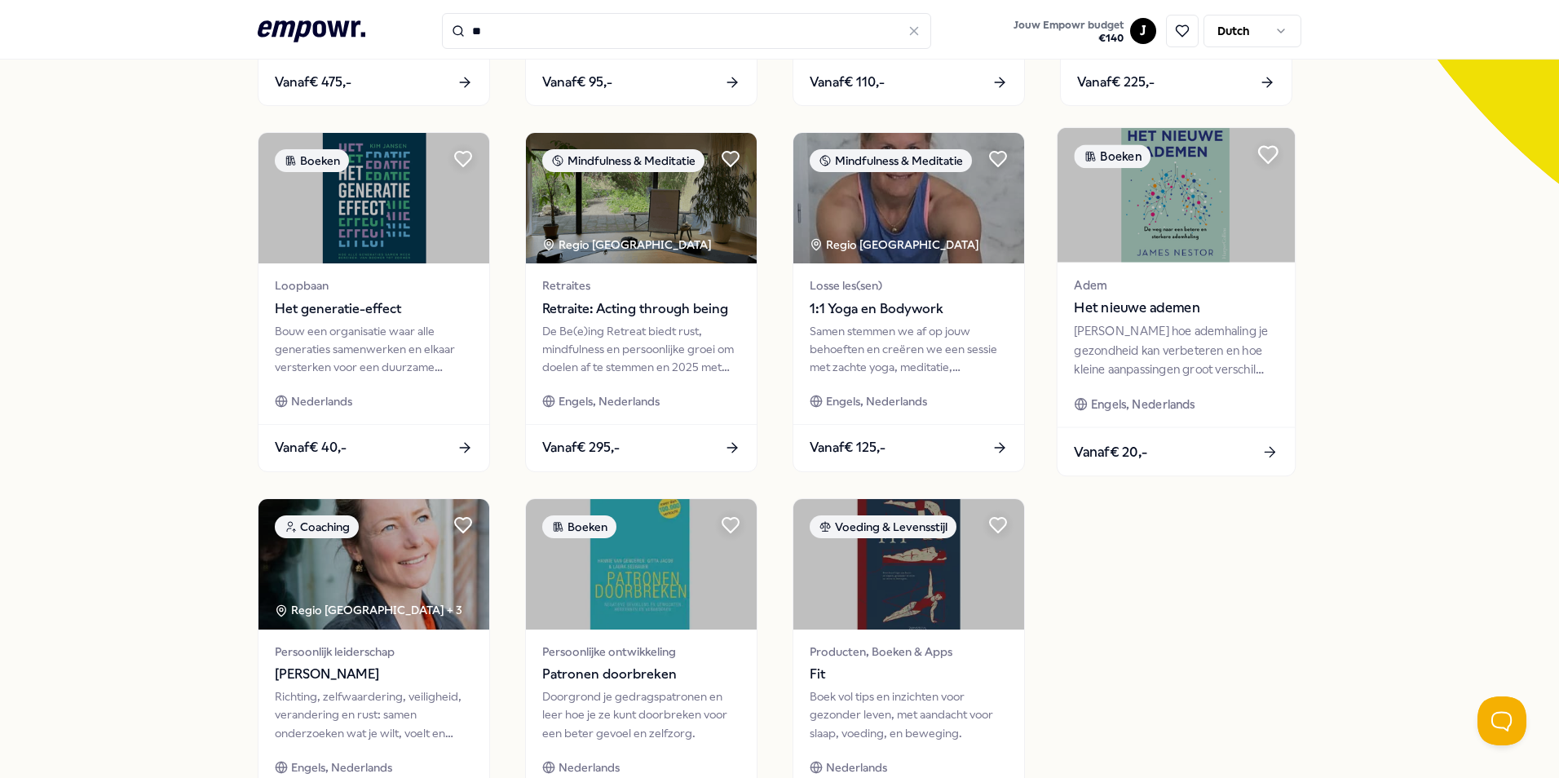
click at [1261, 156] on icon at bounding box center [1268, 155] width 19 height 16
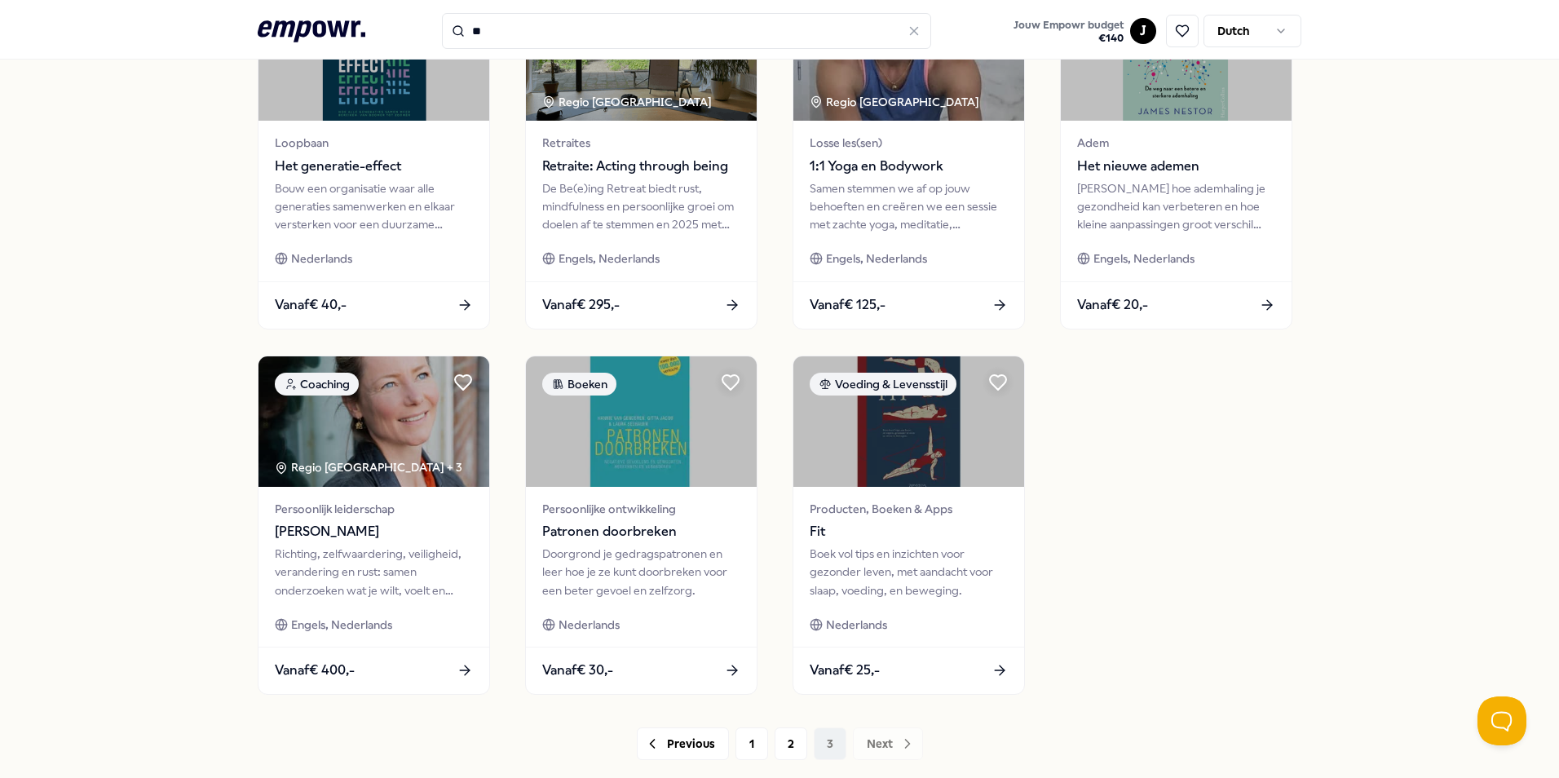
scroll to position [355, 0]
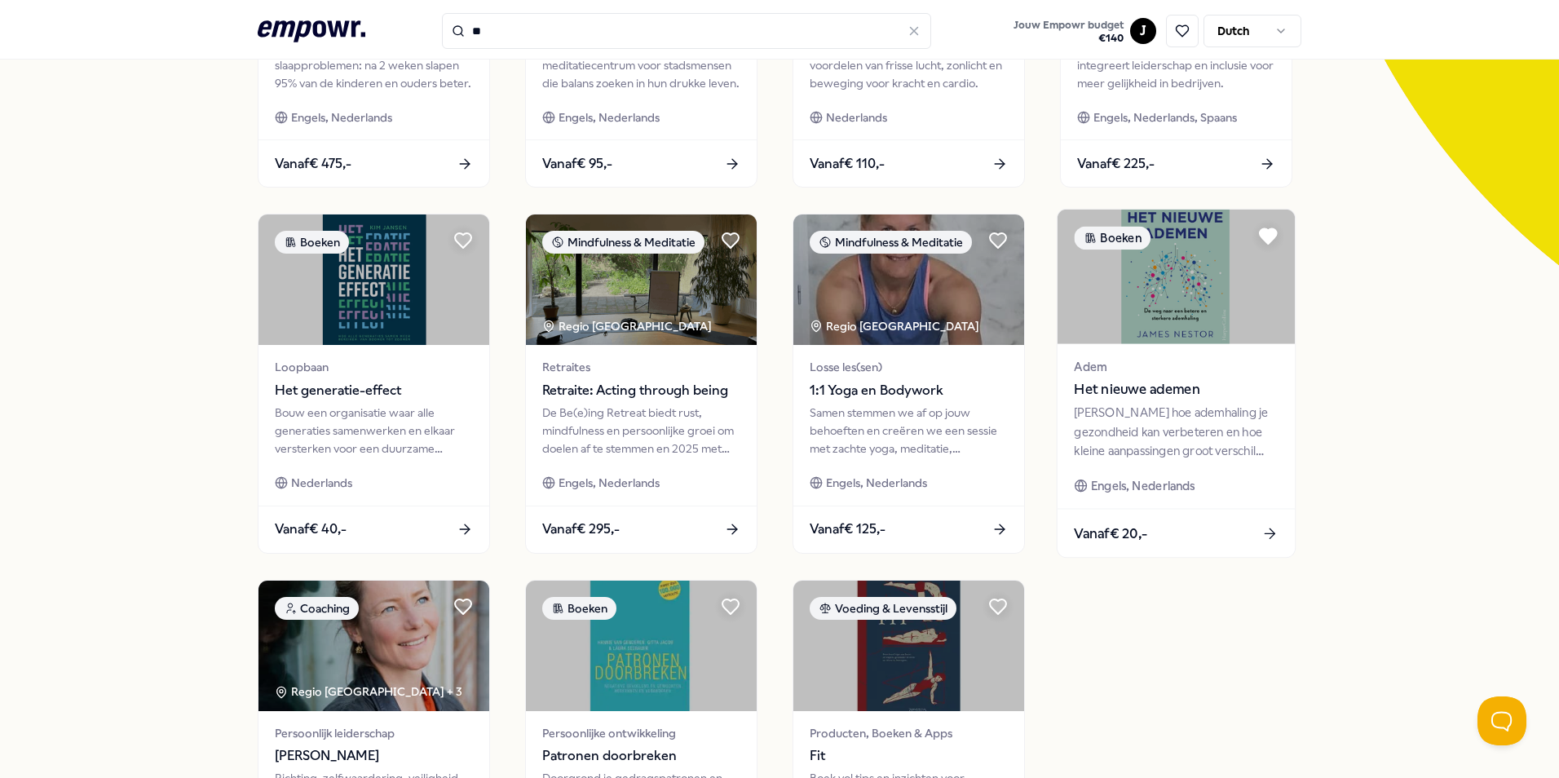
click at [1153, 439] on div "Leer hoe ademhaling je gezondheid kan verbeteren en hoe kleine aanpassingen gro…" at bounding box center [1176, 432] width 204 height 56
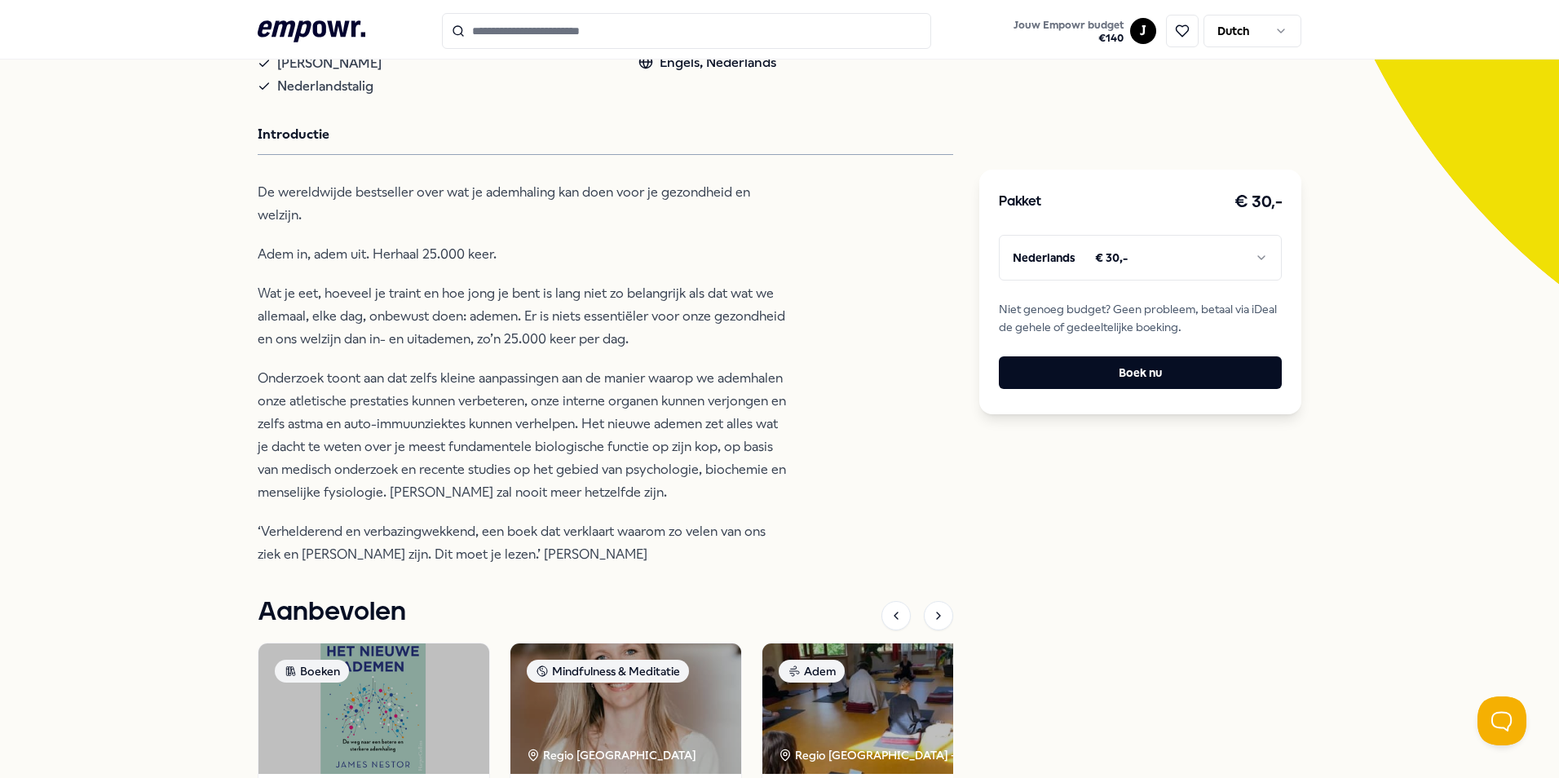
scroll to position [350, 0]
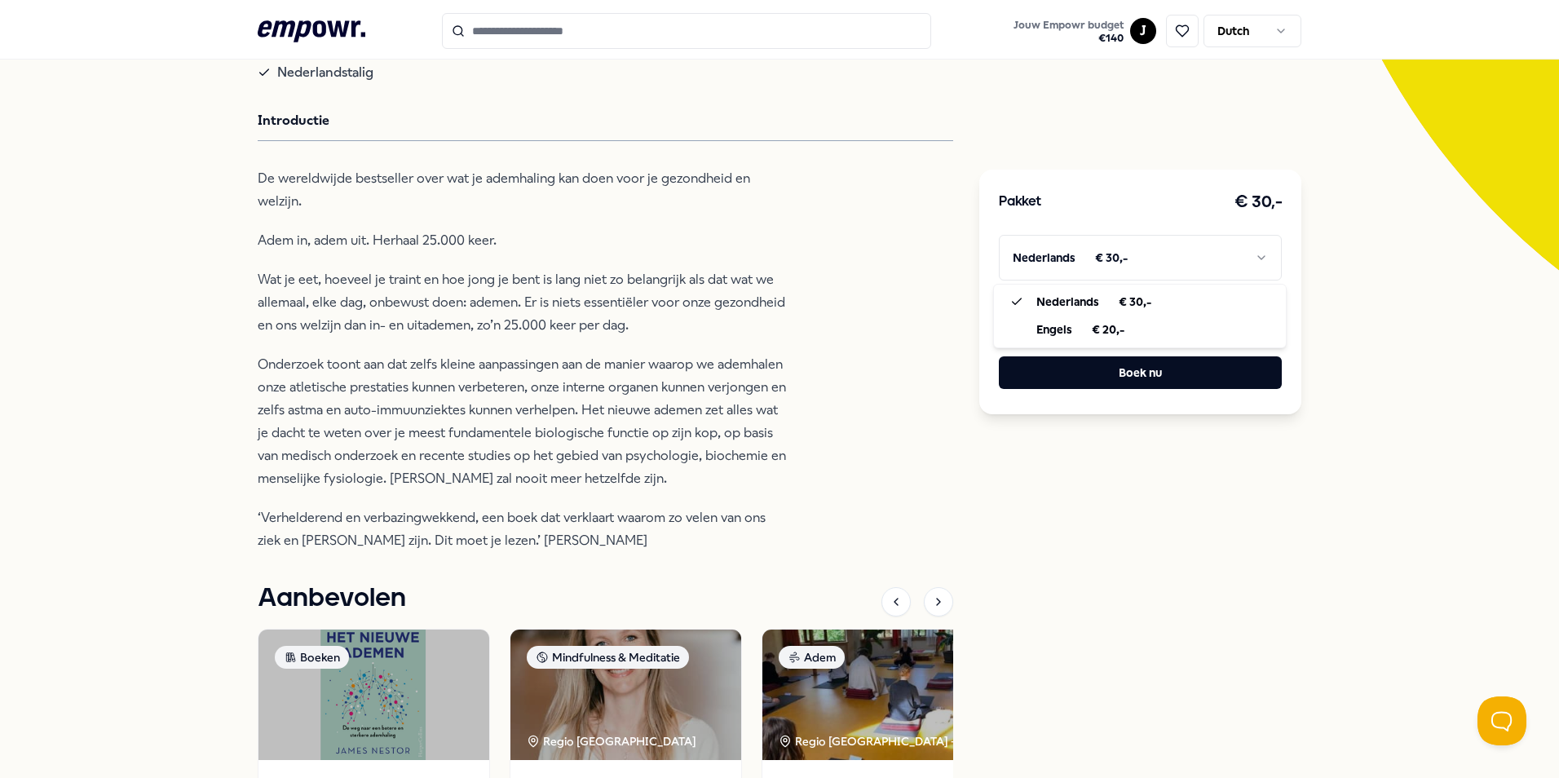
click at [1063, 258] on html ".empowr-logo_svg__cls-1{fill:#03032f} Jouw Empowr budget € 140 J Dutch Alle cat…" at bounding box center [779, 389] width 1559 height 778
type input "**"
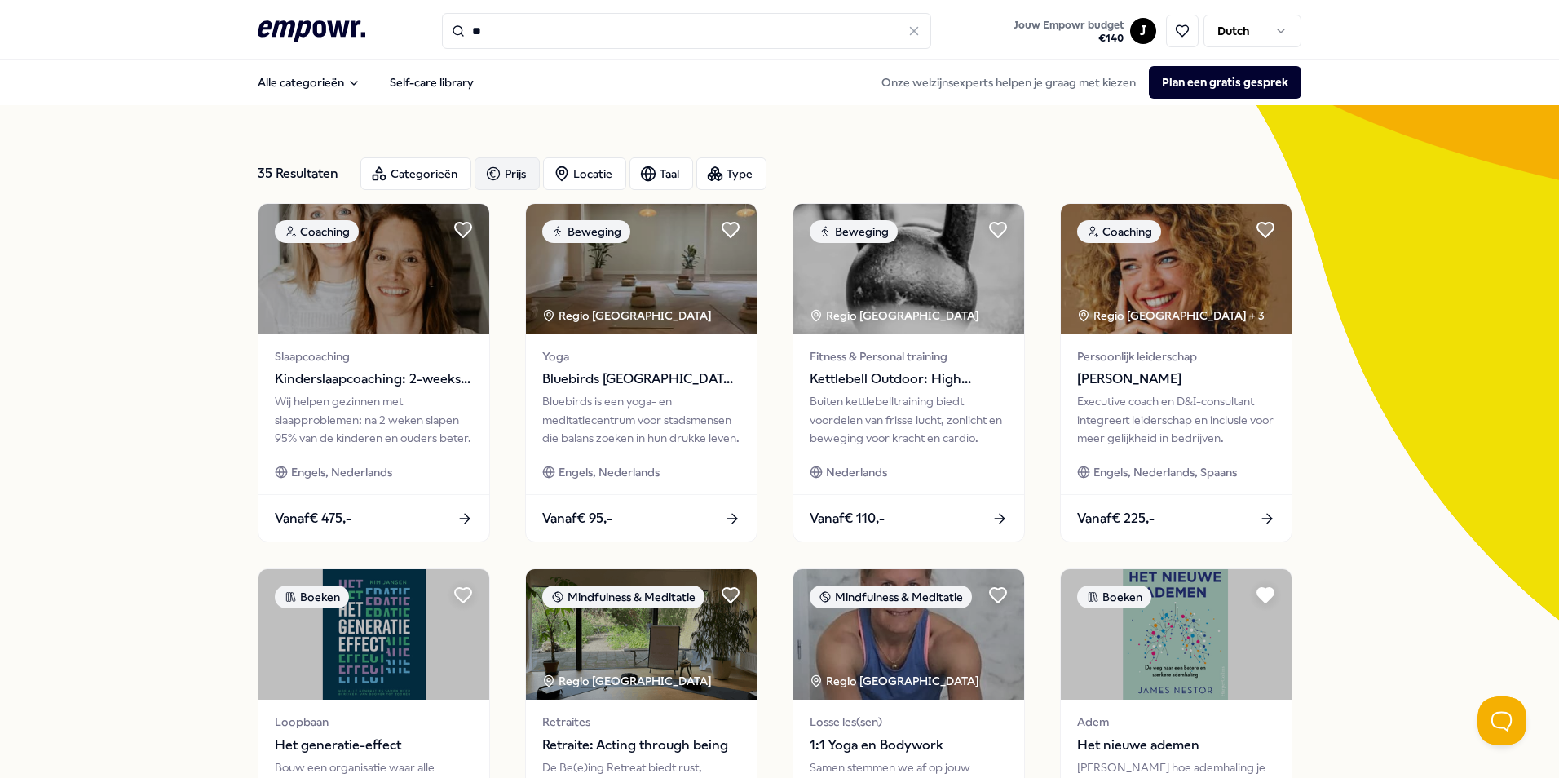
click at [501, 174] on div "Prijs" at bounding box center [506, 173] width 65 height 33
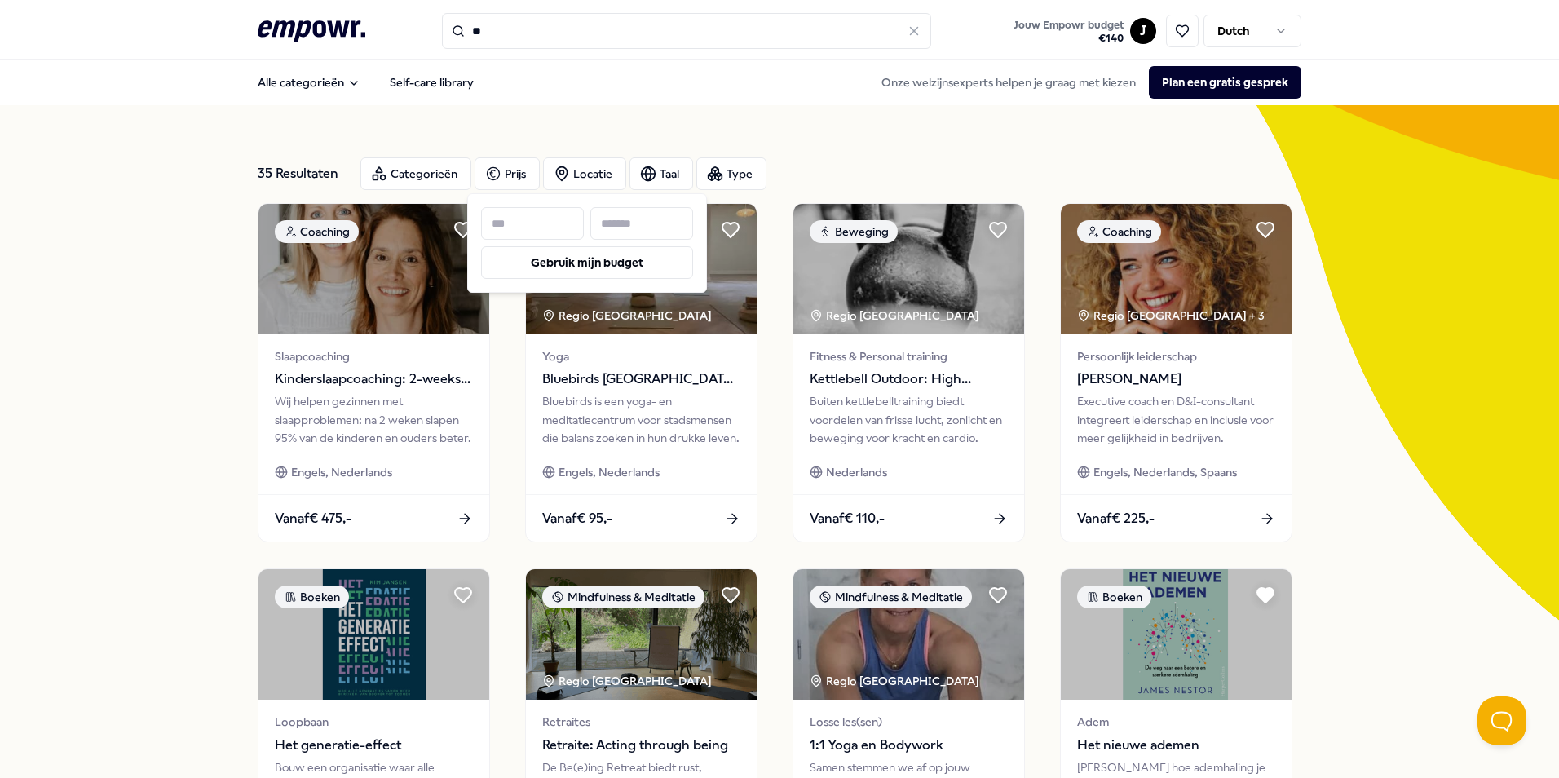
drag, startPoint x: 651, startPoint y: 221, endPoint x: 525, endPoint y: 202, distance: 126.9
click at [526, 202] on div "Prijs Gebruik mijn budget Toon 35 resultaten" at bounding box center [587, 242] width 240 height 99
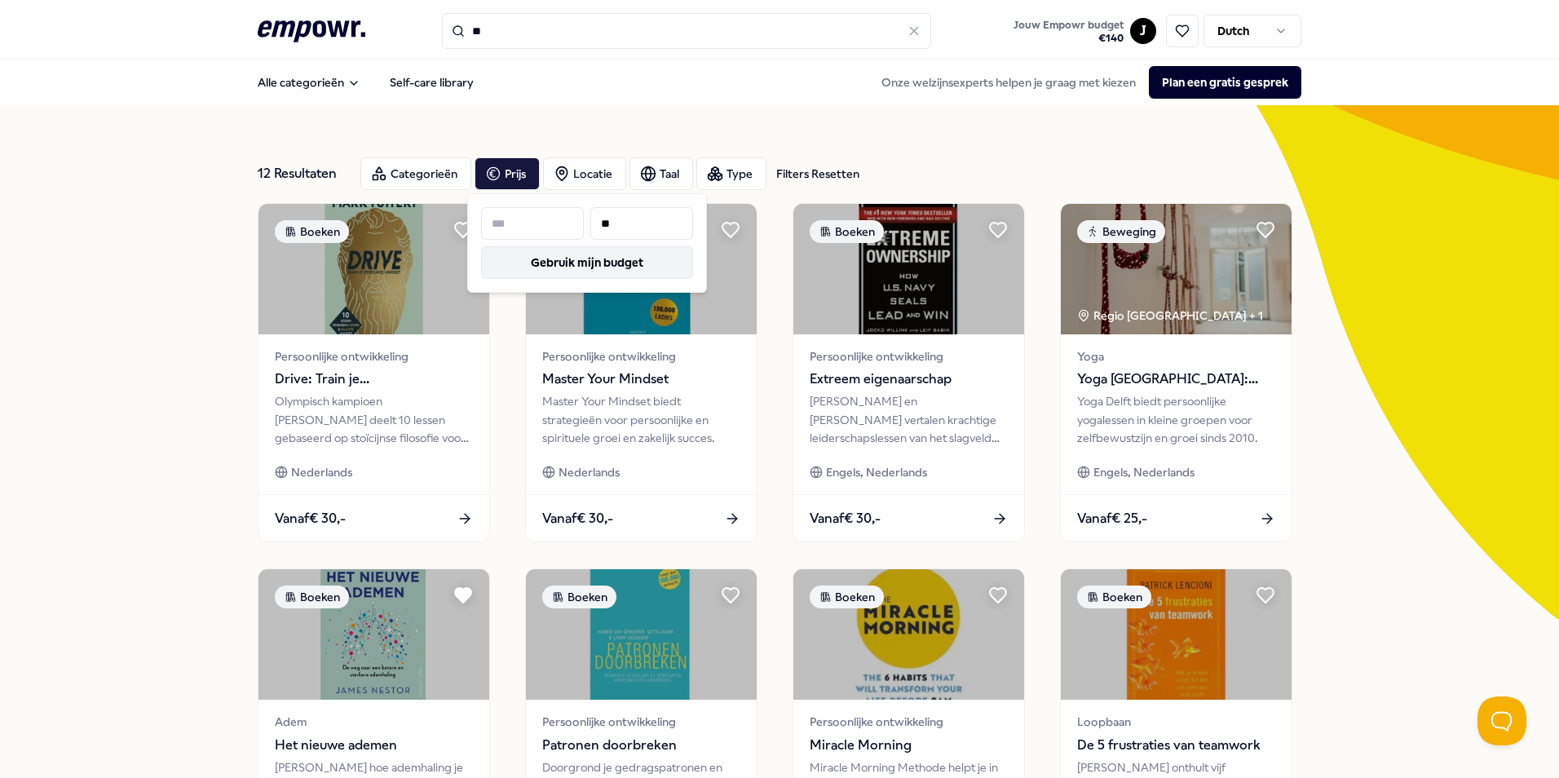
drag, startPoint x: 612, startPoint y: 258, endPoint x: 555, endPoint y: 247, distance: 58.0
click at [605, 254] on button "Gebruik mijn budget" at bounding box center [587, 262] width 212 height 33
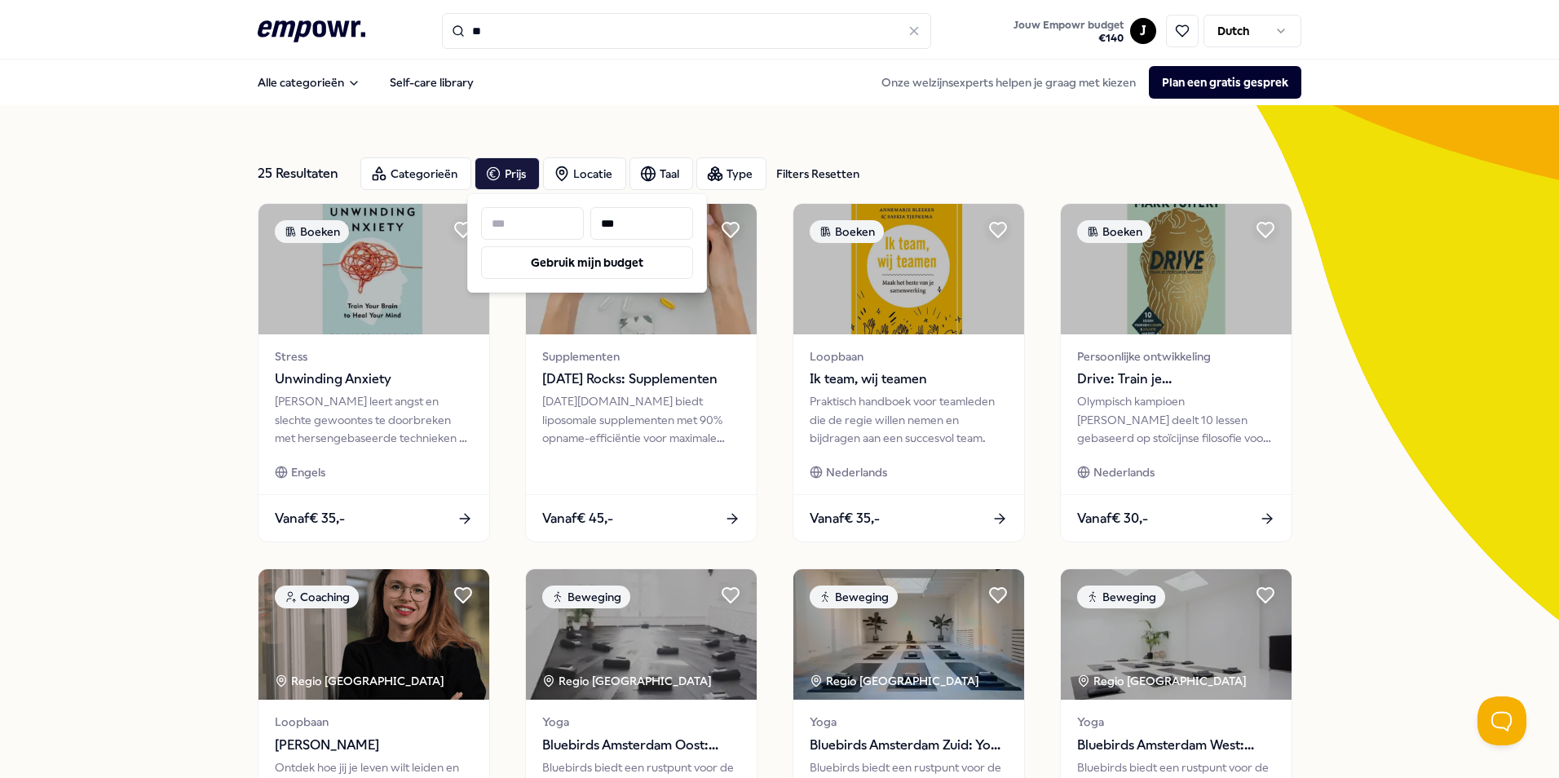
drag, startPoint x: 629, startPoint y: 220, endPoint x: 674, endPoint y: 239, distance: 48.6
click at [630, 220] on input "***" at bounding box center [641, 223] width 103 height 33
type input "*"
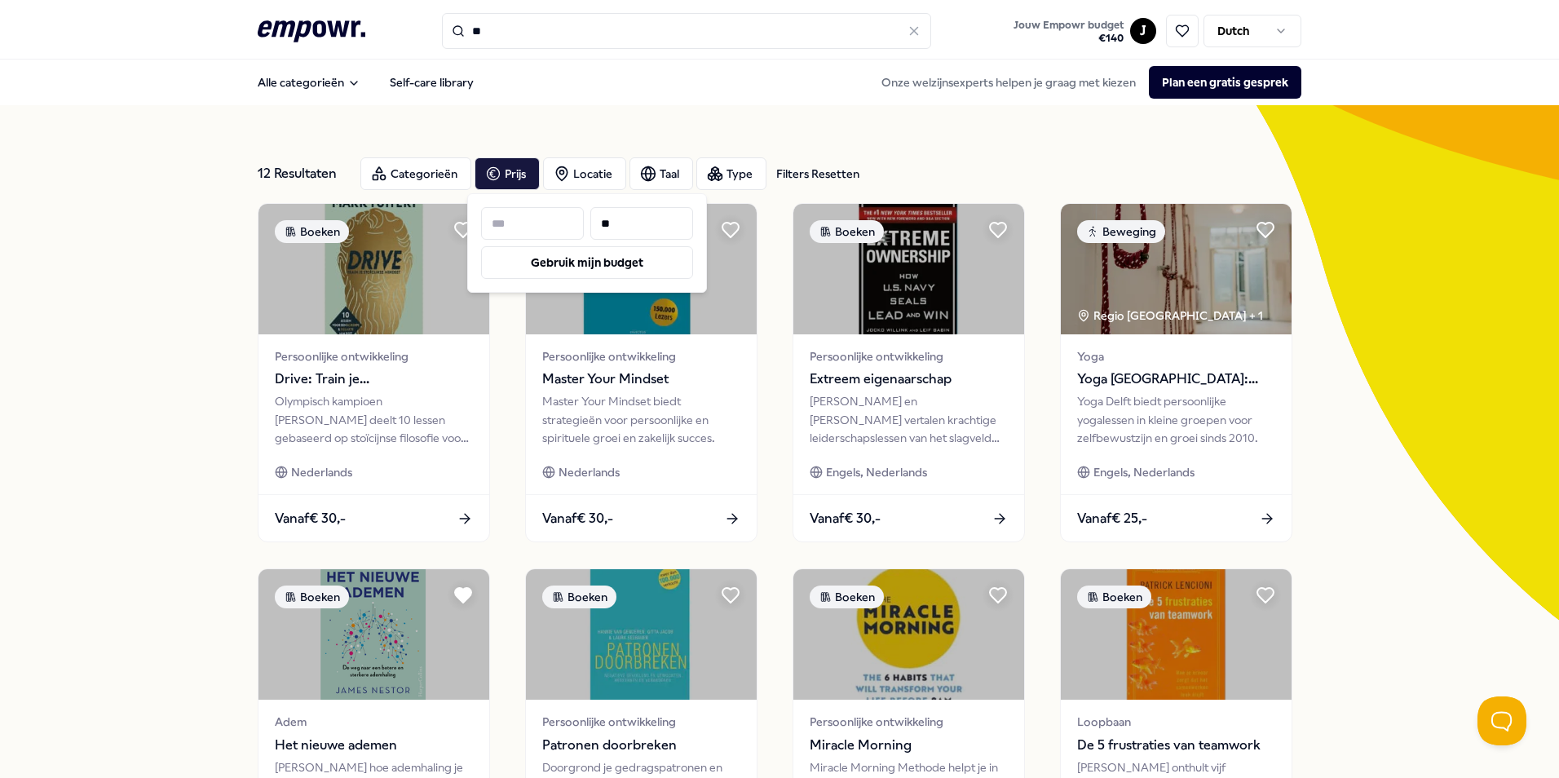
type input "**"
click at [1385, 429] on div "12 Resultaten Filters Resetten Categorieën Prijs Locatie Taal Type Filters Rese…" at bounding box center [779, 741] width 1559 height 1273
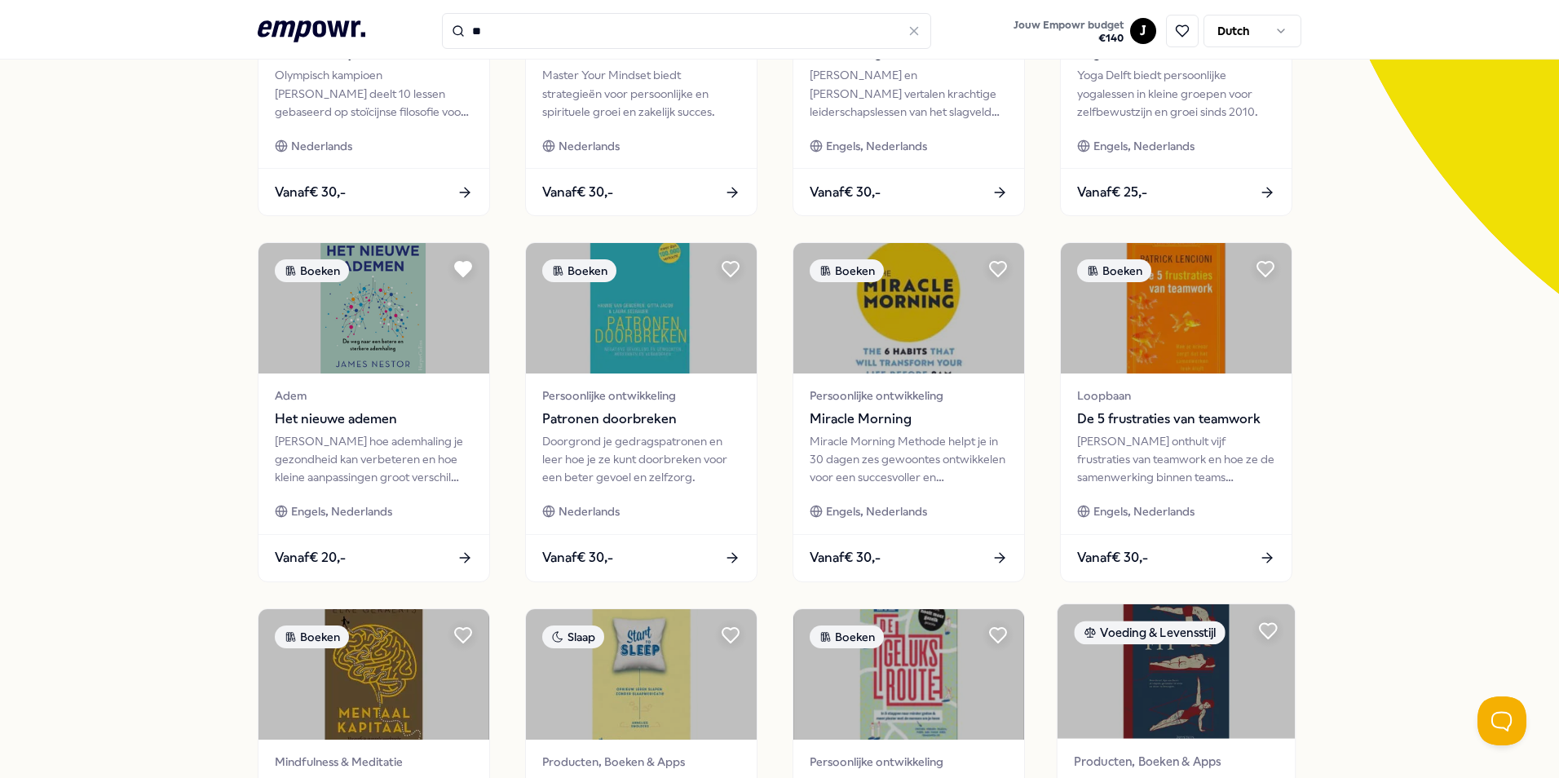
scroll to position [681, 0]
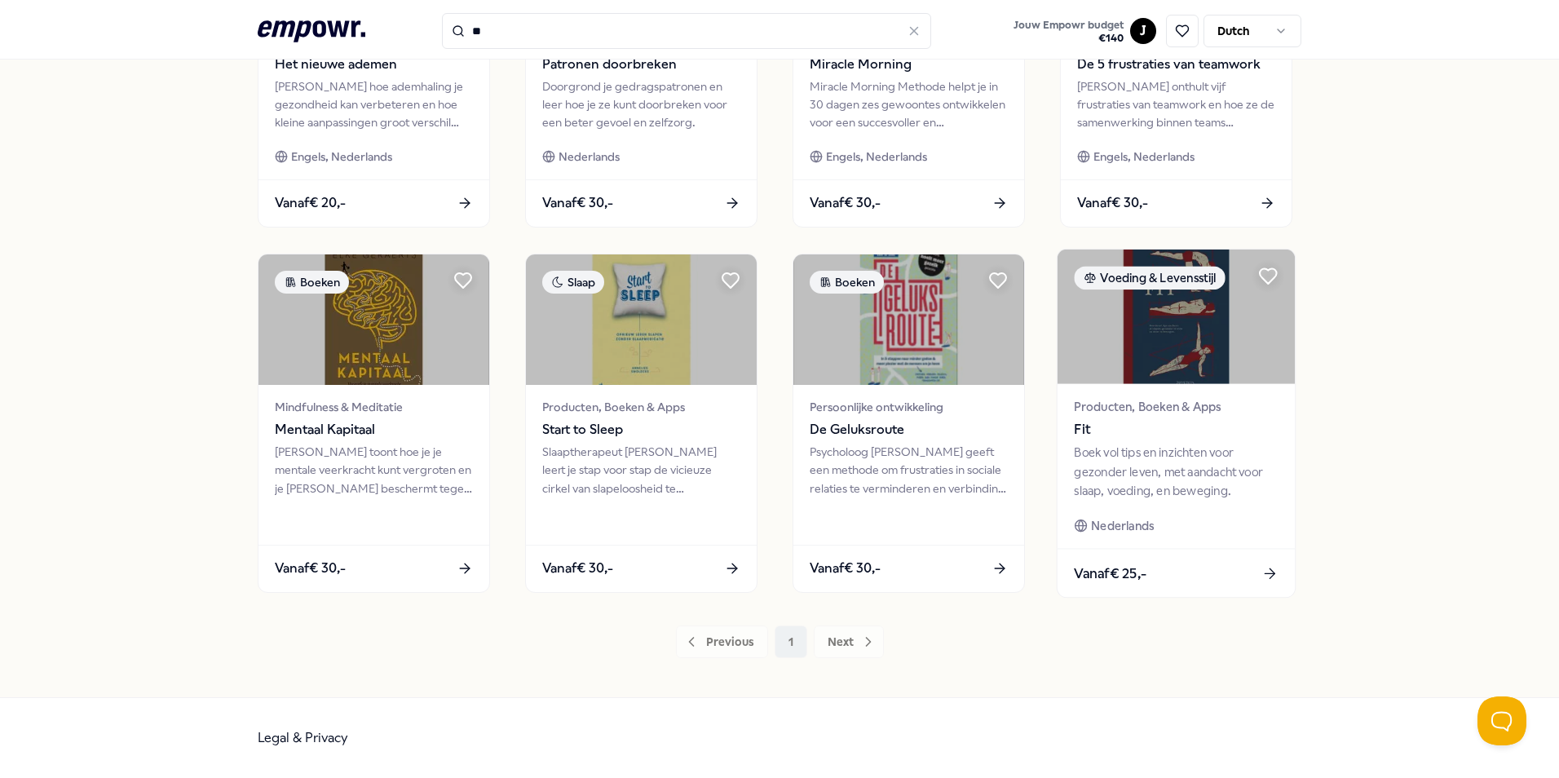
click at [1185, 349] on img at bounding box center [1175, 316] width 237 height 135
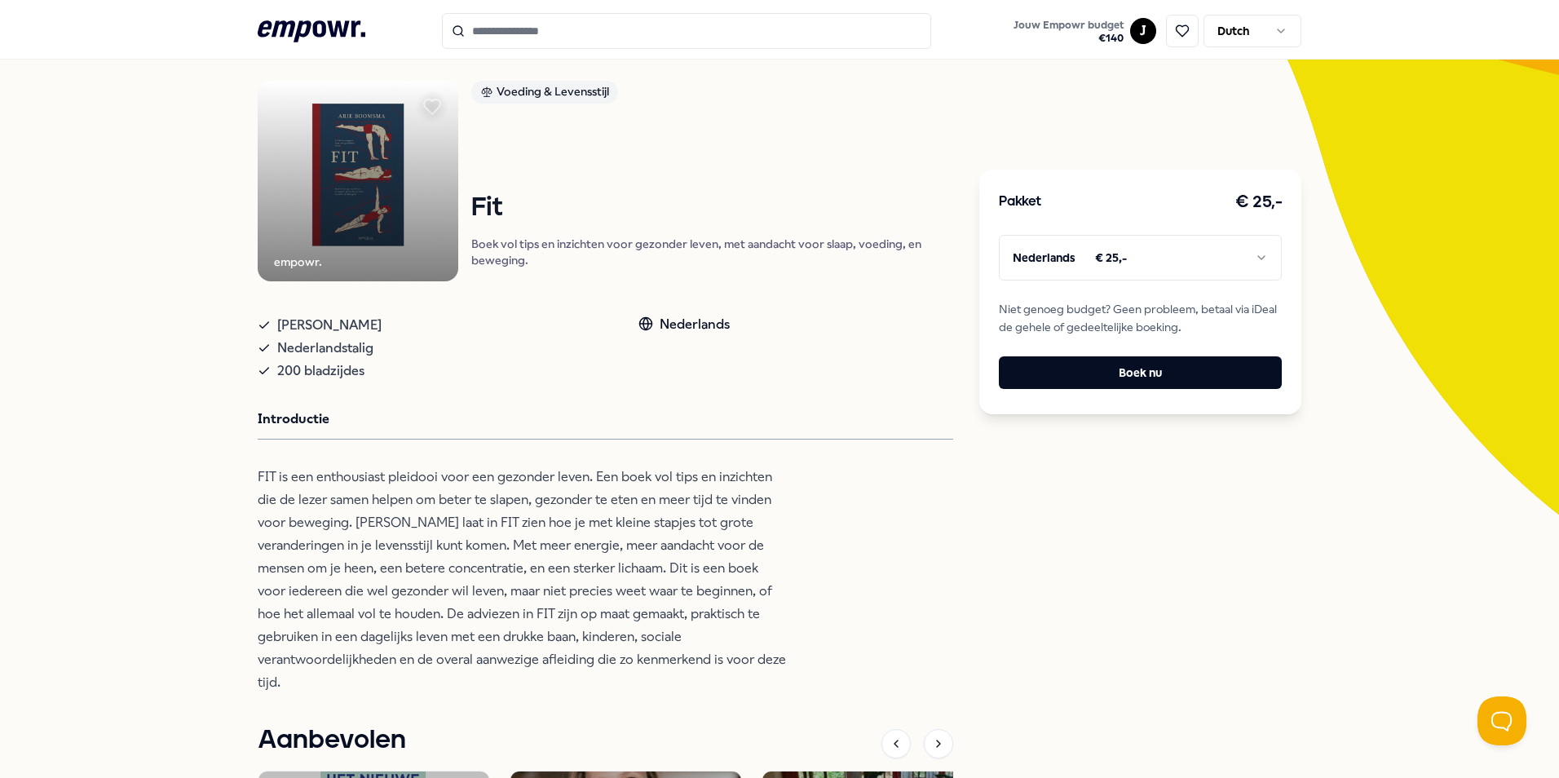
click at [1123, 245] on html ".empowr-logo_svg__cls-1{fill:#03032f} Jouw Empowr budget € 140 J Dutch Alle cat…" at bounding box center [779, 389] width 1559 height 778
click at [1122, 248] on html ".empowr-logo_svg__cls-1{fill:#03032f} Jouw Empowr budget € 140 J Dutch Alle cat…" at bounding box center [779, 389] width 1559 height 778
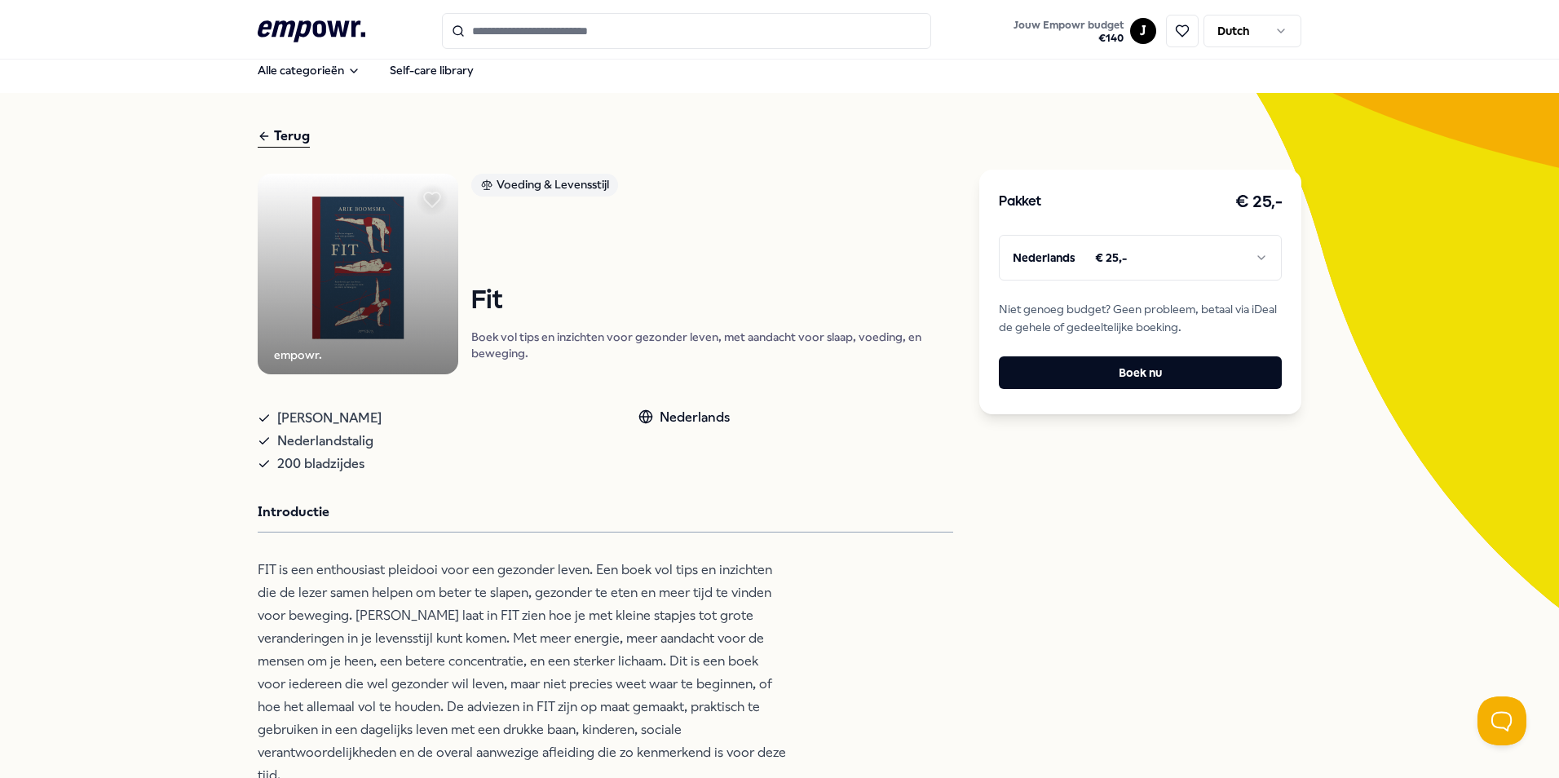
scroll to position [0, 0]
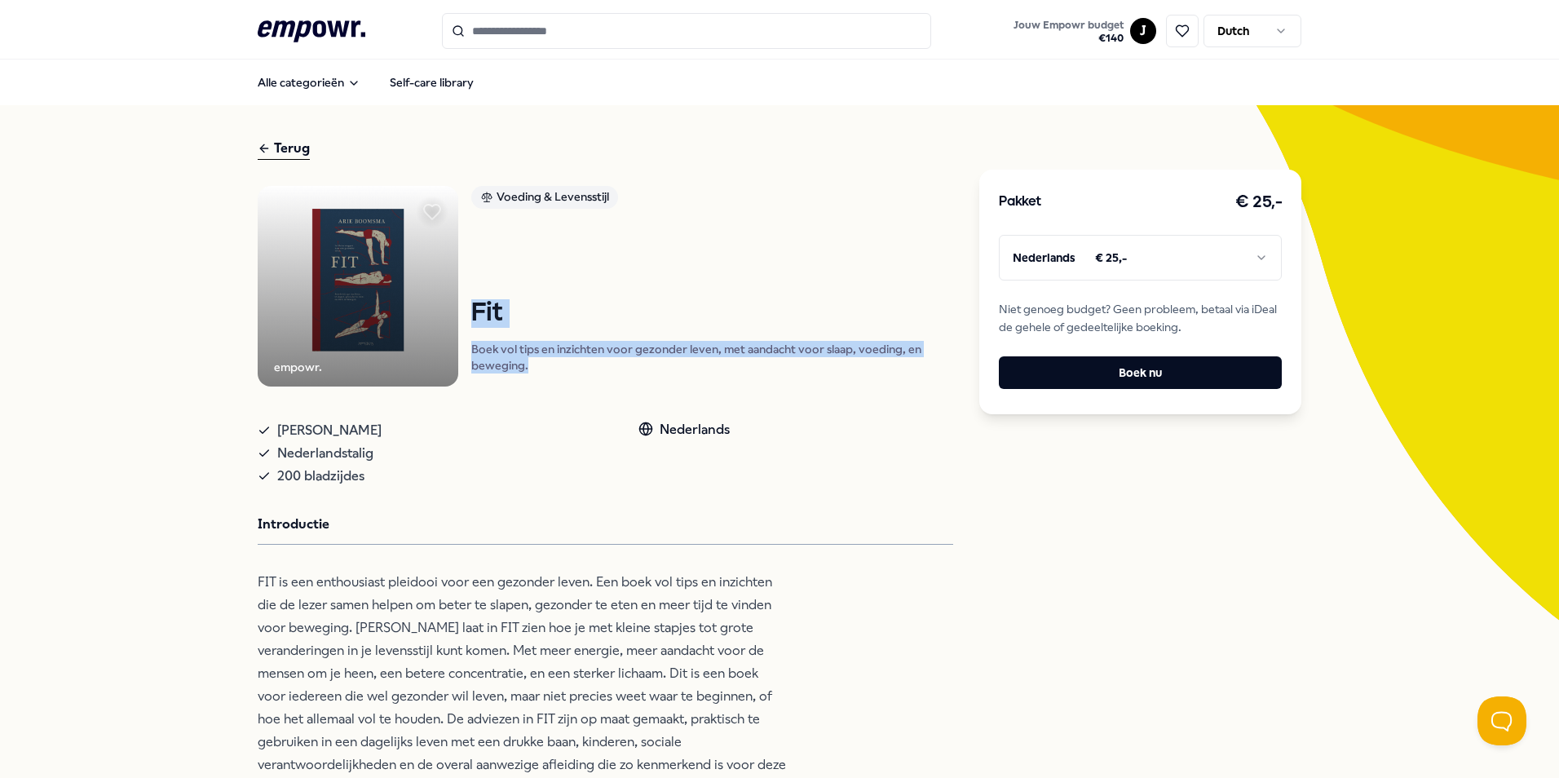
drag, startPoint x: 463, startPoint y: 309, endPoint x: 549, endPoint y: 376, distance: 108.6
click at [554, 381] on div "empowr. Voeding & Levensstijl Fit Boek vol tips en inzichten voor gezonder leve…" at bounding box center [605, 286] width 695 height 201
drag, startPoint x: 549, startPoint y: 376, endPoint x: 482, endPoint y: 309, distance: 94.5
copy div "Fit Boek vol tips en inzichten voor gezonder leven, met aandacht voor slaap, vo…"
type input "**"
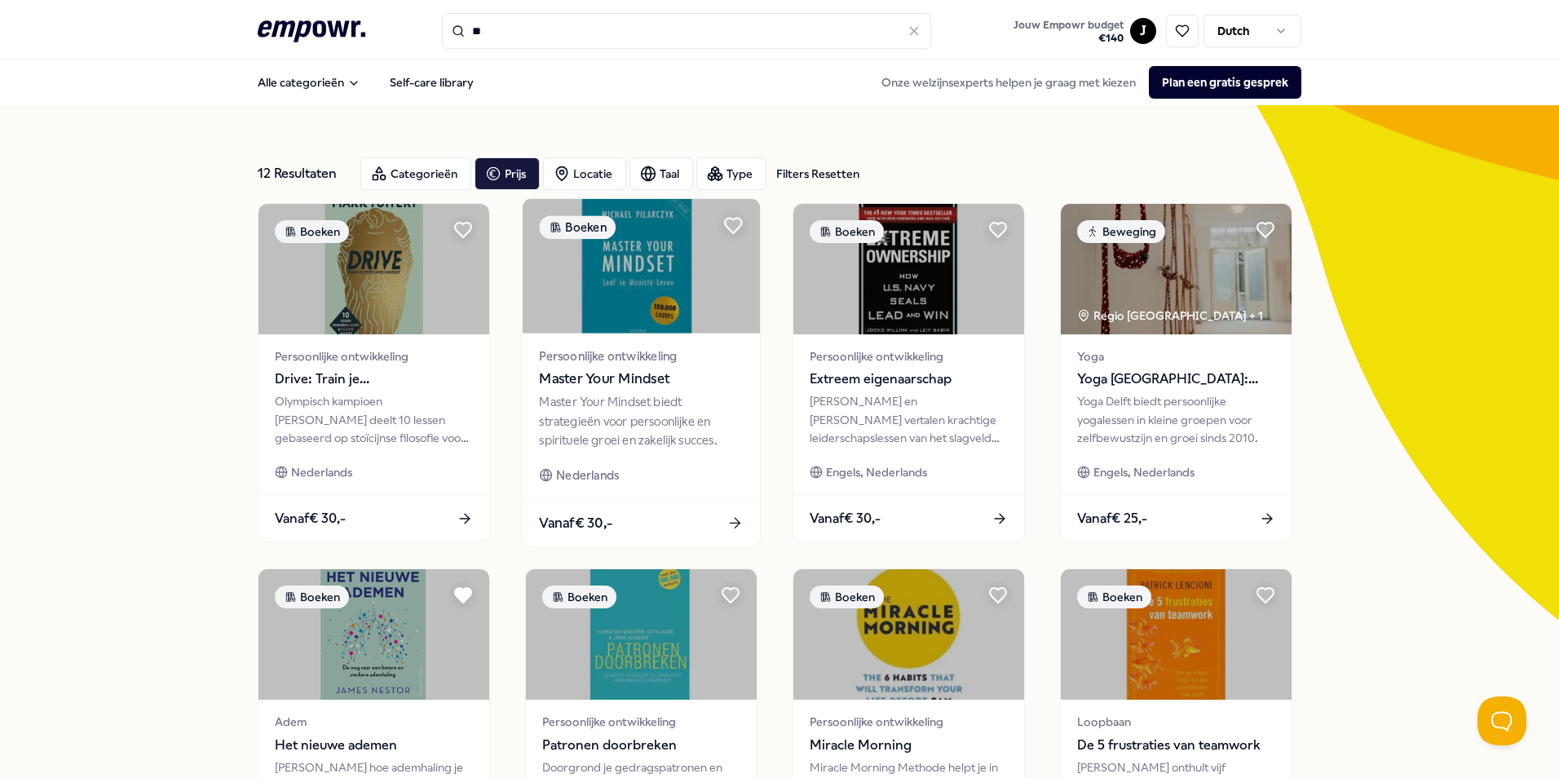
scroll to position [245, 0]
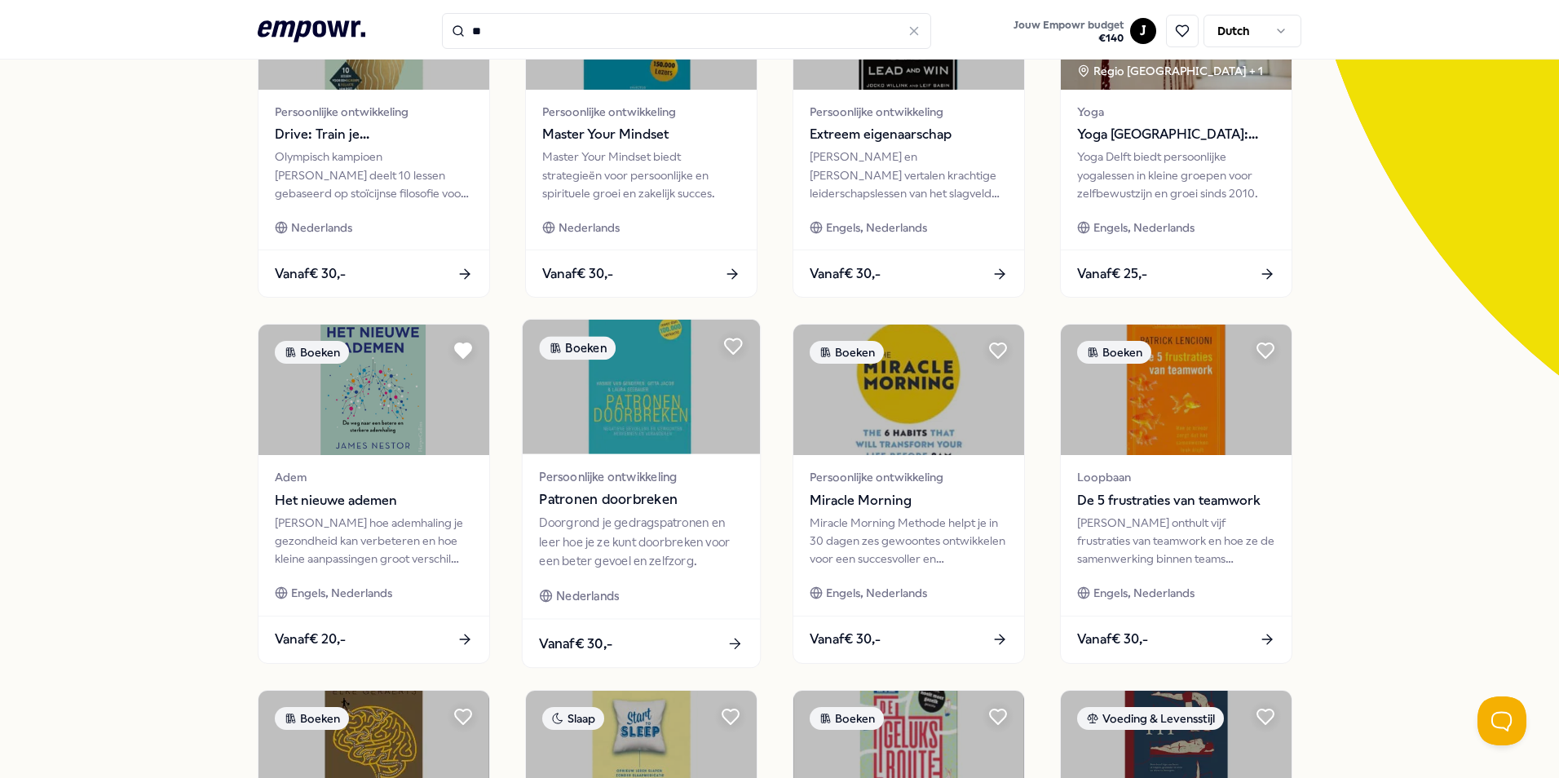
click at [657, 517] on div "Doorgrond je gedragspatronen en leer hoe je ze kunt doorbreken voor een beter g…" at bounding box center [641, 542] width 204 height 56
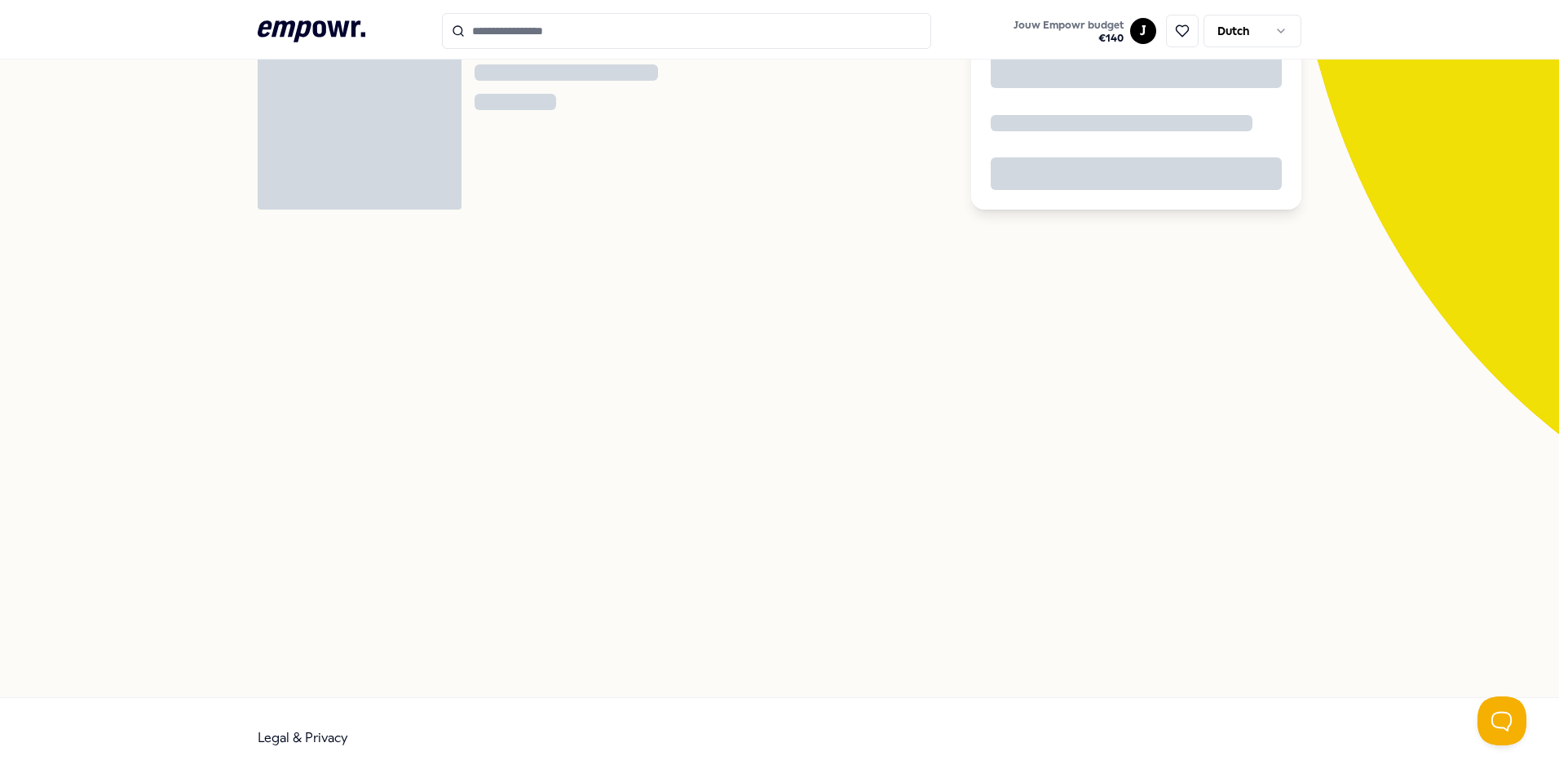
scroll to position [105, 0]
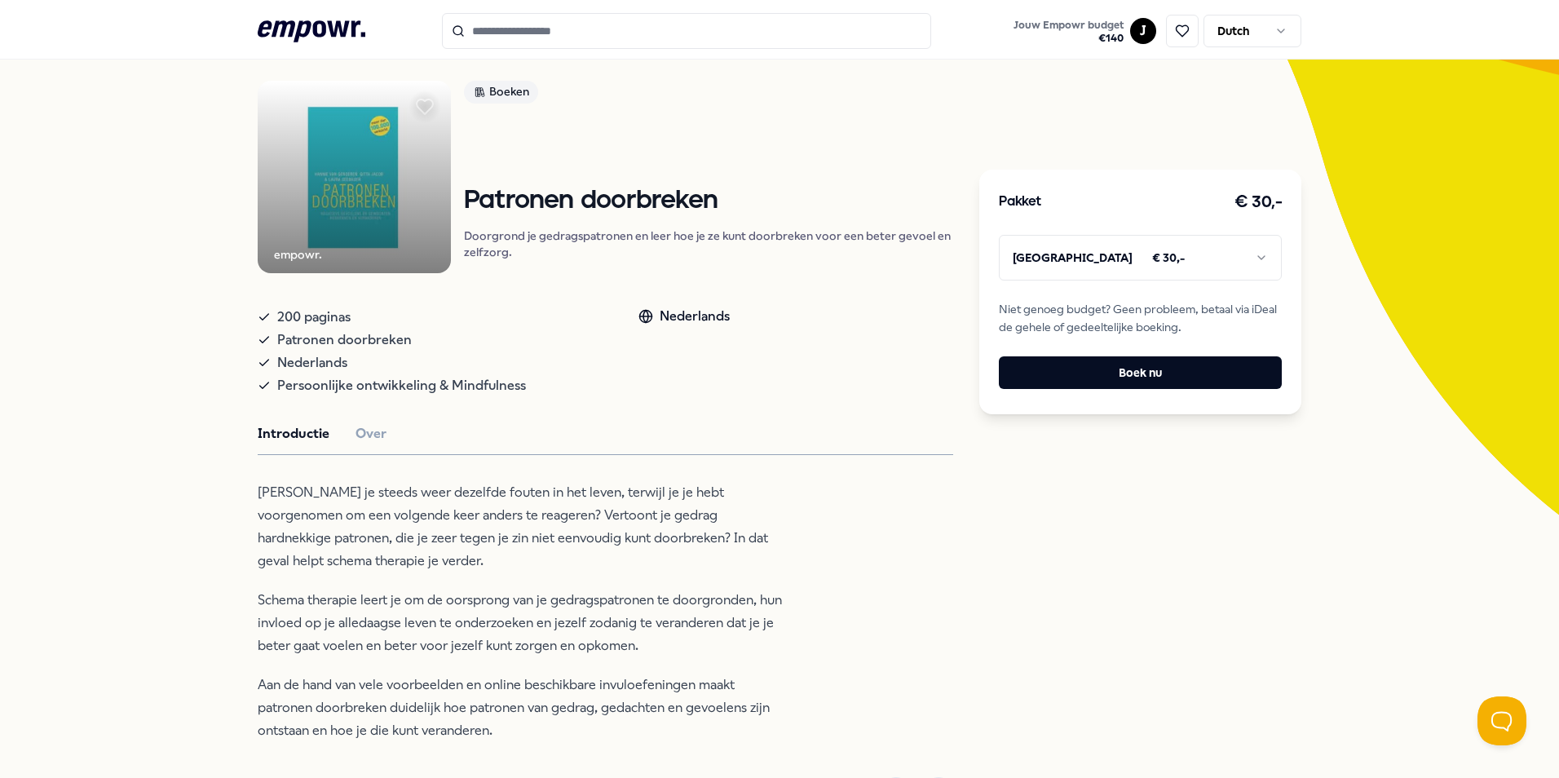
click at [1035, 271] on html ".empowr-logo_svg__cls-1{fill:#03032f} Jouw Empowr budget € 140 J Dutch Alle cat…" at bounding box center [779, 389] width 1559 height 778
click at [1039, 268] on html ".empowr-logo_svg__cls-1{fill:#03032f} Jouw Empowr budget € 140 J Dutch Alle cat…" at bounding box center [779, 389] width 1559 height 778
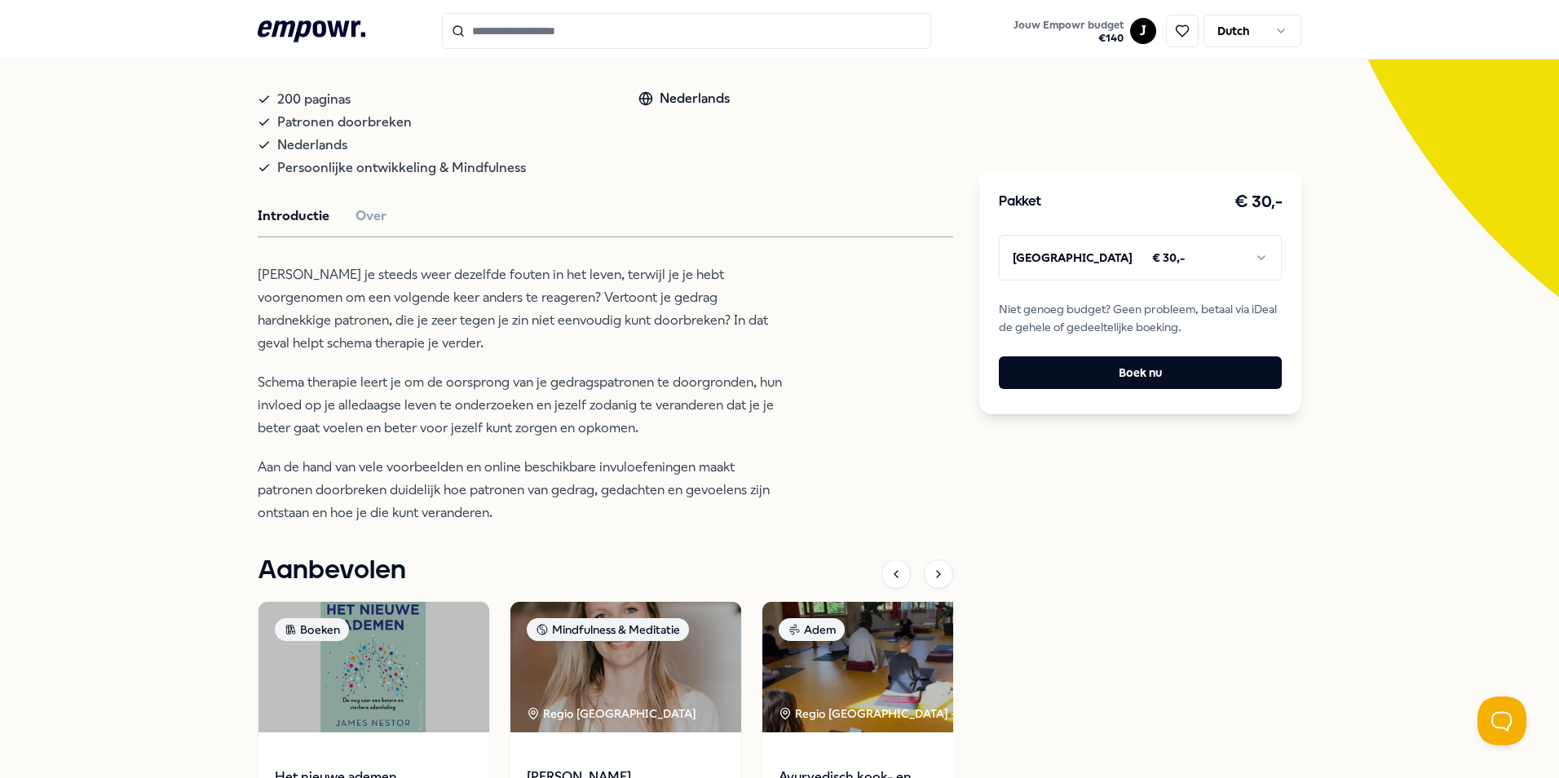
scroll to position [350, 0]
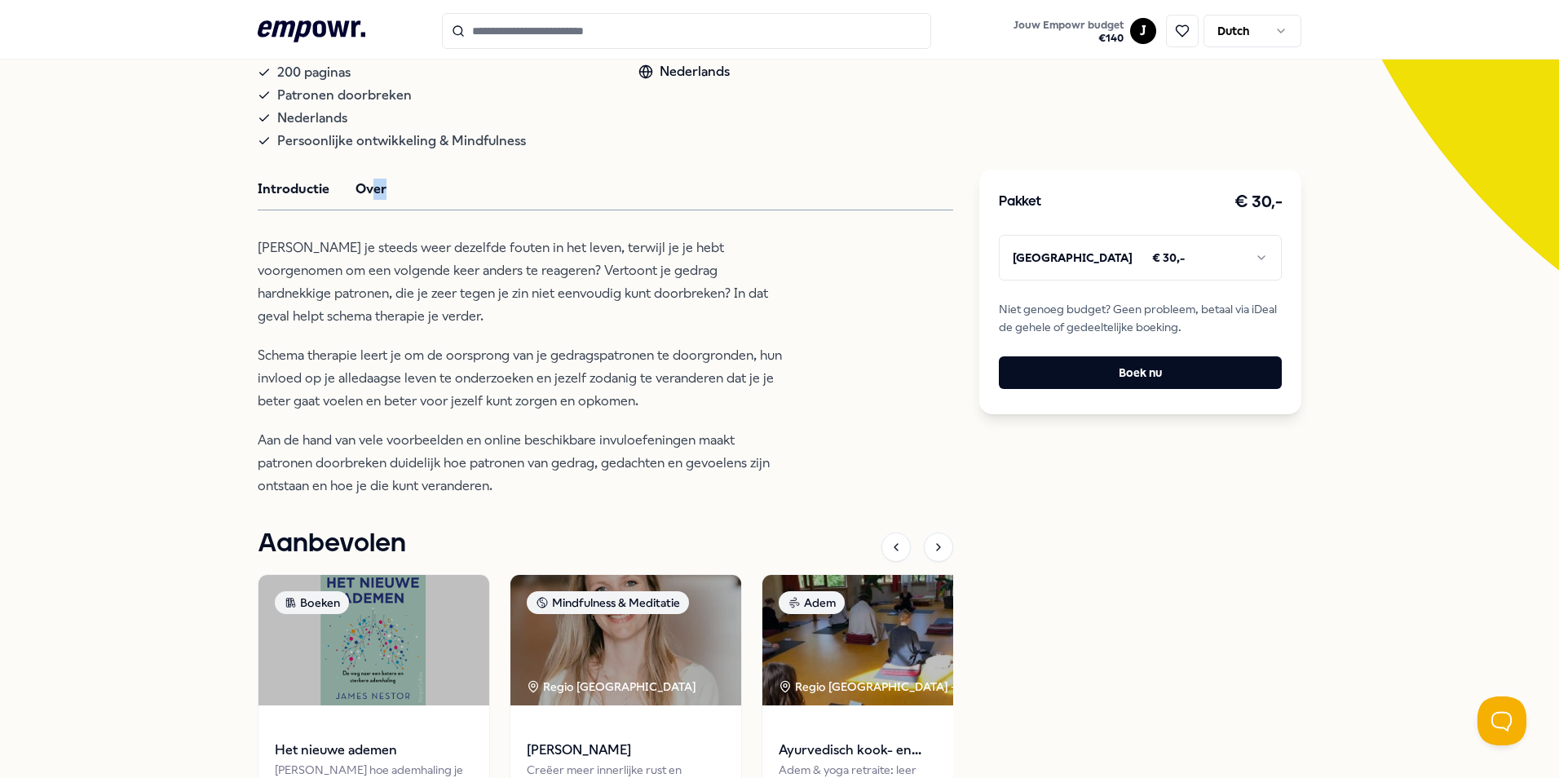
click at [362, 197] on div "empowr. Boeken Patronen doorbreken Doorgrond je gedragspatronen en leer hoe je …" at bounding box center [605, 383] width 695 height 1094
click at [367, 193] on button "Over" at bounding box center [370, 189] width 31 height 21
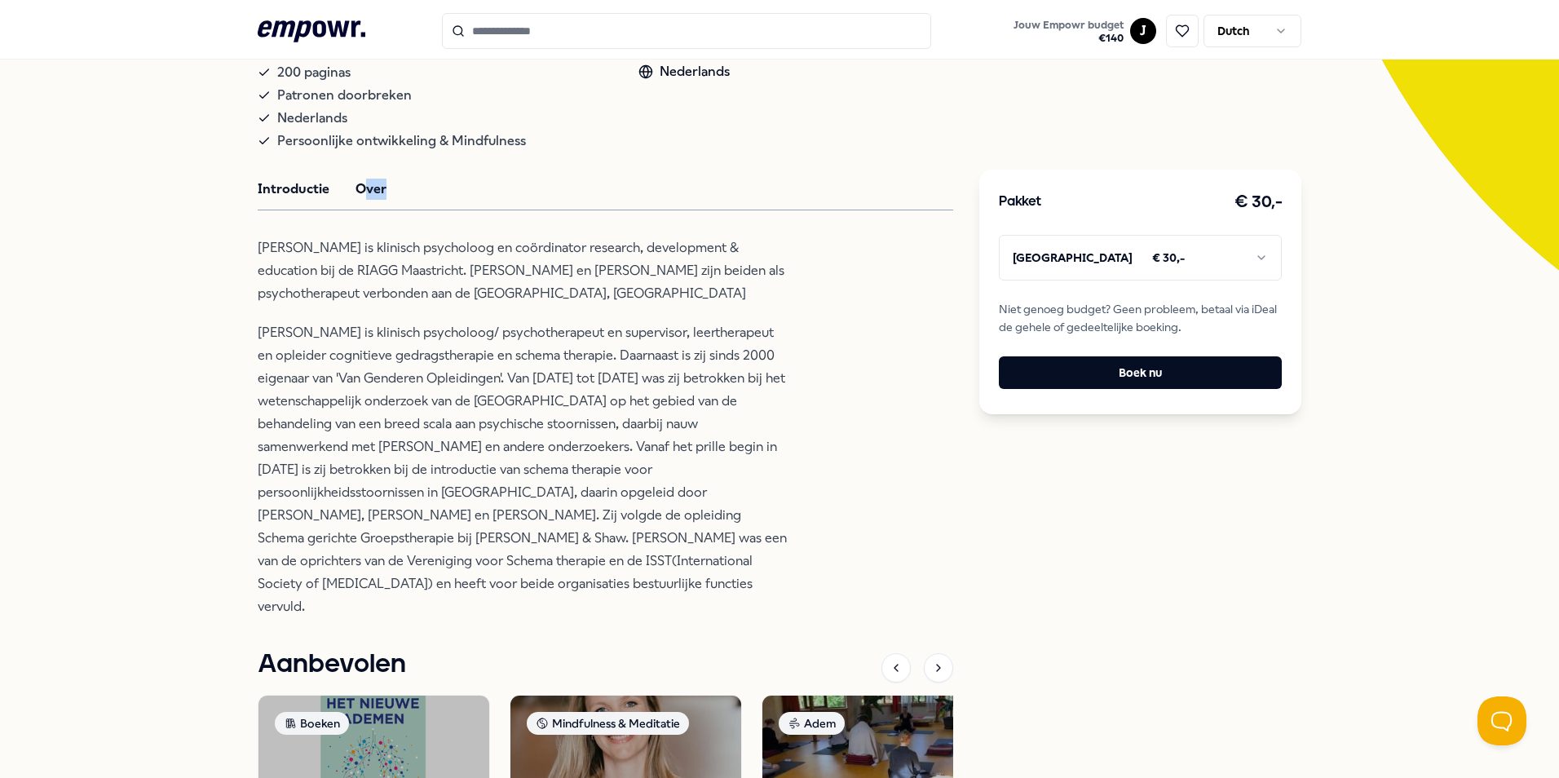
click at [281, 190] on button "Introductie" at bounding box center [294, 189] width 72 height 21
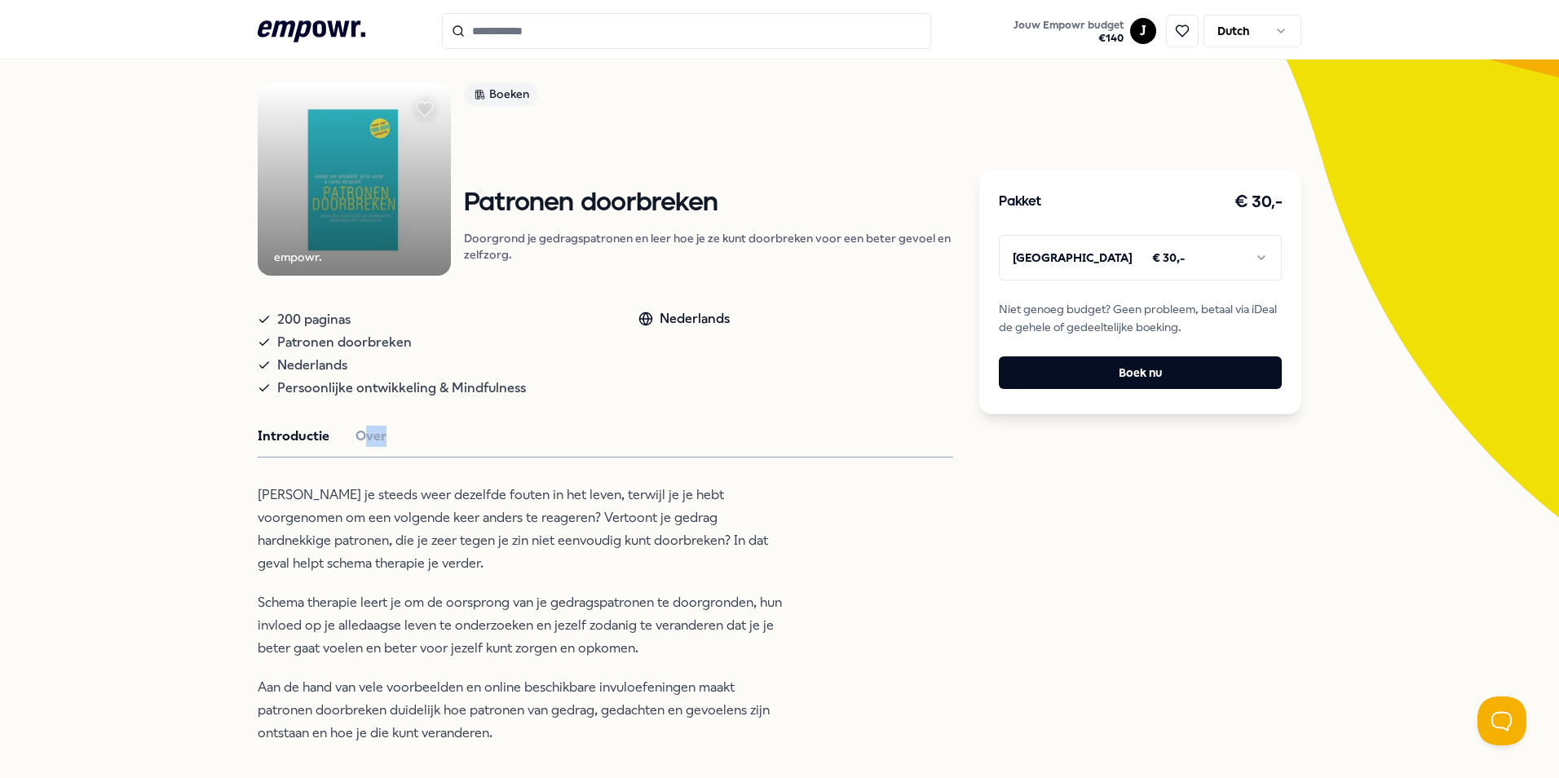
scroll to position [46, 0]
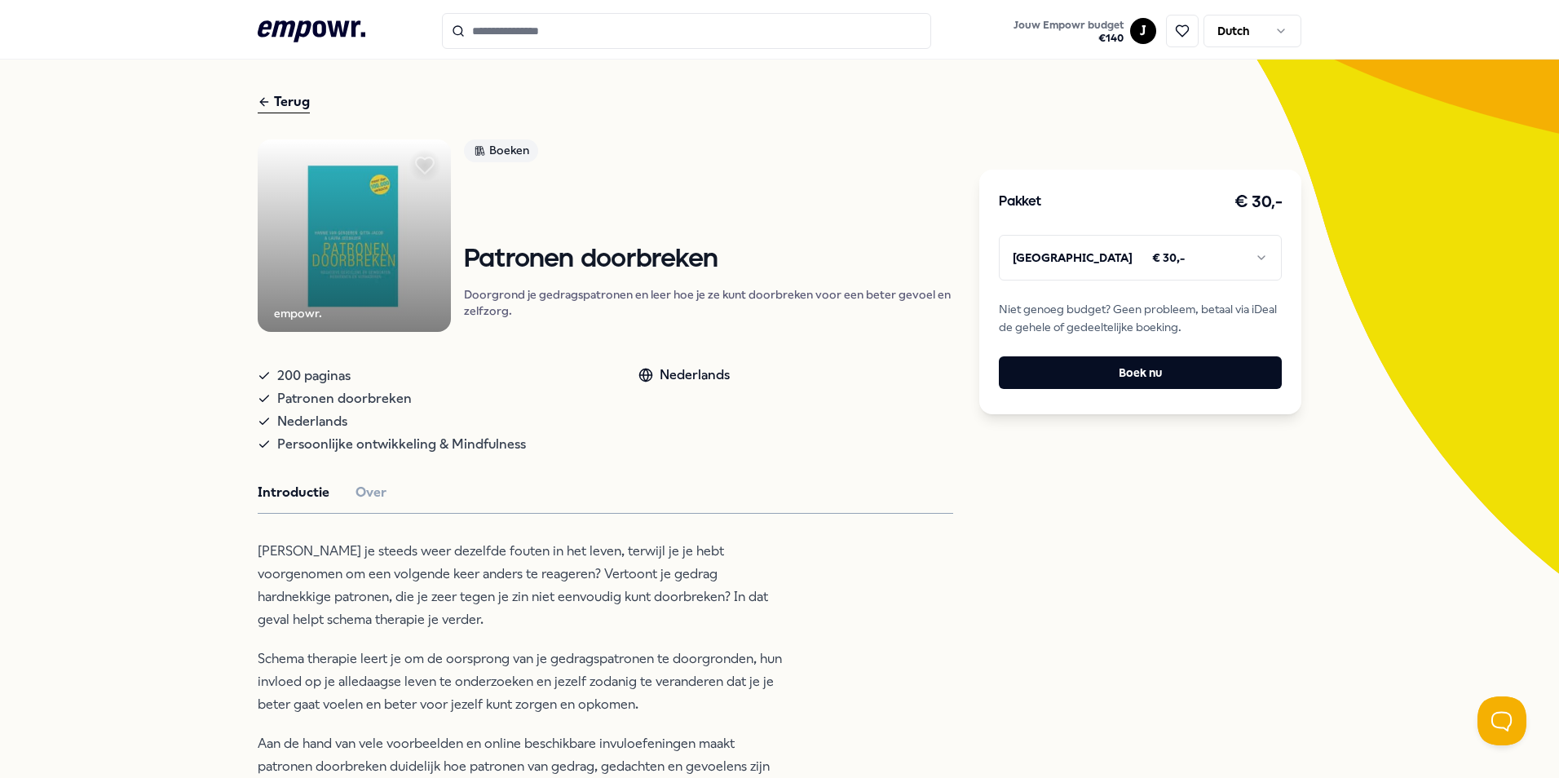
click at [416, 167] on icon at bounding box center [425, 165] width 18 height 16
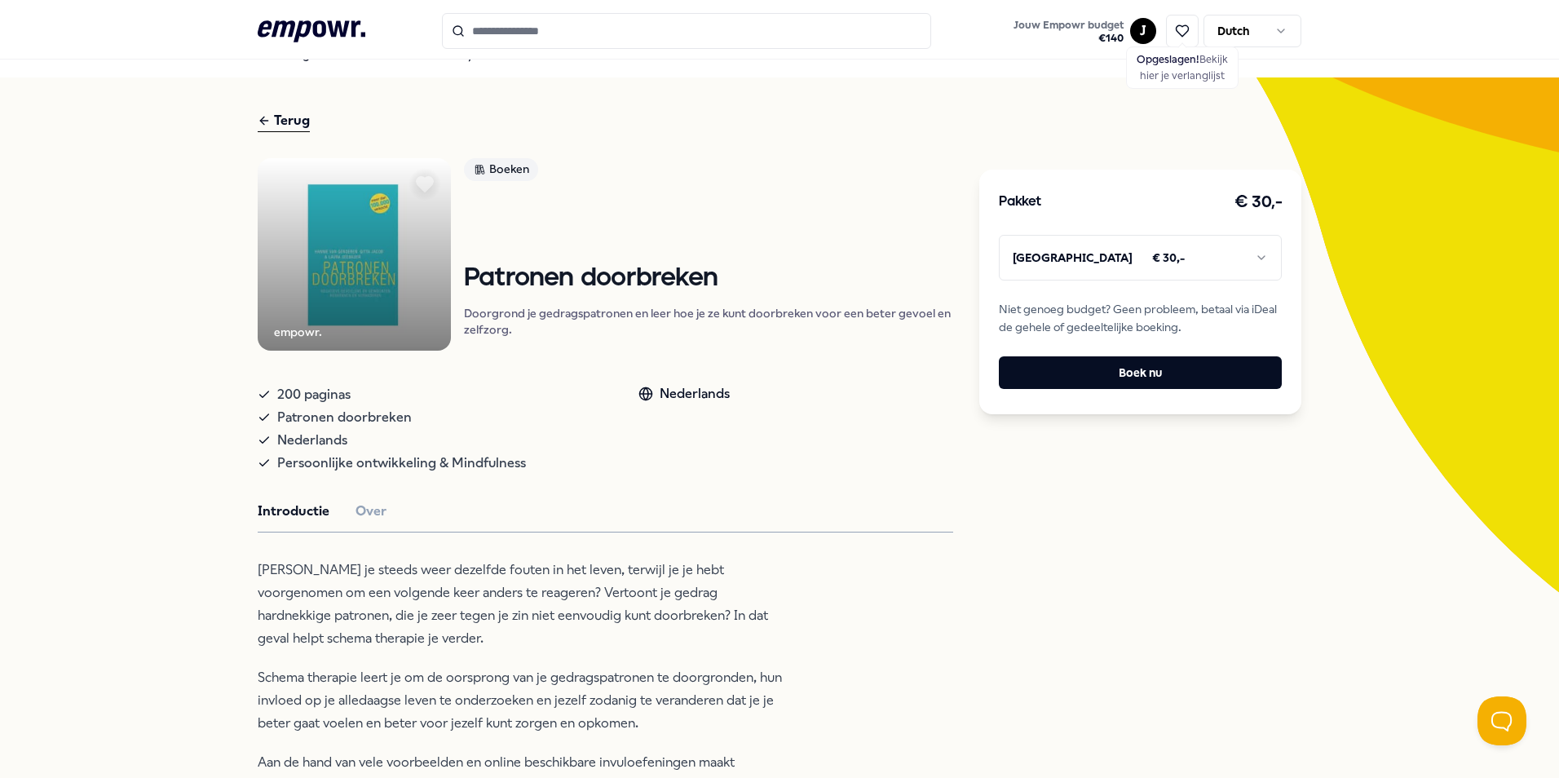
scroll to position [0, 0]
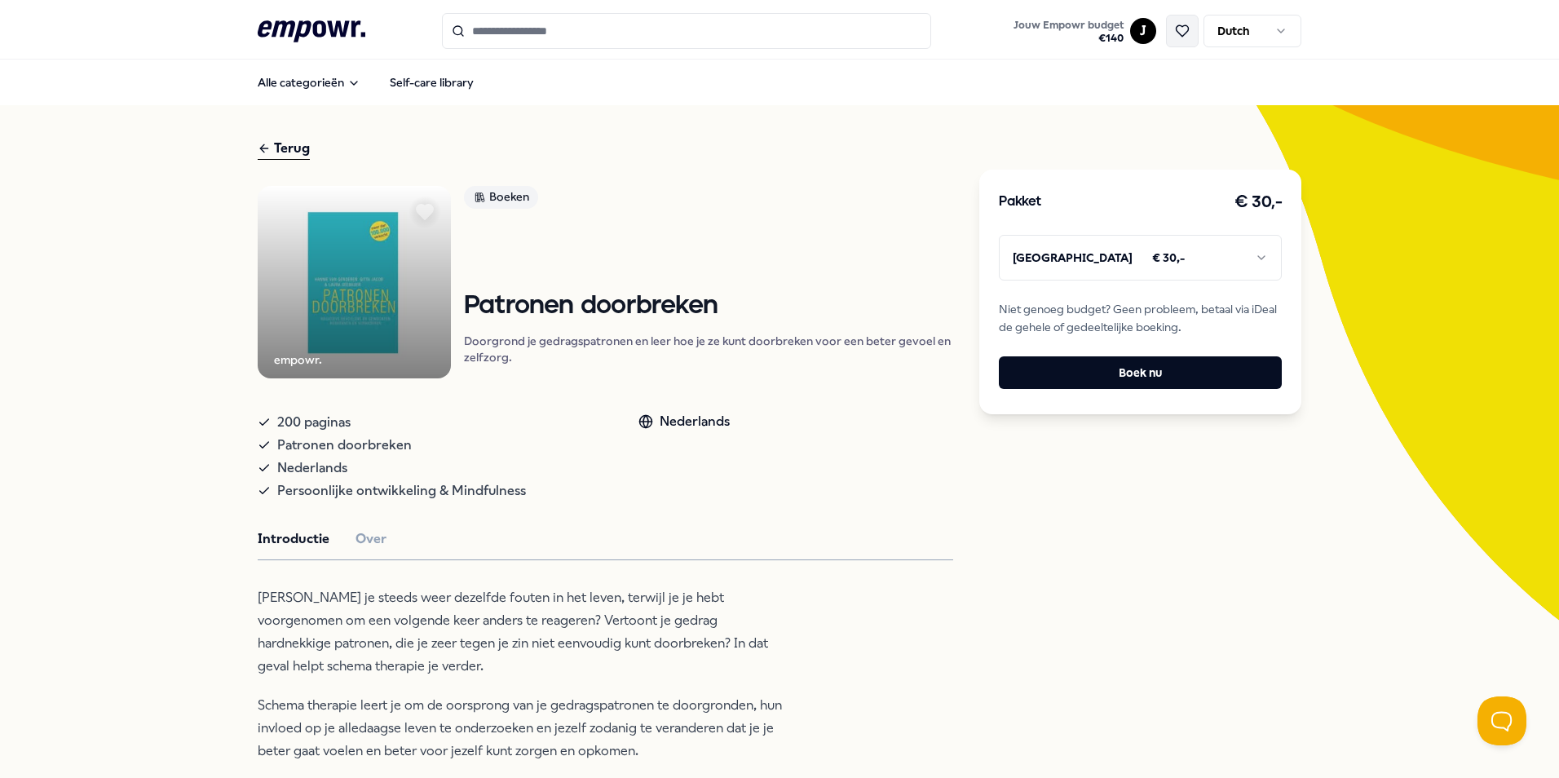
click at [1178, 33] on icon at bounding box center [1182, 31] width 15 height 15
